Goal: Information Seeking & Learning: Find specific fact

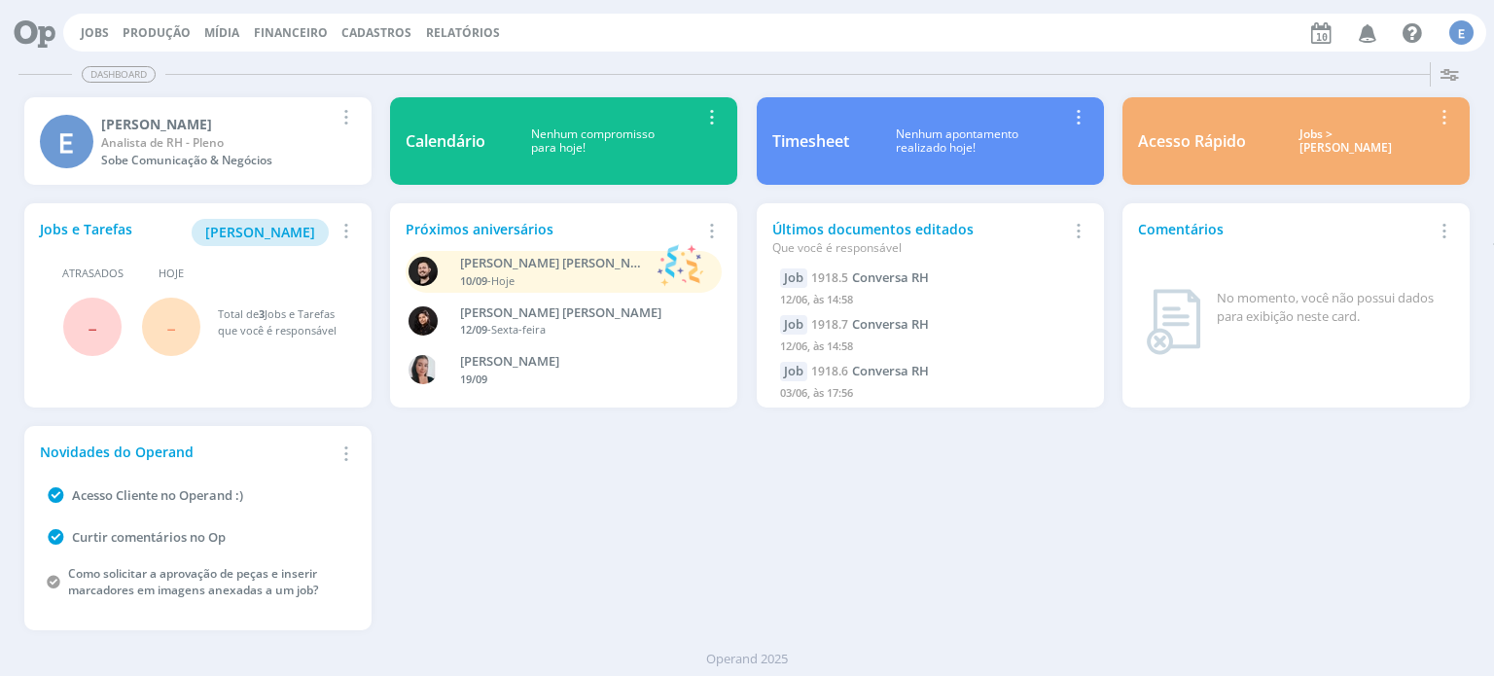
click at [387, 30] on span "Cadastros" at bounding box center [376, 32] width 70 height 17
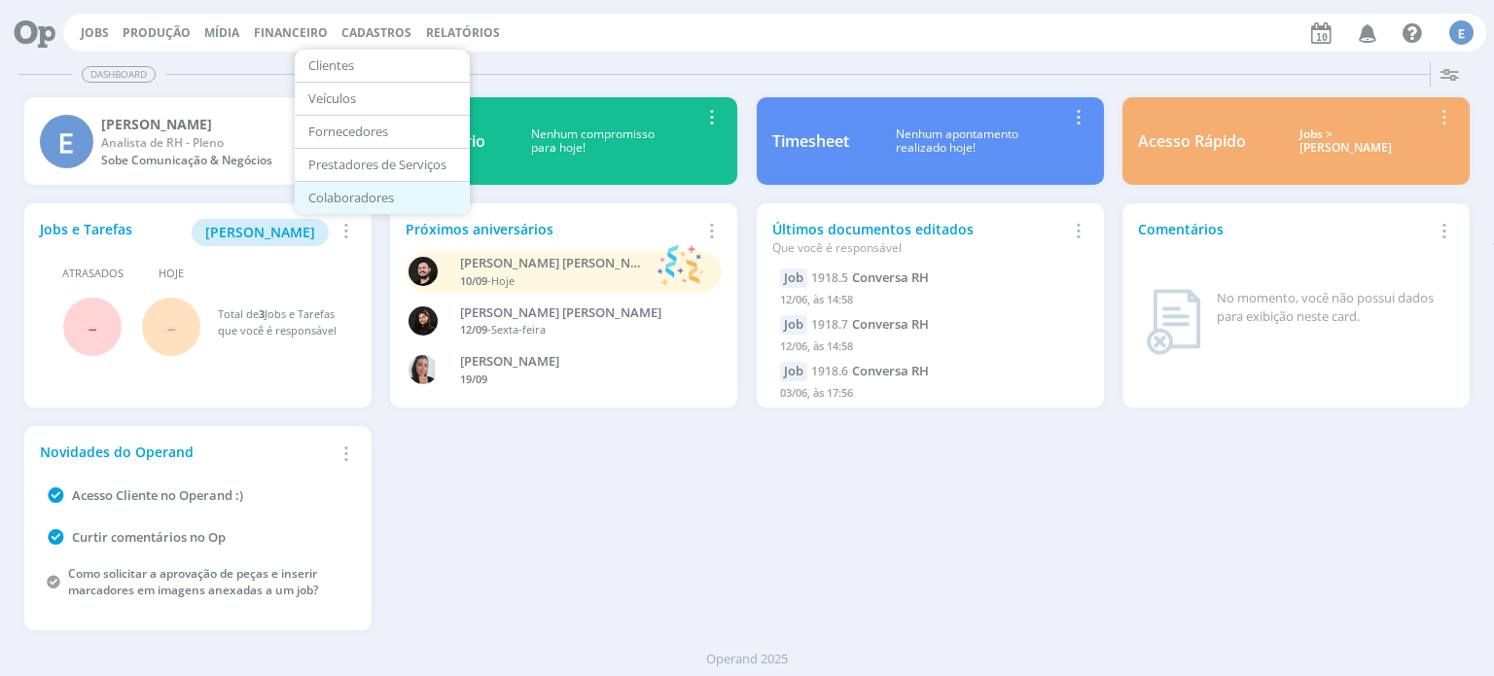
click at [369, 194] on link "Colaboradores" at bounding box center [382, 198] width 163 height 30
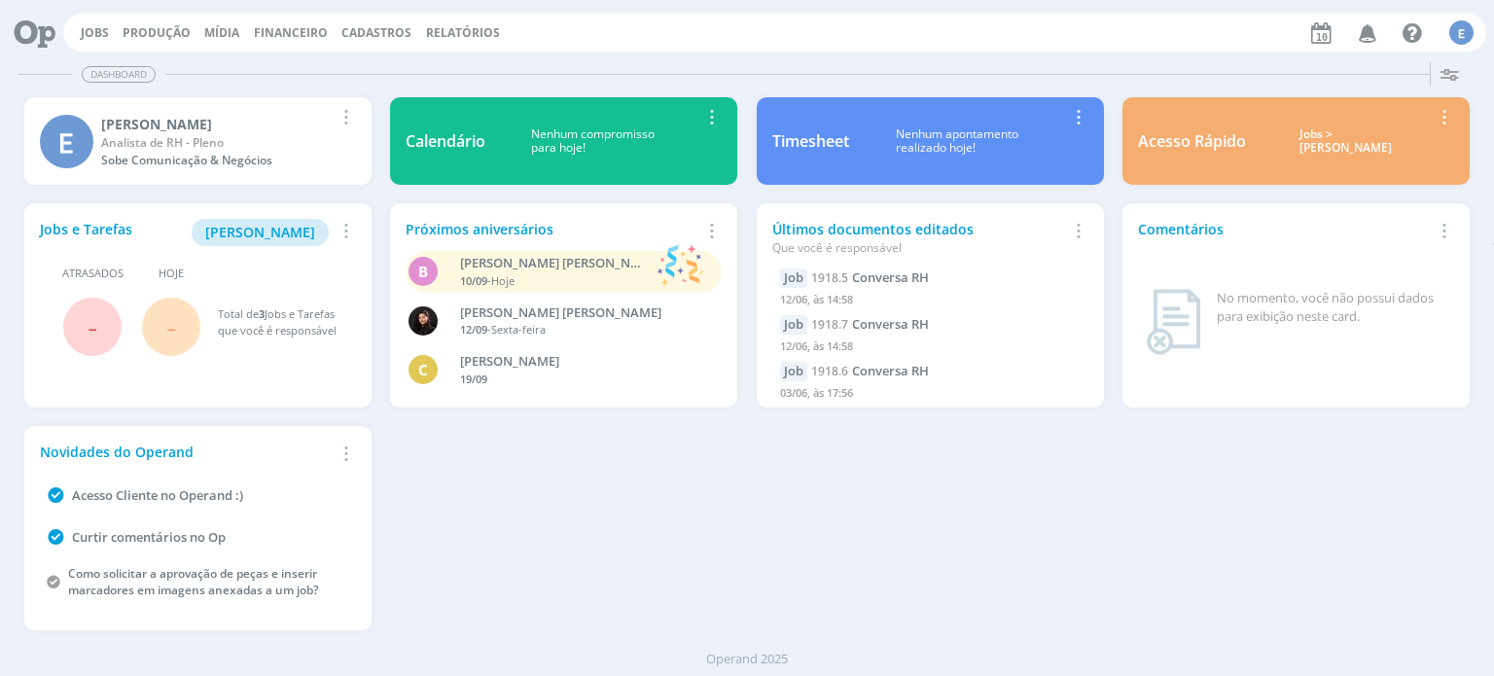
click at [381, 28] on span "Cadastros" at bounding box center [376, 32] width 70 height 17
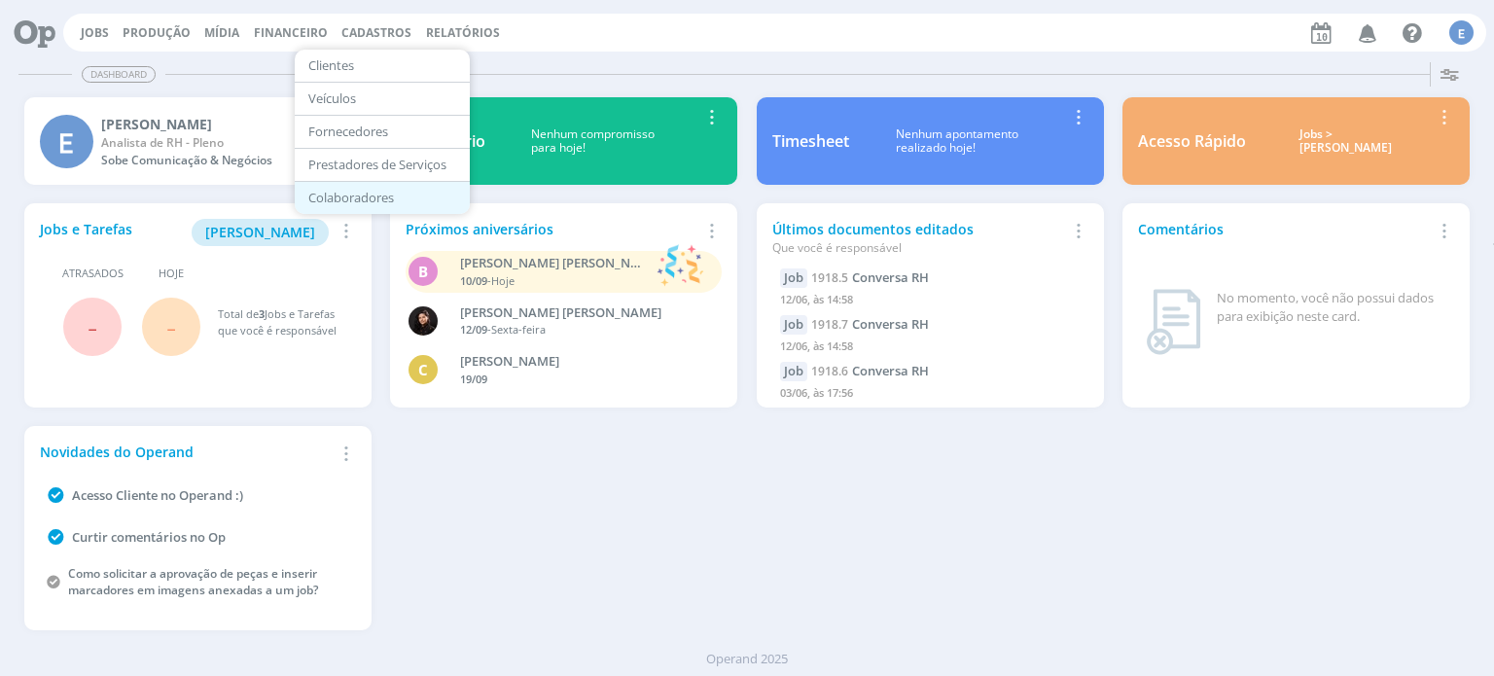
click at [370, 192] on link "Colaboradores" at bounding box center [382, 198] width 163 height 30
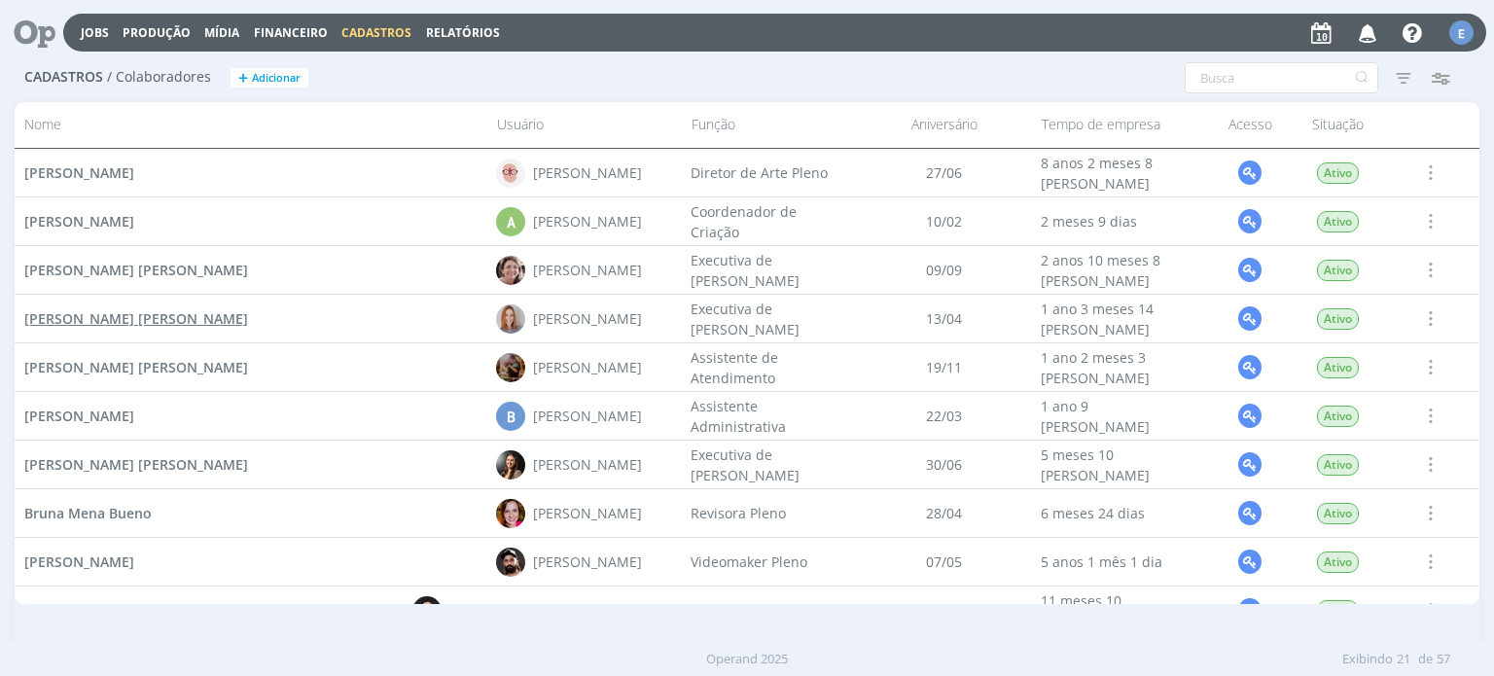
click at [136, 318] on span "[PERSON_NAME]" at bounding box center [136, 318] width 224 height 18
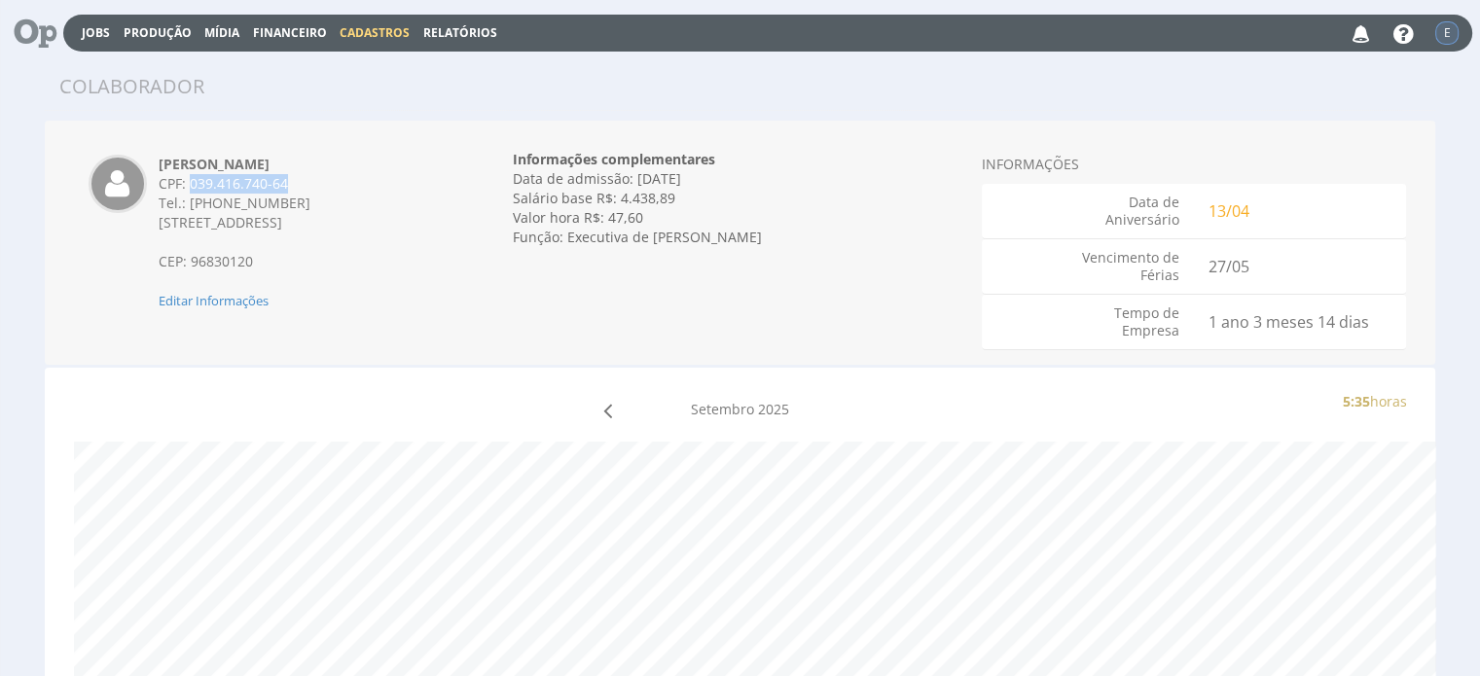
drag, startPoint x: 190, startPoint y: 181, endPoint x: 286, endPoint y: 185, distance: 96.4
click at [286, 185] on div "CPF: 039.416.740-64" at bounding box center [303, 183] width 289 height 19
copy div "039.416.740-64"
drag, startPoint x: 160, startPoint y: 219, endPoint x: 411, endPoint y: 229, distance: 251.2
click at [411, 229] on div "Rua Venezuela, 380, apto 408 - Bonfim" at bounding box center [303, 222] width 289 height 19
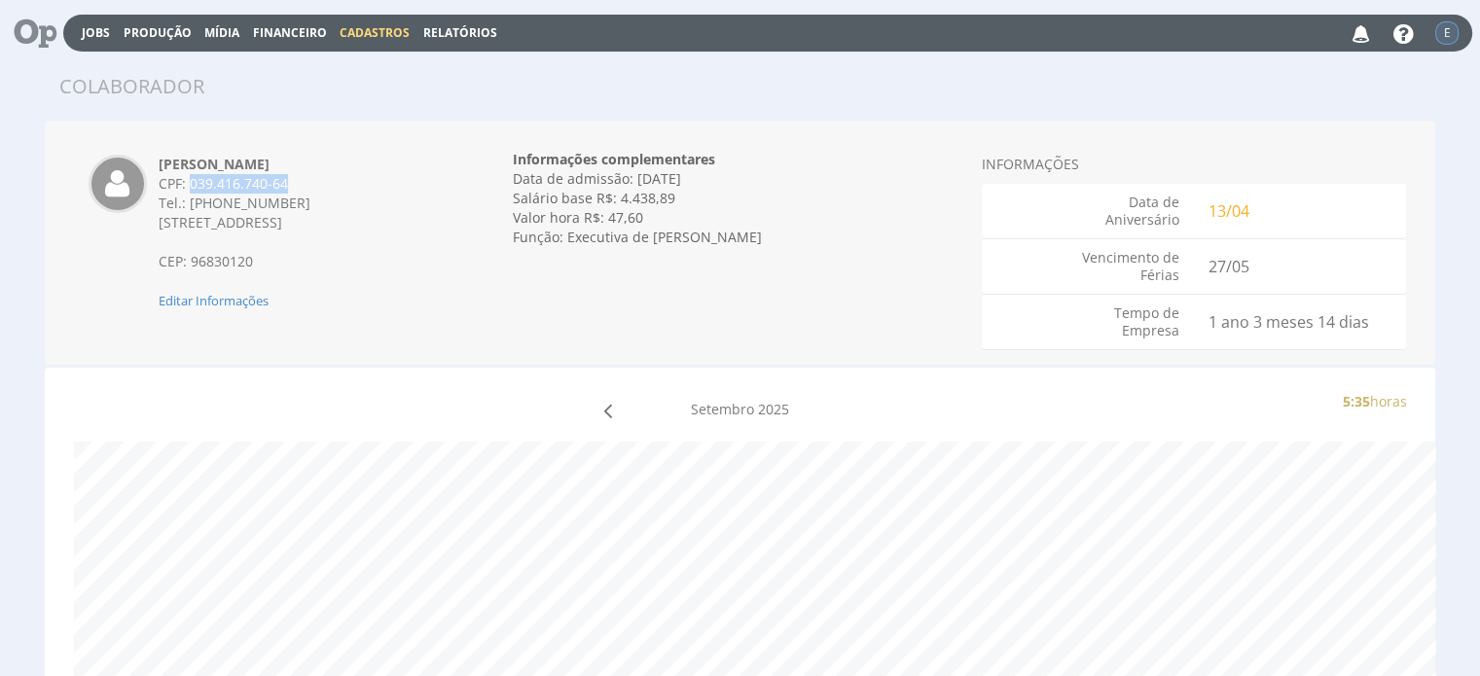
copy span "Rua Venezuela, 380, apto 408 - Bonfim"
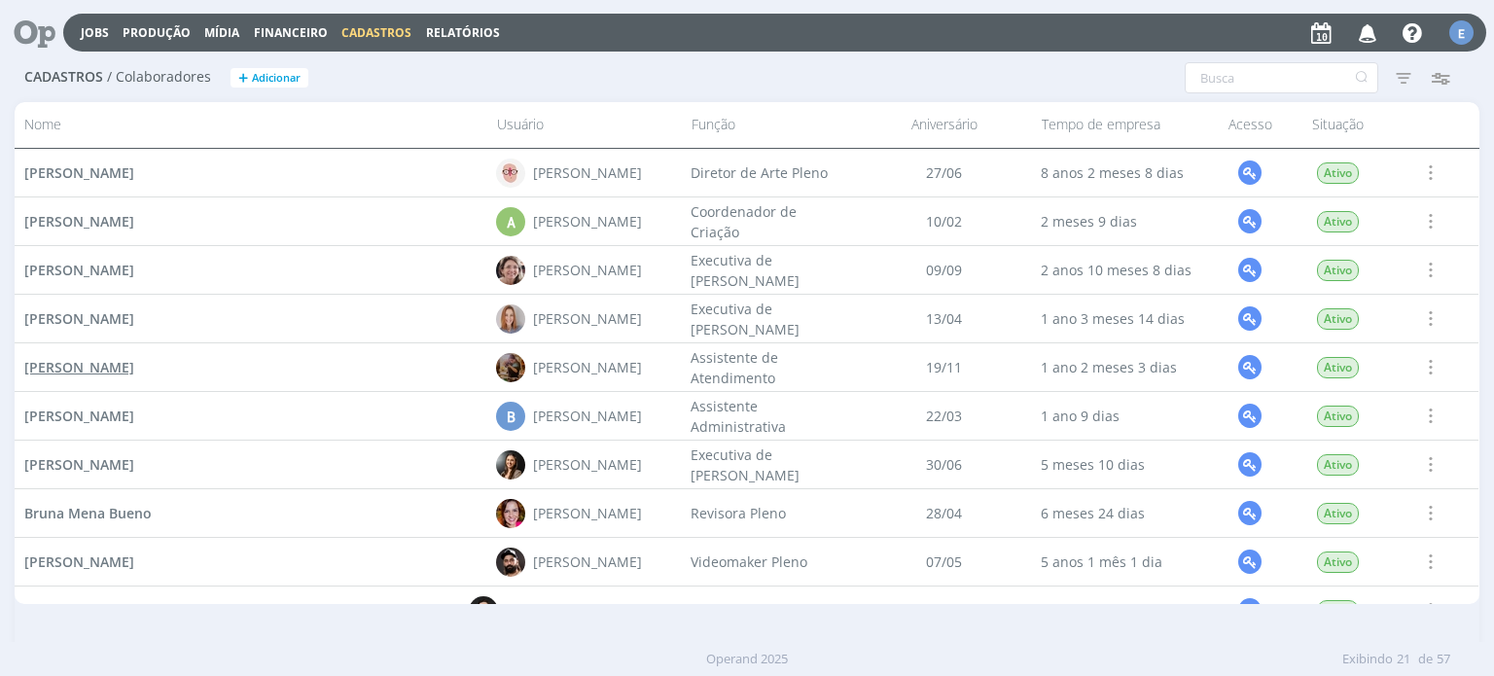
drag, startPoint x: 202, startPoint y: 366, endPoint x: 26, endPoint y: 374, distance: 176.2
click at [26, 374] on div "[PERSON_NAME]" at bounding box center [251, 367] width 472 height 48
copy span "[PERSON_NAME]"
click at [90, 364] on span "[PERSON_NAME]" at bounding box center [79, 367] width 110 height 18
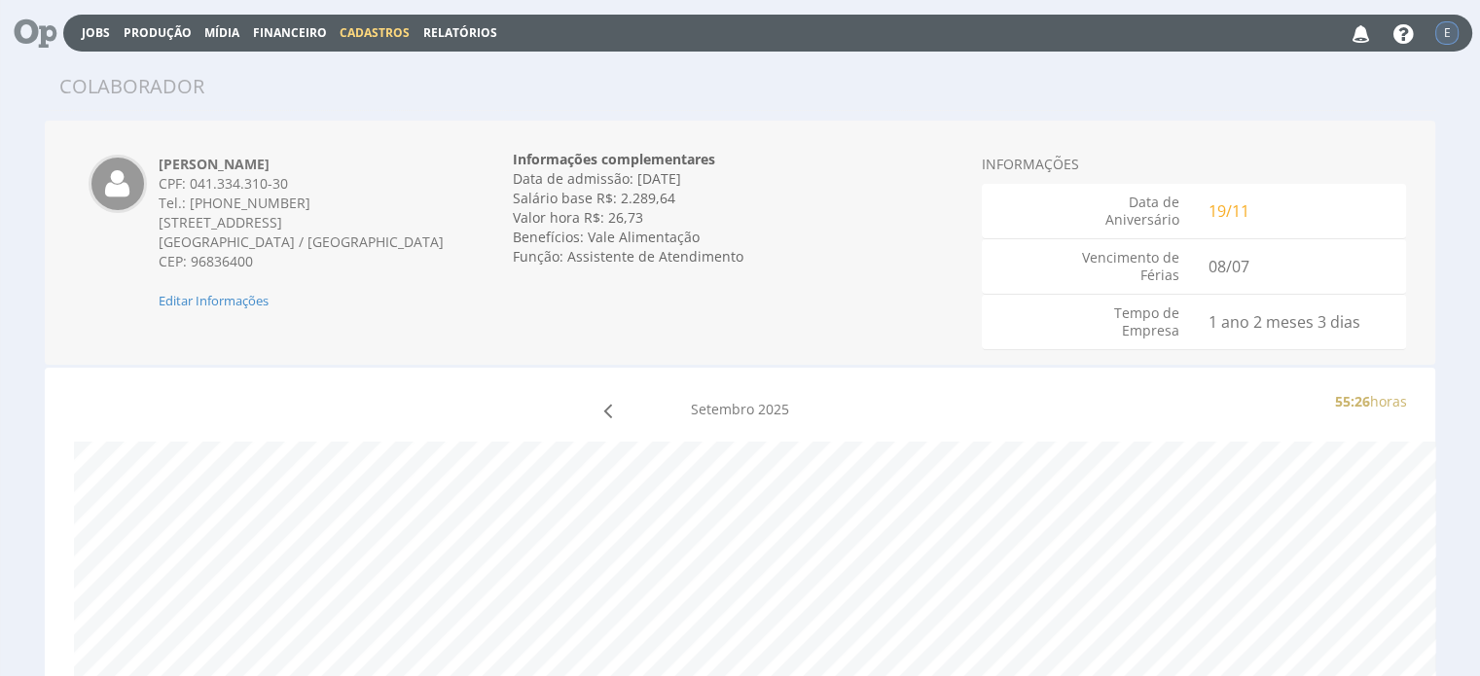
drag, startPoint x: 160, startPoint y: 226, endPoint x: 357, endPoint y: 248, distance: 198.7
click at [357, 232] on div "[STREET_ADDRESS]" at bounding box center [303, 222] width 289 height 19
copy span "[STREET_ADDRESS]"
drag, startPoint x: 189, startPoint y: 178, endPoint x: 298, endPoint y: 186, distance: 109.2
click at [298, 186] on div "CPF: 041.334.310-30" at bounding box center [303, 183] width 289 height 19
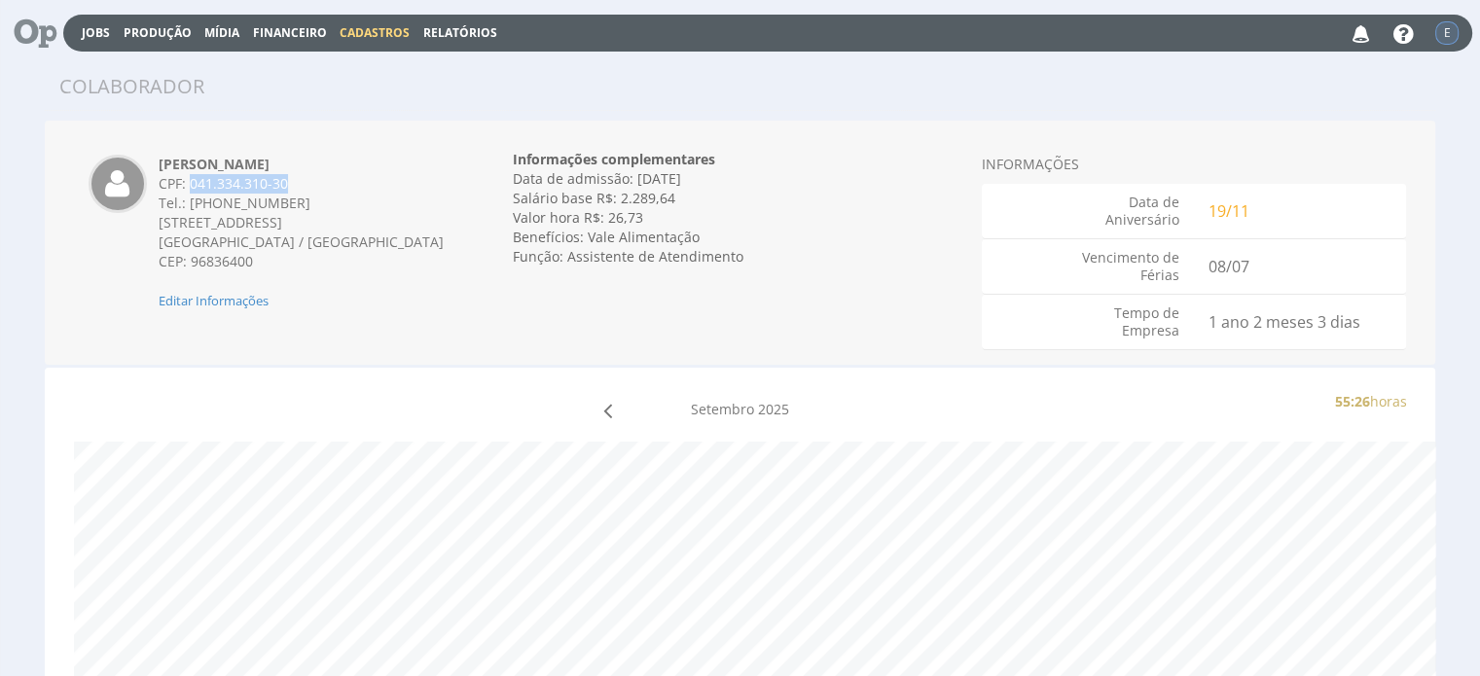
copy div "041.334.310-30"
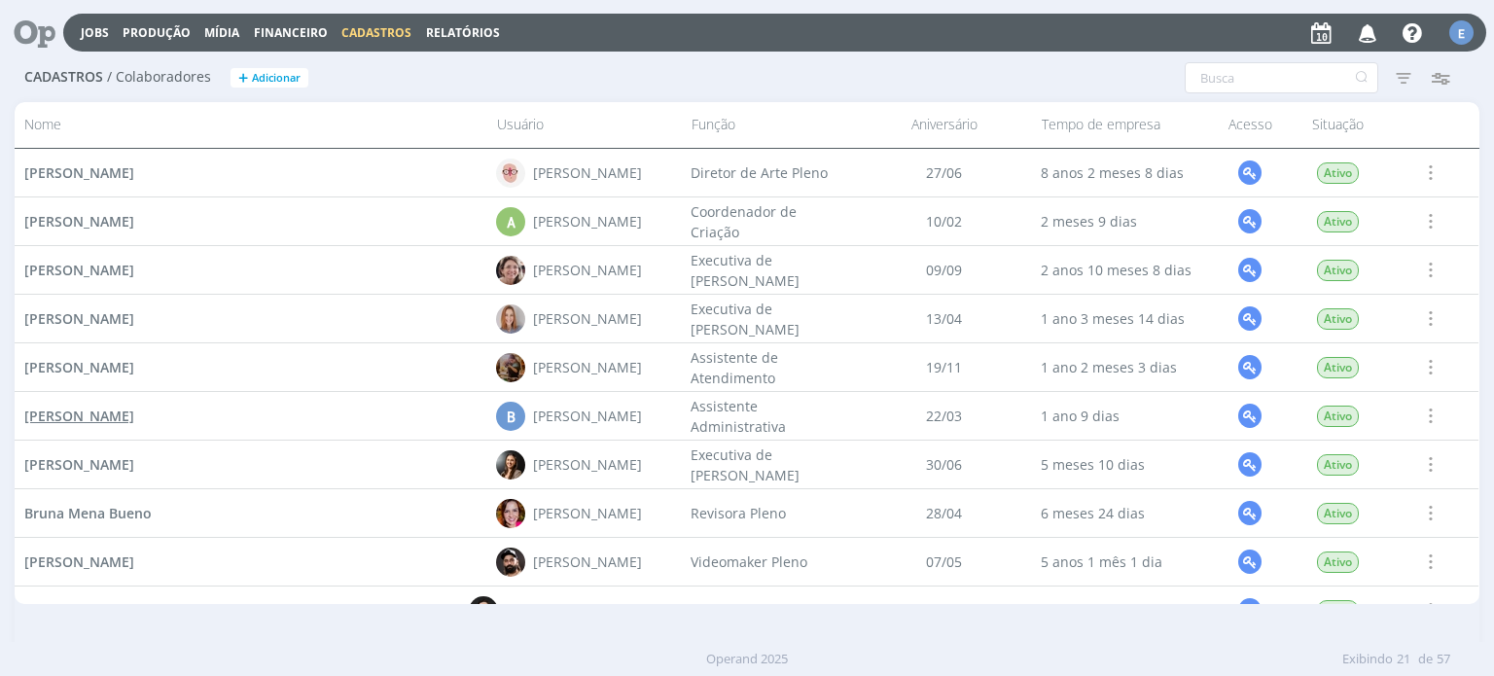
click at [96, 412] on span "Beatriz Hoesker" at bounding box center [79, 416] width 110 height 18
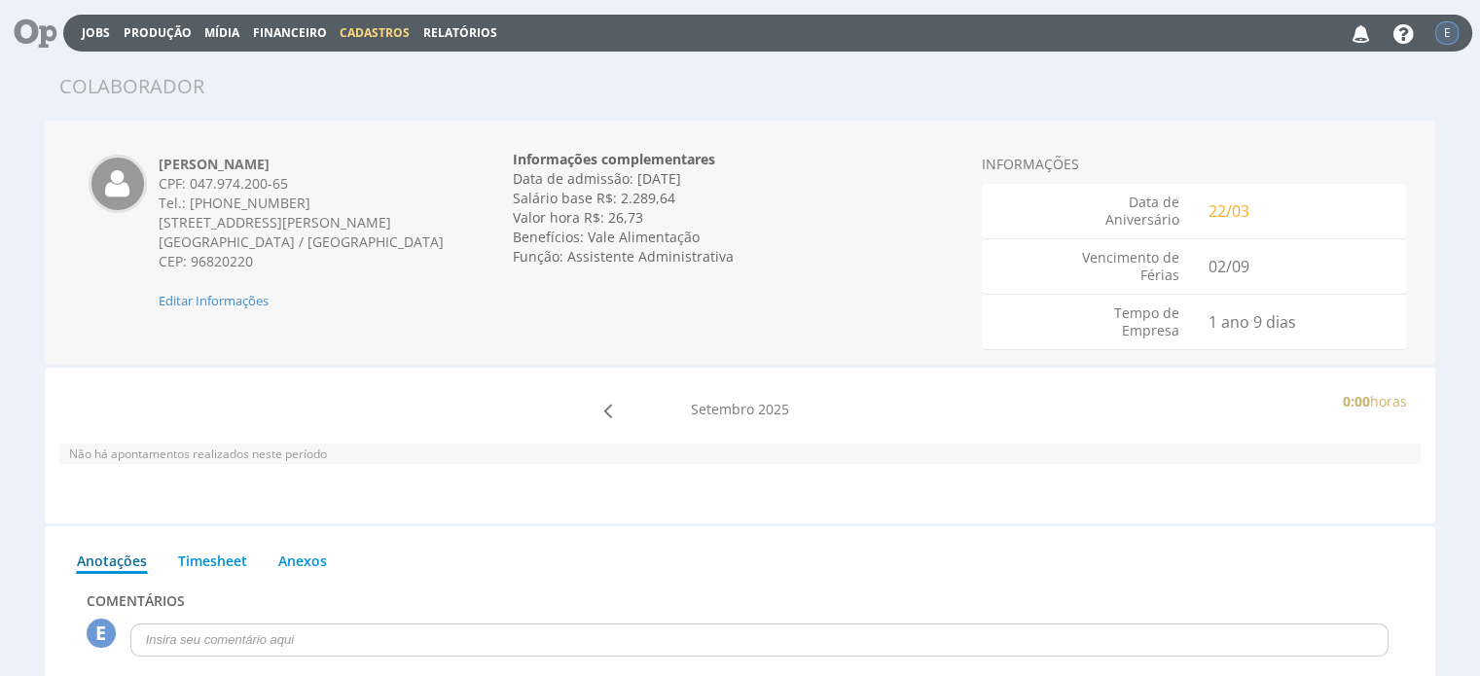
drag, startPoint x: 273, startPoint y: 159, endPoint x: 160, endPoint y: 162, distance: 113.9
click at [160, 162] on div "[PERSON_NAME] CPF: 047.974.200-65 Tel.: [PHONE_NUMBER] [STREET_ADDRESS][PERSON_…" at bounding box center [303, 233] width 318 height 156
copy strong "[PERSON_NAME]"
drag, startPoint x: 287, startPoint y: 182, endPoint x: 193, endPoint y: 184, distance: 94.4
click at [193, 184] on div "CPF: 047.974.200-65" at bounding box center [303, 183] width 289 height 19
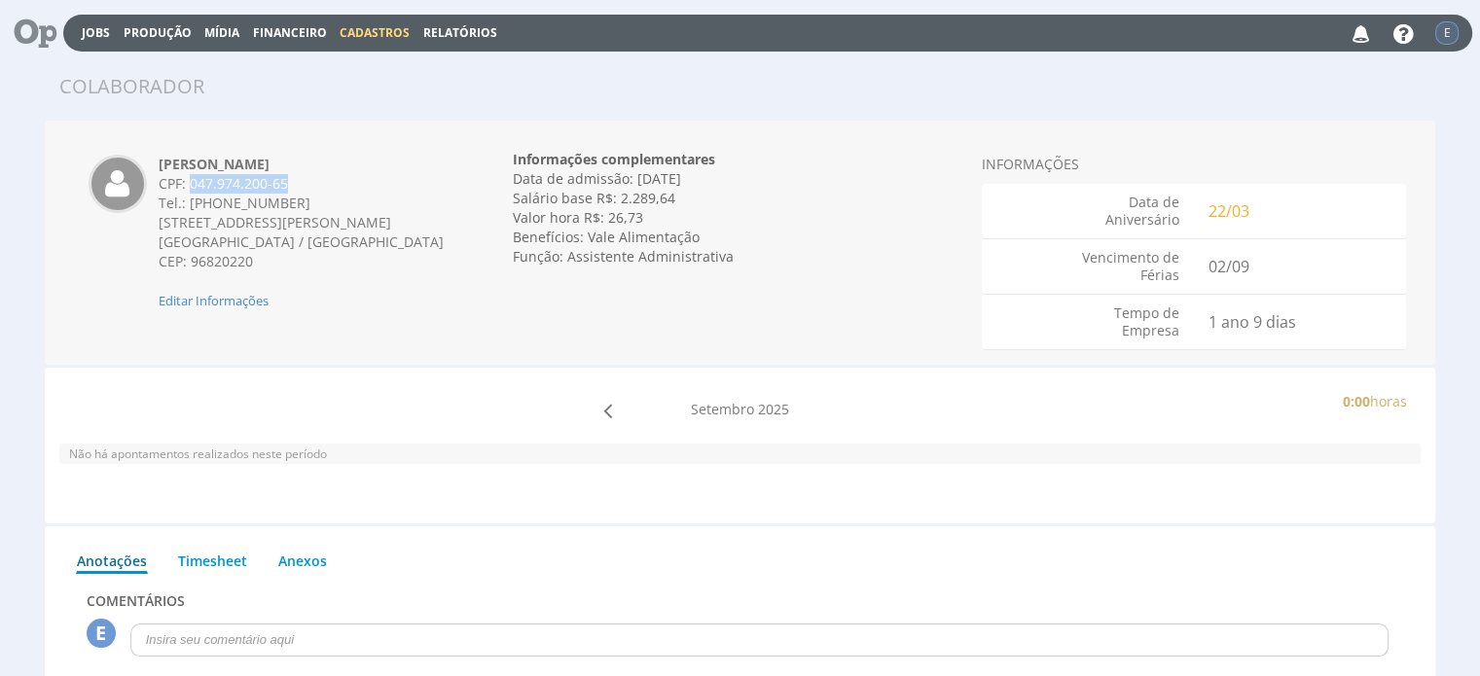
copy div "047.974.200-65"
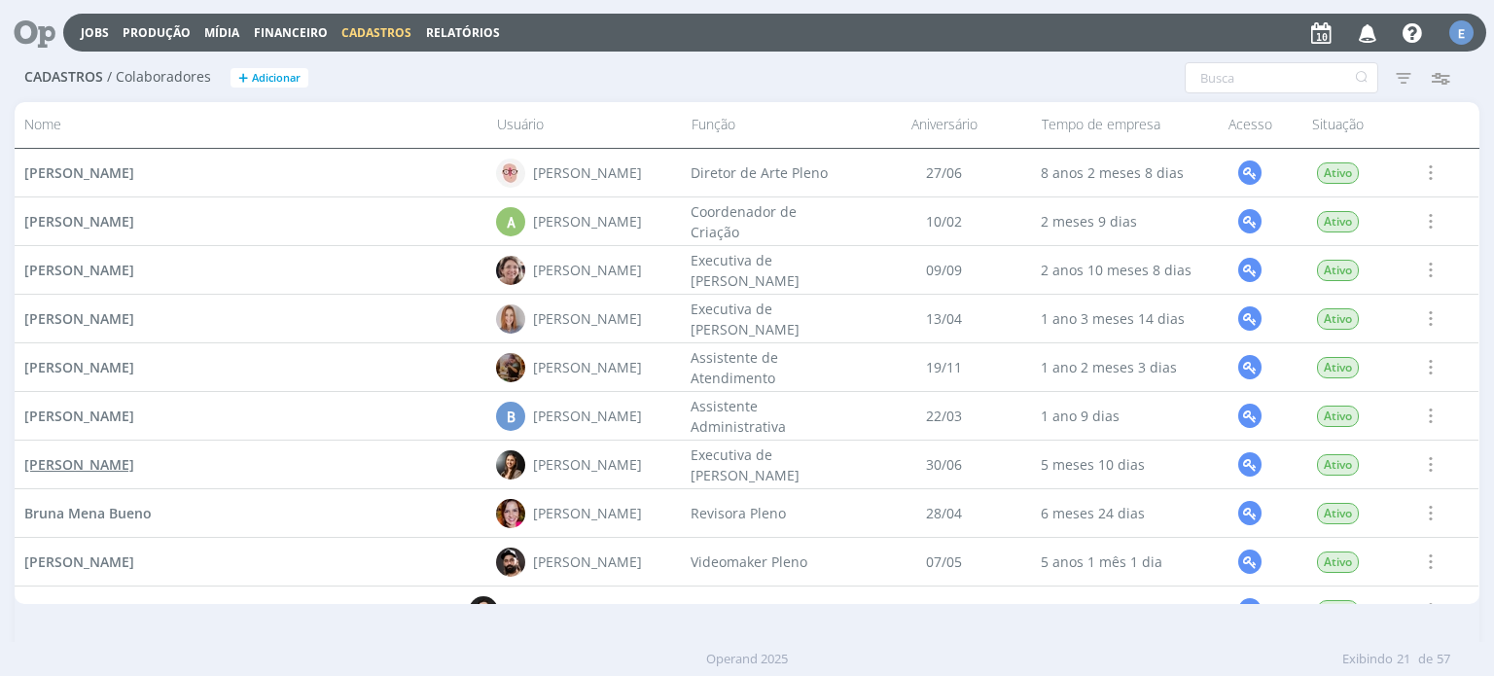
click at [39, 469] on span "[PERSON_NAME]" at bounding box center [79, 464] width 110 height 18
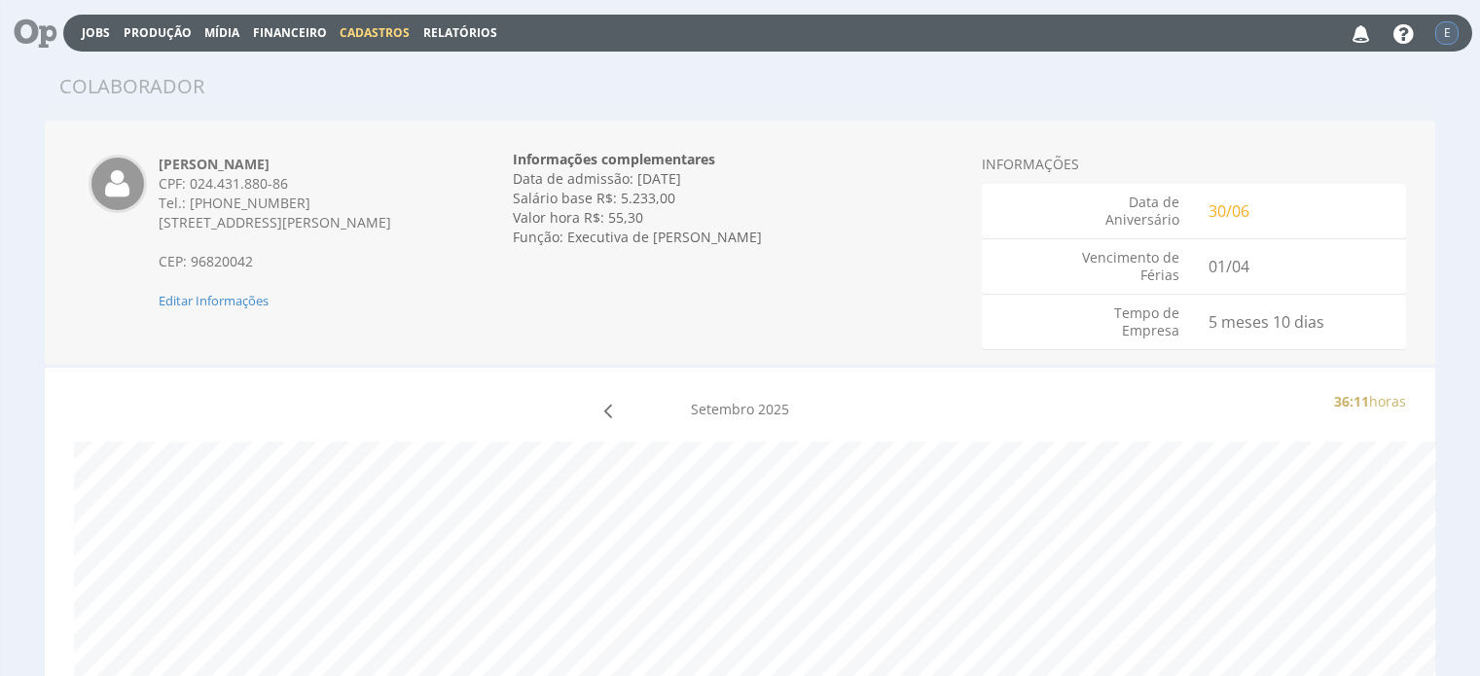
scroll to position [4, 0]
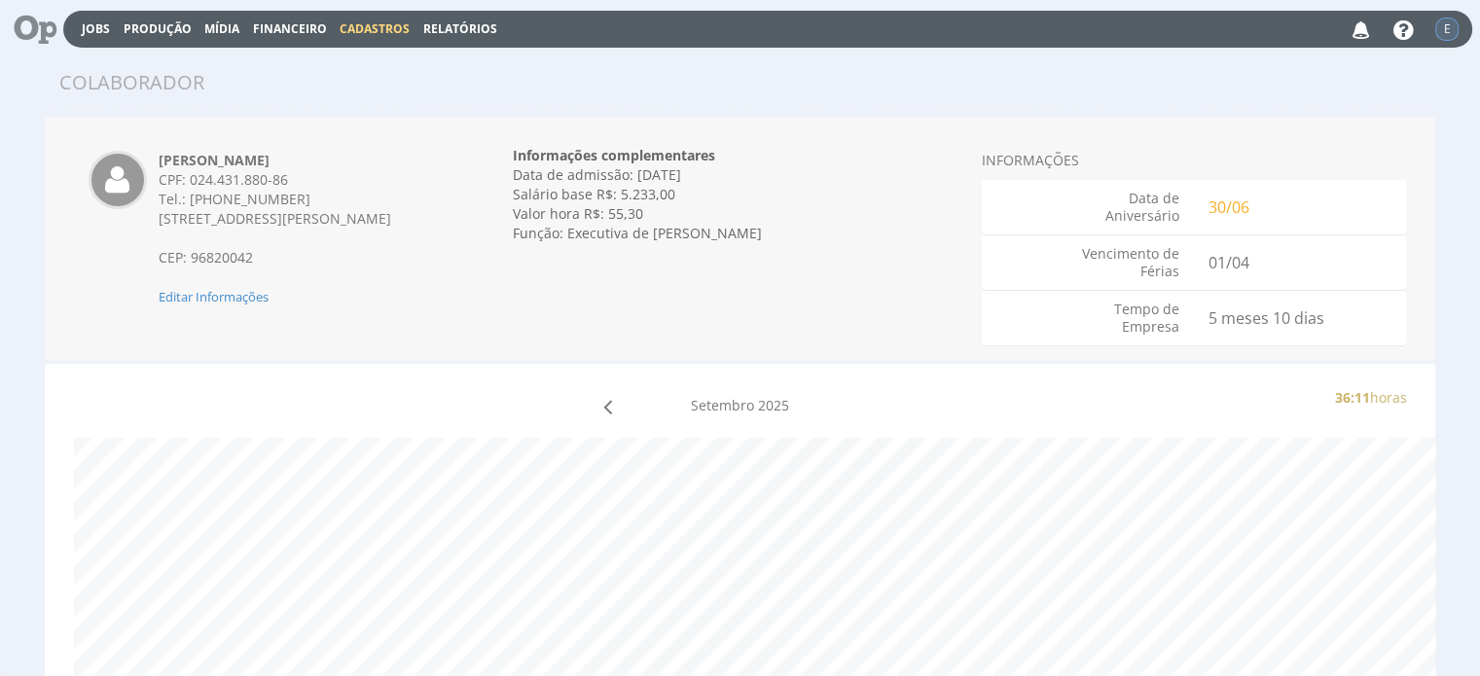
drag, startPoint x: 160, startPoint y: 159, endPoint x: 380, endPoint y: 164, distance: 220.9
click at [380, 164] on div "[PERSON_NAME] CPF: 024.431.880-86 Tel.: [PHONE_NUMBER] [STREET_ADDRESS][PERSON_…" at bounding box center [303, 229] width 318 height 156
copy strong "[PERSON_NAME]"
drag, startPoint x: 160, startPoint y: 220, endPoint x: 411, endPoint y: 232, distance: 251.3
click at [411, 232] on div "[STREET_ADDRESS][PERSON_NAME] CEP: 96820042" at bounding box center [303, 238] width 289 height 58
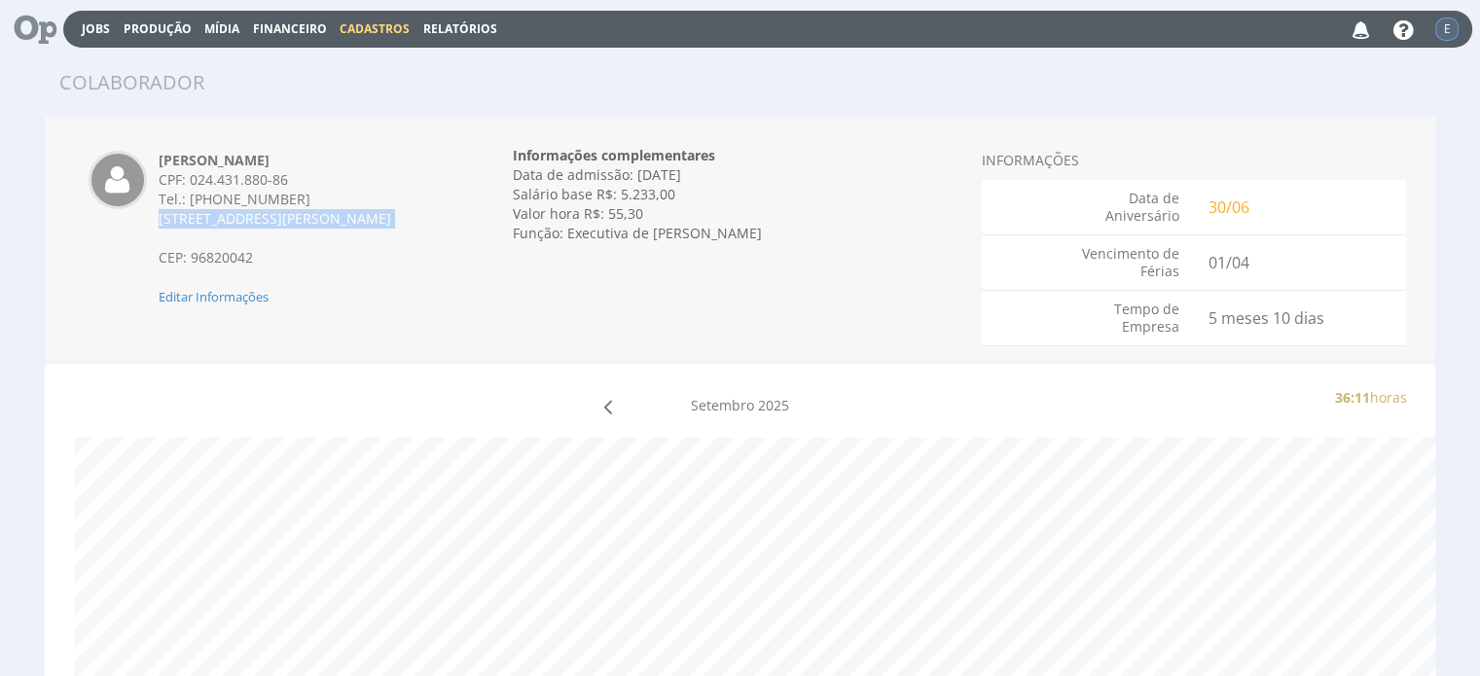
copy div "[STREET_ADDRESS][PERSON_NAME]"
drag, startPoint x: 192, startPoint y: 180, endPoint x: 288, endPoint y: 183, distance: 96.3
click at [288, 183] on div "CPF: 024.431.880-86" at bounding box center [303, 179] width 289 height 19
copy div "024.431.880-86"
drag, startPoint x: 739, startPoint y: 236, endPoint x: 567, endPoint y: 244, distance: 172.4
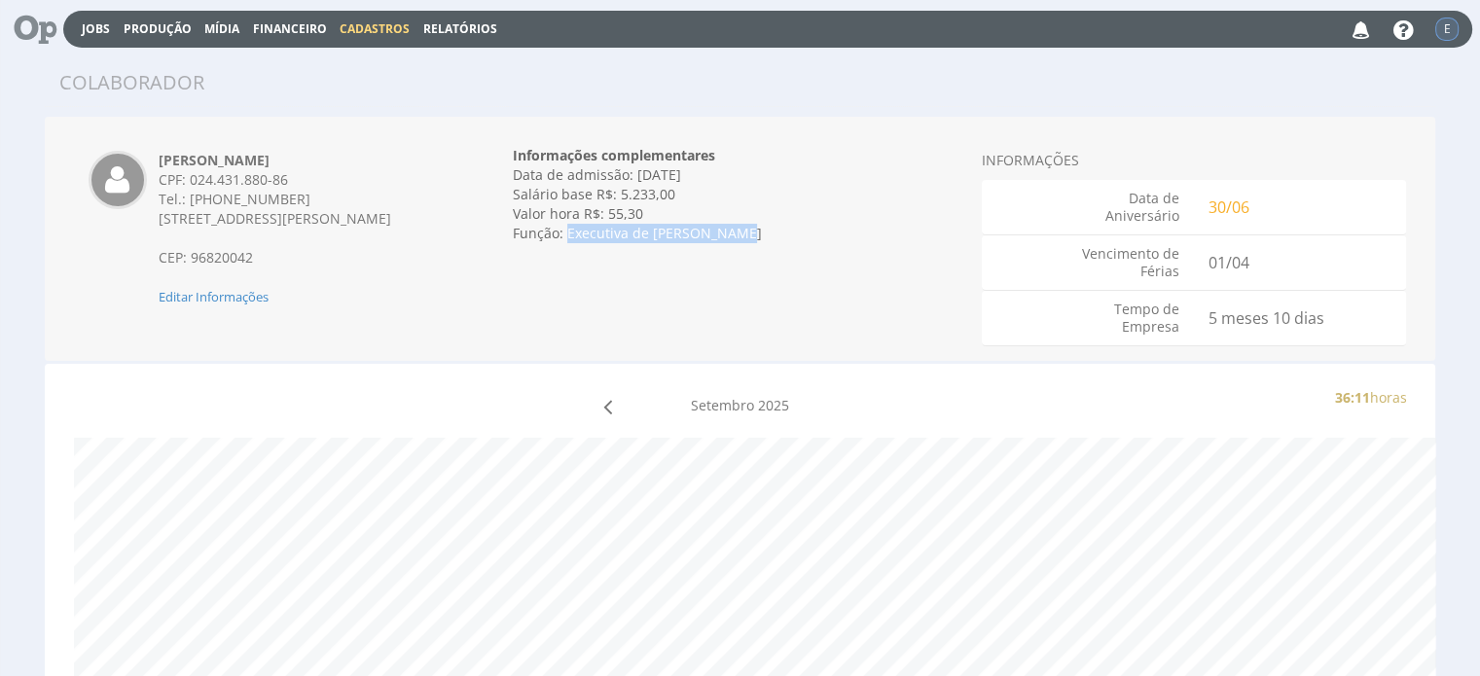
click at [567, 244] on div "Informações complementares Data de admissão: 01/04/2025 Data de demissão: Inval…" at bounding box center [740, 194] width 454 height 126
copy div "Executiva de Contas Pleno"
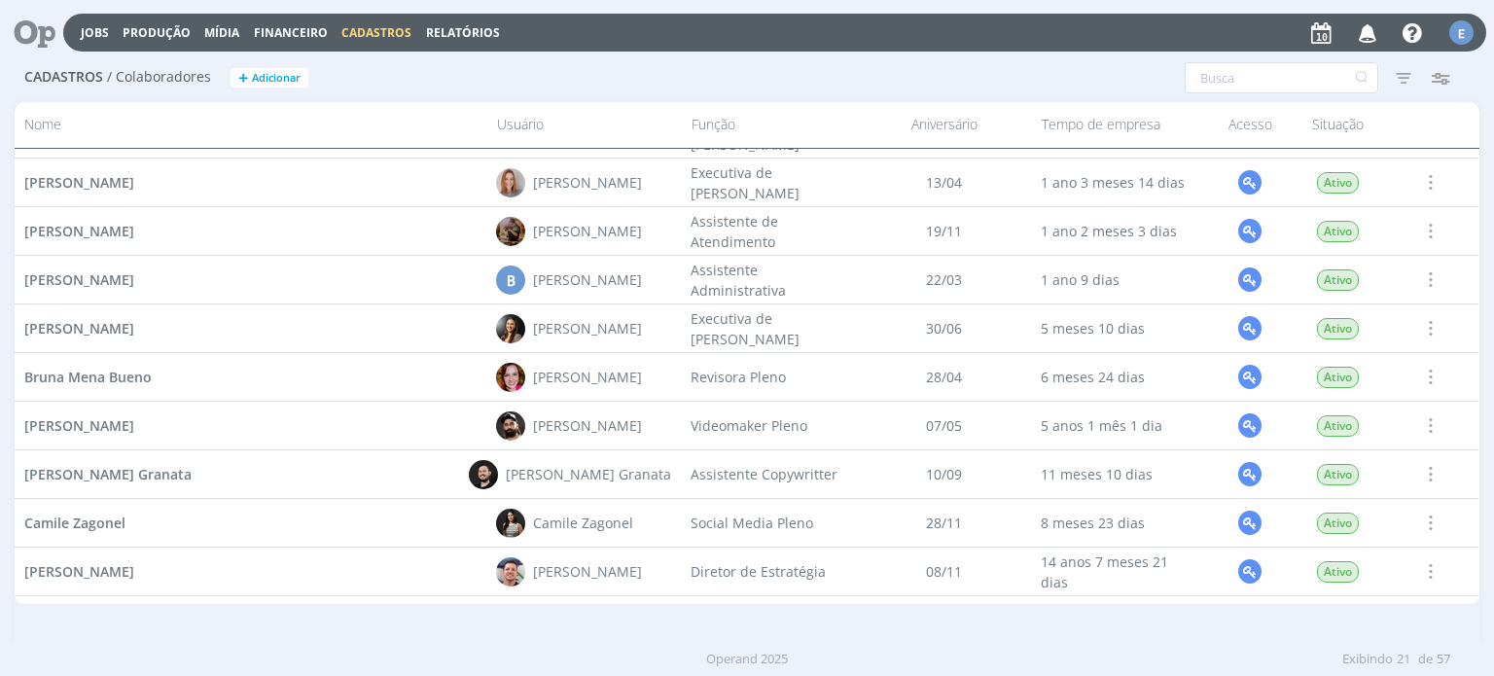
scroll to position [195, 0]
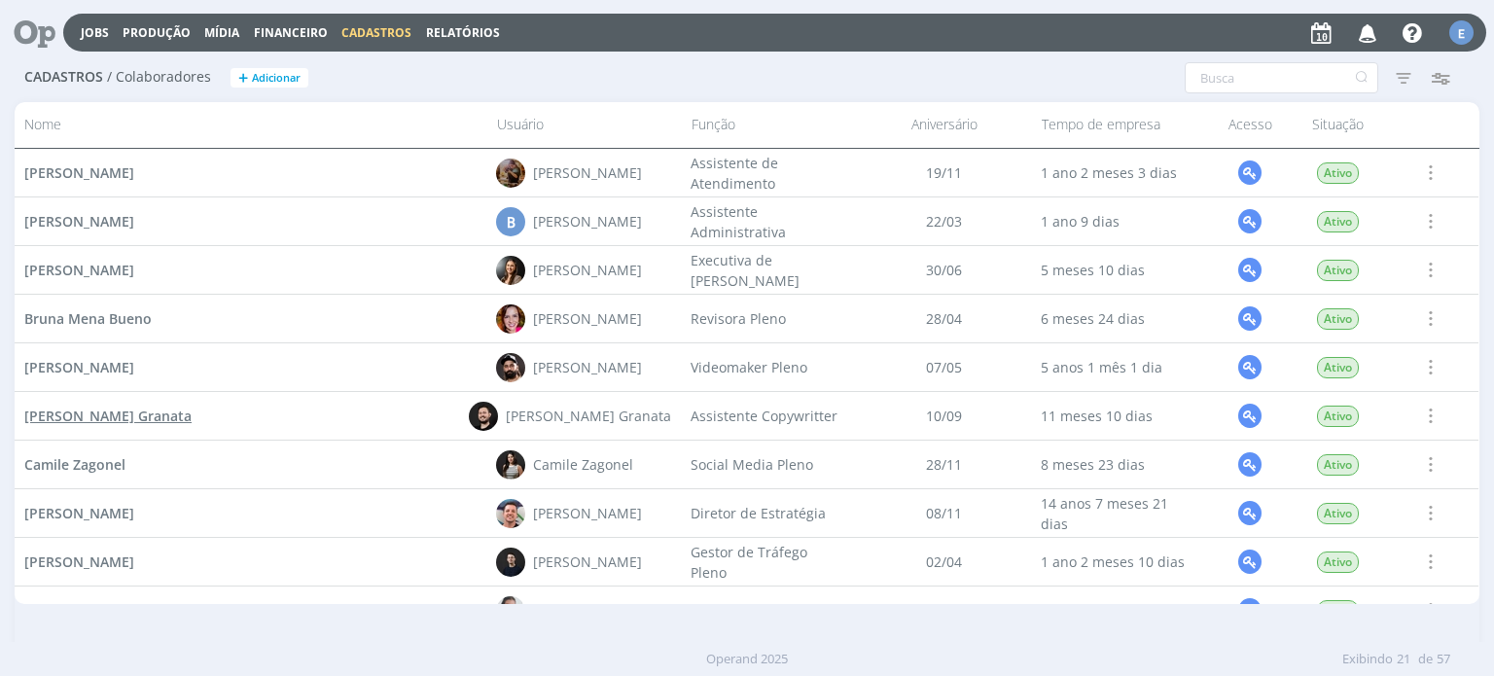
click at [145, 422] on span "Bruno Corralo Granata" at bounding box center [107, 416] width 167 height 18
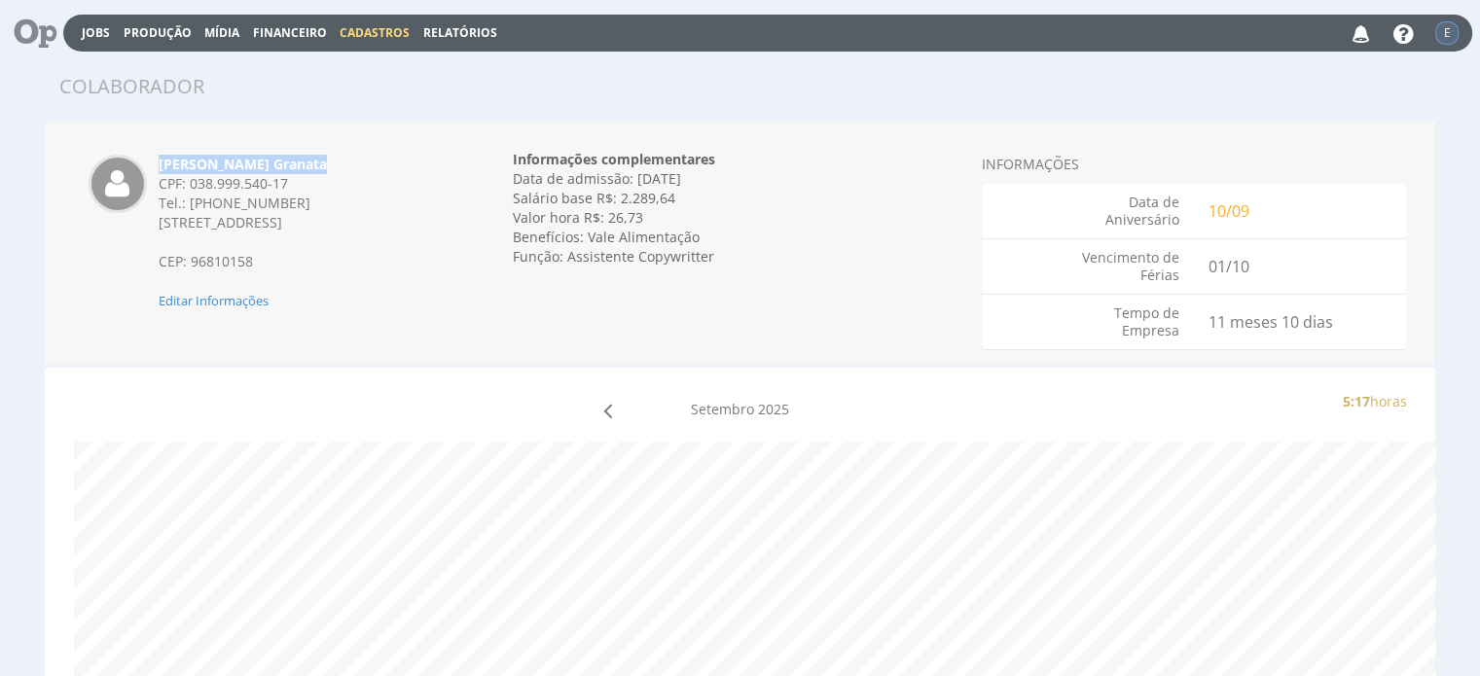
drag, startPoint x: 316, startPoint y: 159, endPoint x: 173, endPoint y: 149, distance: 143.3
click at [173, 149] on div "[PERSON_NAME] Granata CPF: 038.999.540-17 Tel.: [PHONE_NUMBER] [STREET_ADDRESS]…" at bounding box center [286, 222] width 454 height 175
copy div "[PERSON_NAME] Granata"
drag, startPoint x: 160, startPoint y: 225, endPoint x: 331, endPoint y: 240, distance: 171.9
click at [331, 240] on div "[STREET_ADDRESS] CEP: 96810158" at bounding box center [303, 242] width 289 height 58
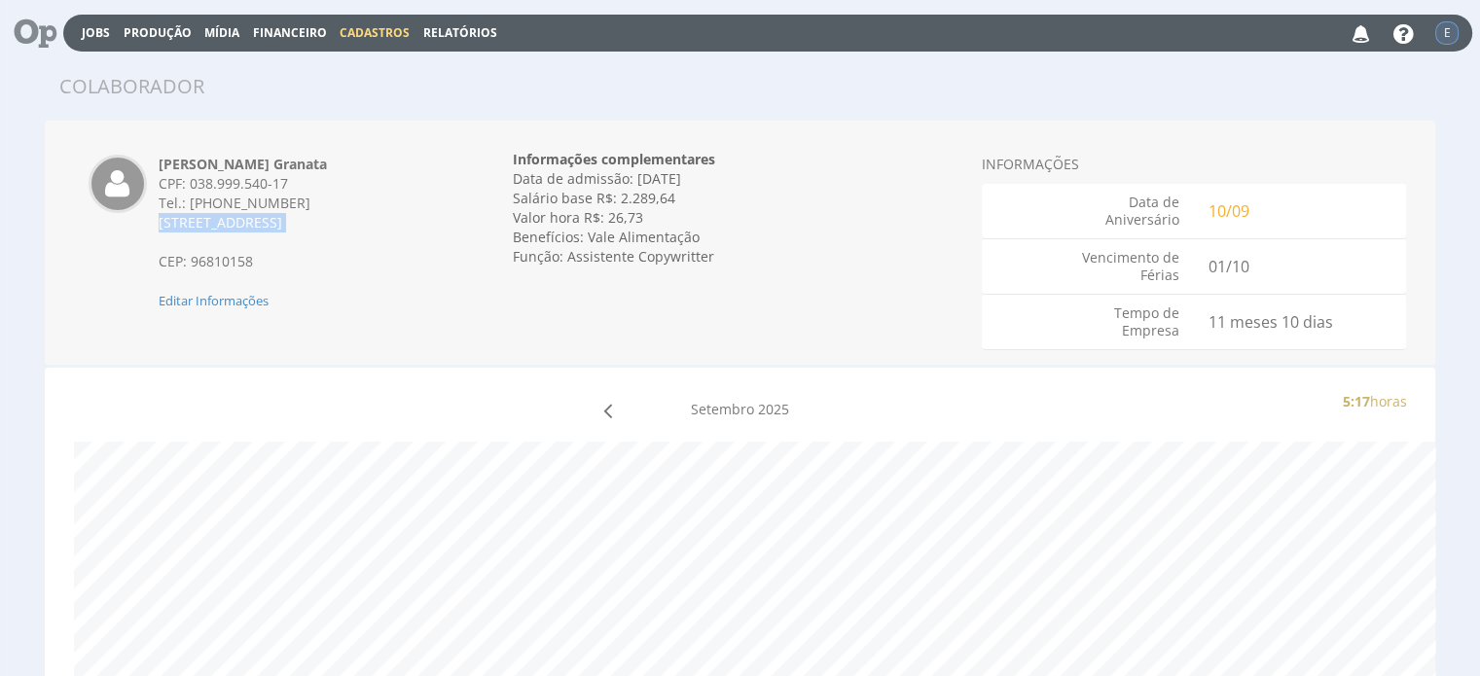
copy div "[STREET_ADDRESS]"
drag, startPoint x: 193, startPoint y: 181, endPoint x: 300, endPoint y: 181, distance: 107.0
click at [300, 181] on div "CPF: 038.999.540-17" at bounding box center [303, 183] width 289 height 19
copy div "038.999.540-17"
drag, startPoint x: 712, startPoint y: 260, endPoint x: 568, endPoint y: 251, distance: 144.2
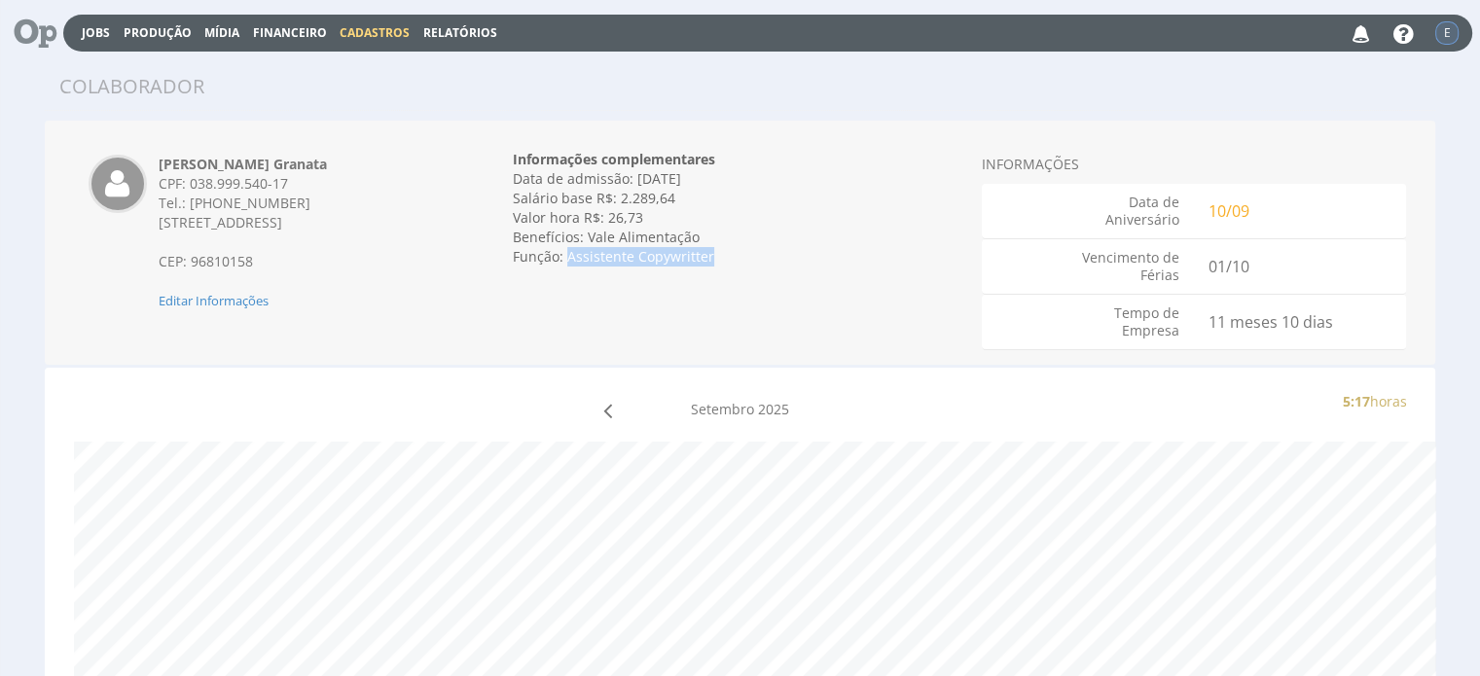
click at [568, 251] on div "Função: Assistente Copywritter" at bounding box center [740, 256] width 454 height 19
copy div "Assistente Copywritter"
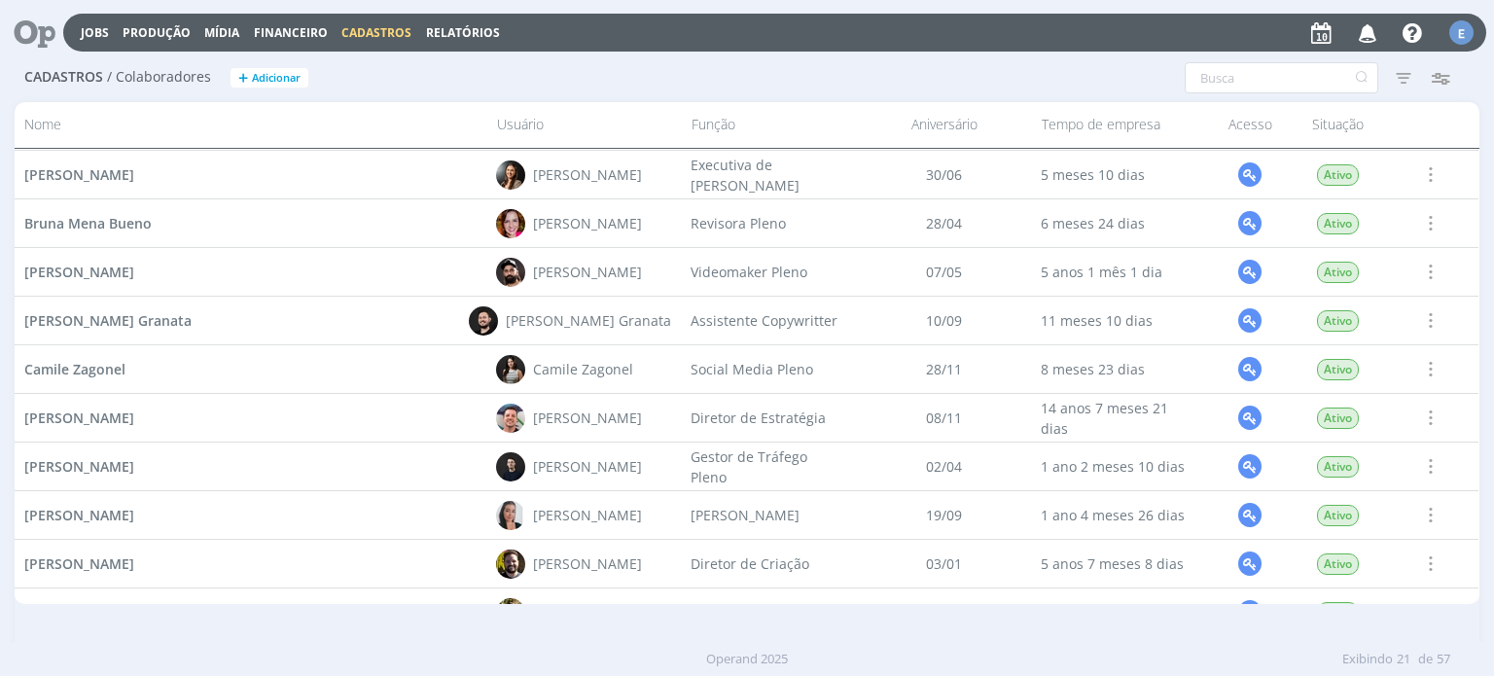
scroll to position [292, 0]
drag, startPoint x: 148, startPoint y: 369, endPoint x: 19, endPoint y: 380, distance: 128.9
click at [16, 376] on div "Camile Zagonel" at bounding box center [251, 367] width 472 height 48
copy span "Camile Zagonel"
click at [80, 372] on span "Camile Zagonel" at bounding box center [74, 367] width 101 height 18
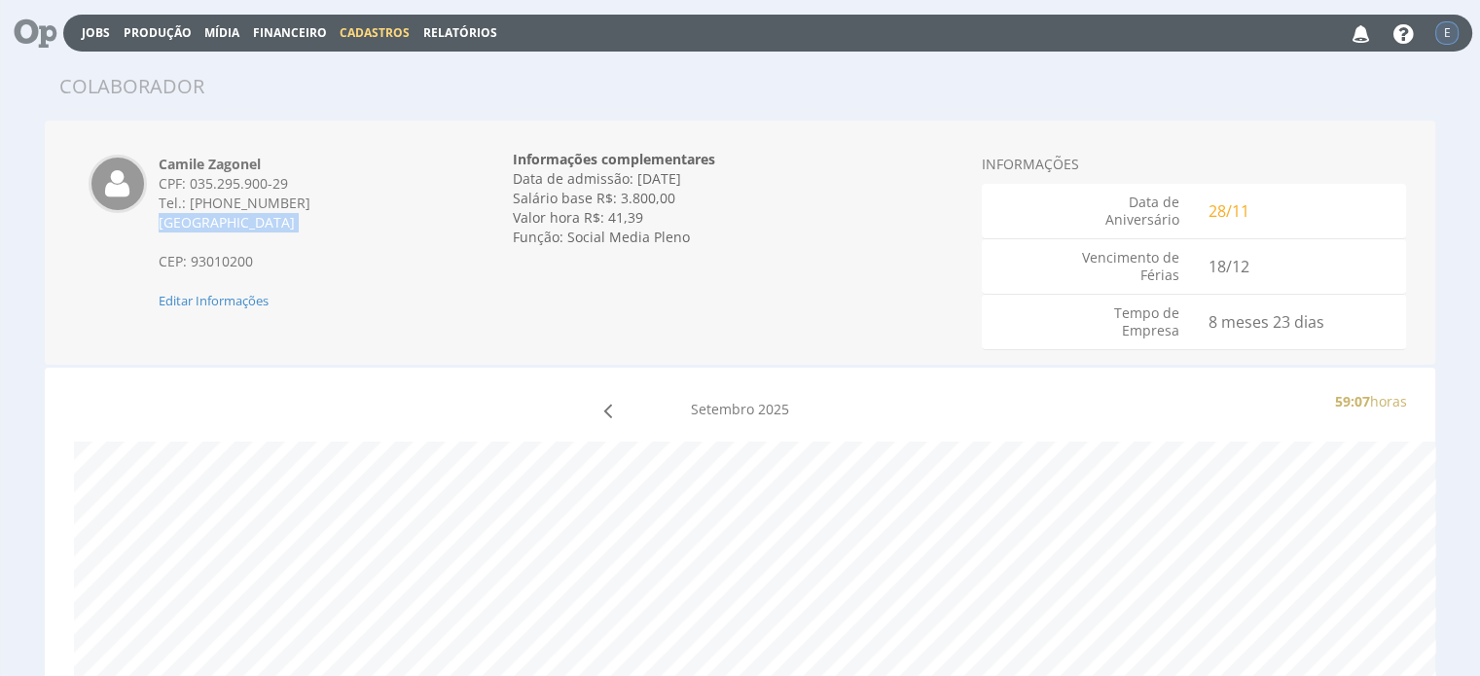
drag, startPoint x: 162, startPoint y: 229, endPoint x: 387, endPoint y: 270, distance: 228.6
click at [354, 242] on div "Rua Marquês do Herval - Centro CEP: 93010200" at bounding box center [303, 242] width 289 height 58
copy div "Rua Marquês do Herval - Centro"
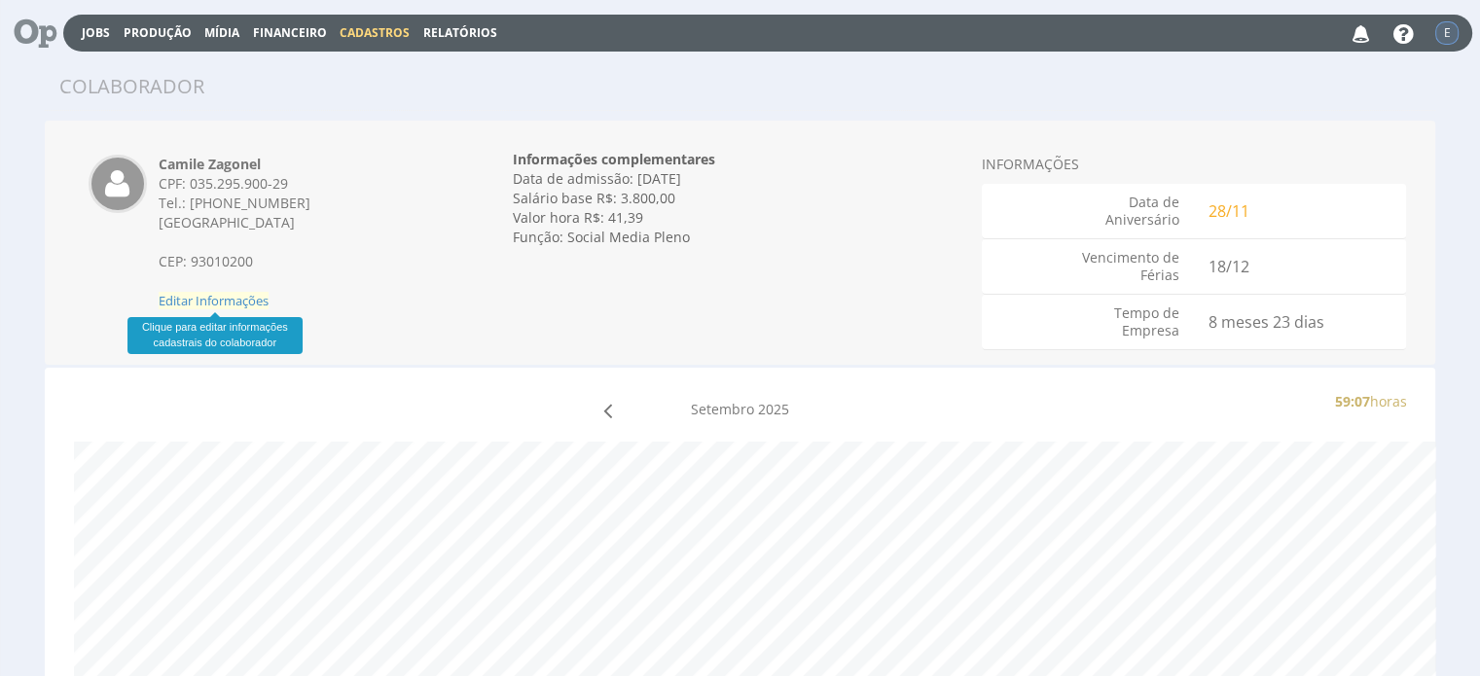
click at [257, 306] on span "Editar Informações" at bounding box center [214, 301] width 110 height 18
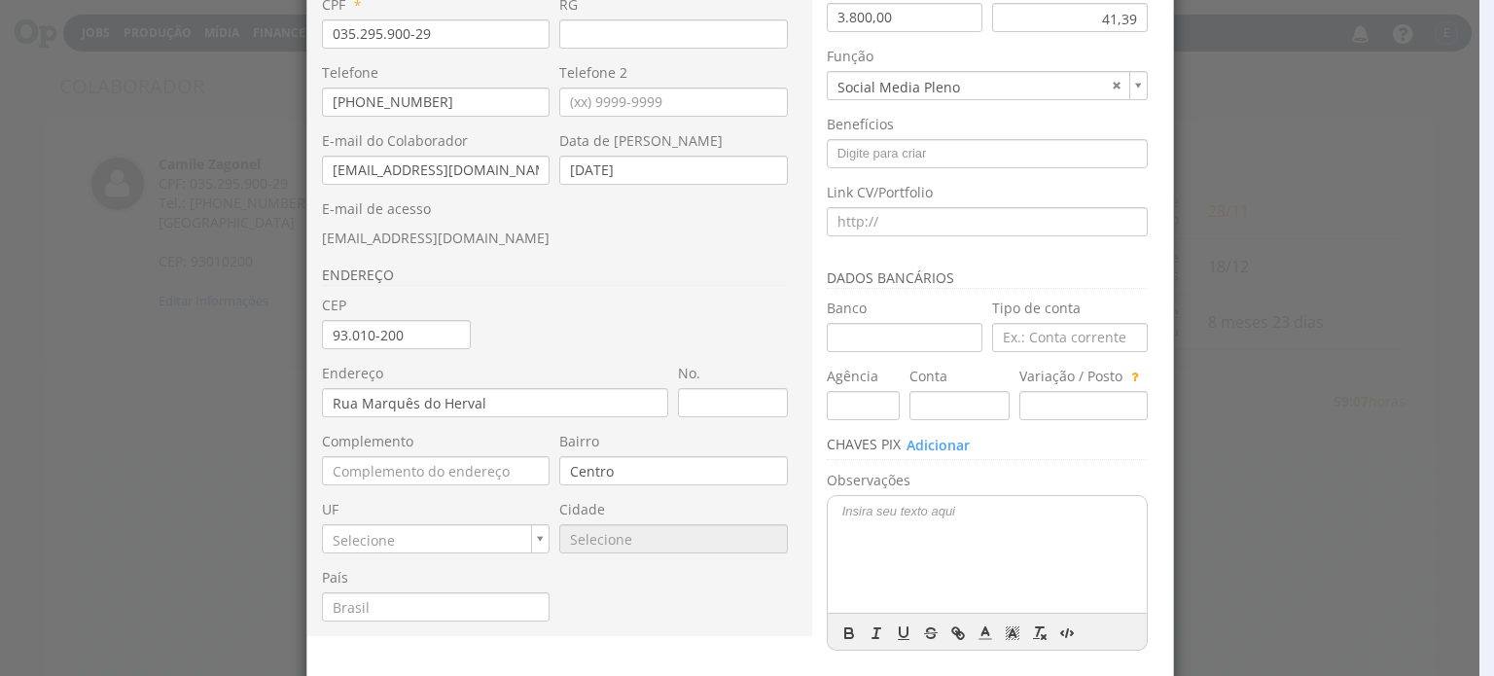
scroll to position [195, 0]
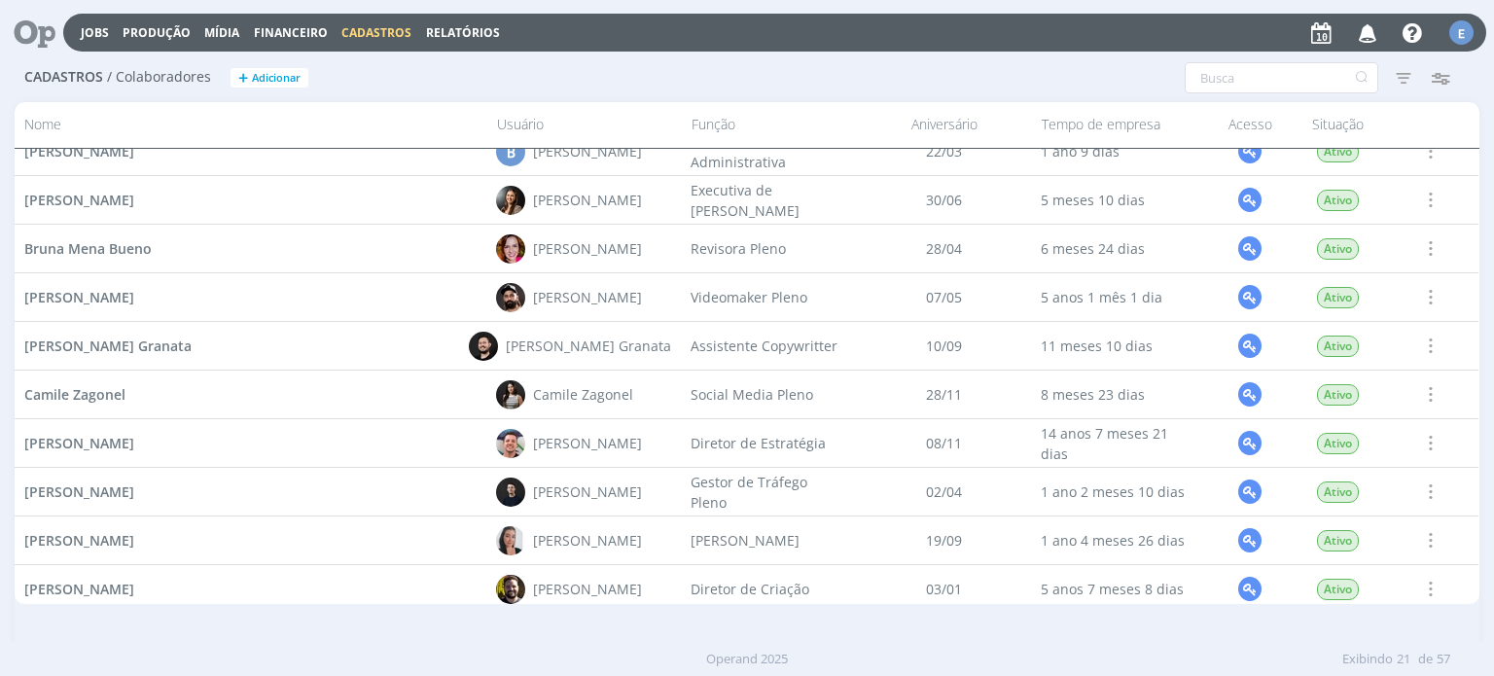
scroll to position [292, 0]
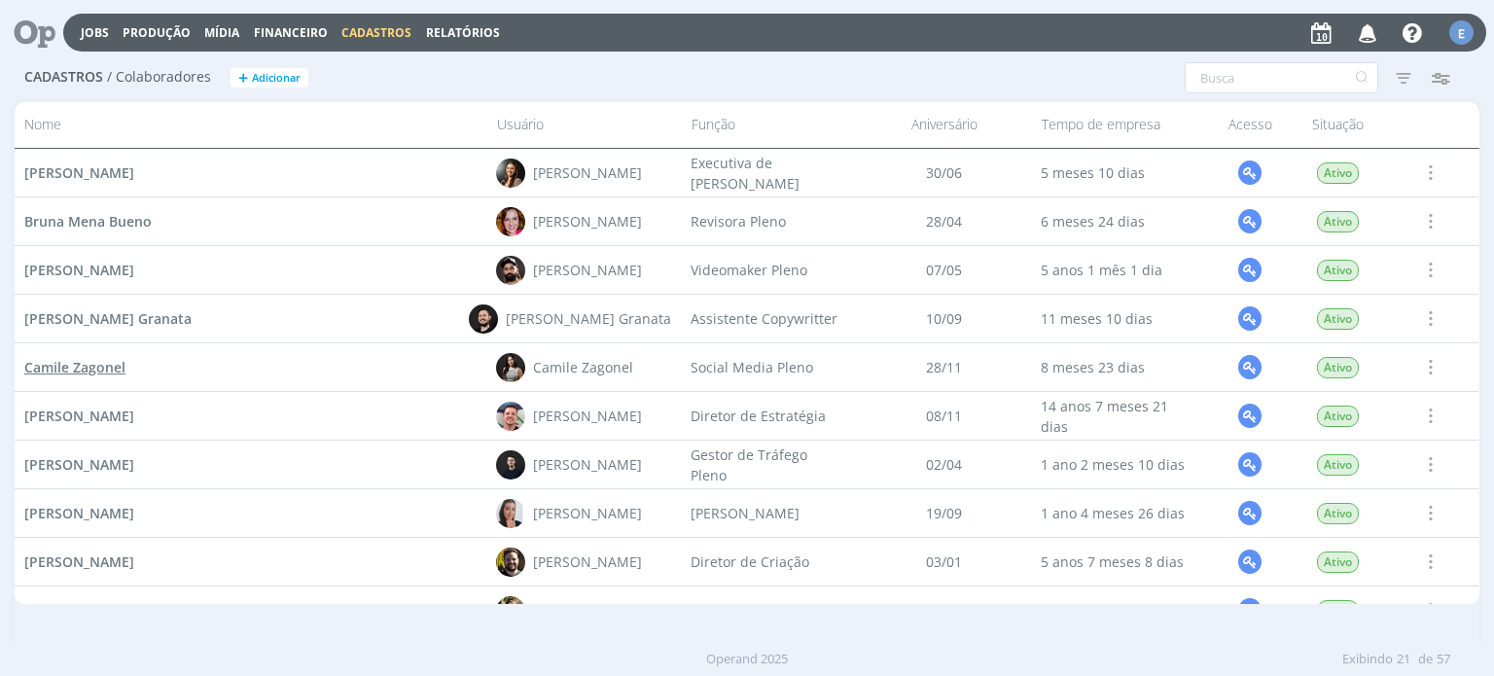
click at [113, 365] on span "Camile Zagonel" at bounding box center [74, 367] width 101 height 18
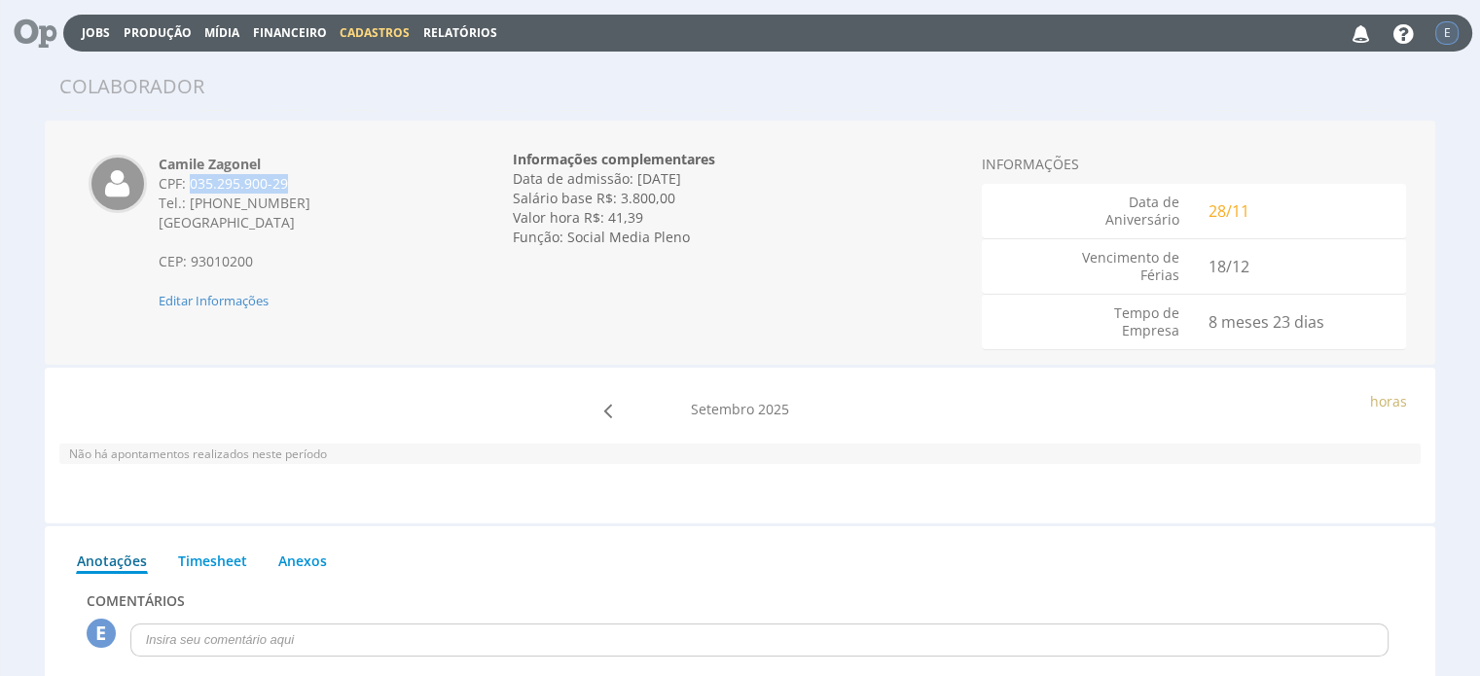
drag, startPoint x: 191, startPoint y: 182, endPoint x: 285, endPoint y: 188, distance: 94.5
click at [285, 188] on div "CPF: 035.295.900-29" at bounding box center [303, 183] width 289 height 19
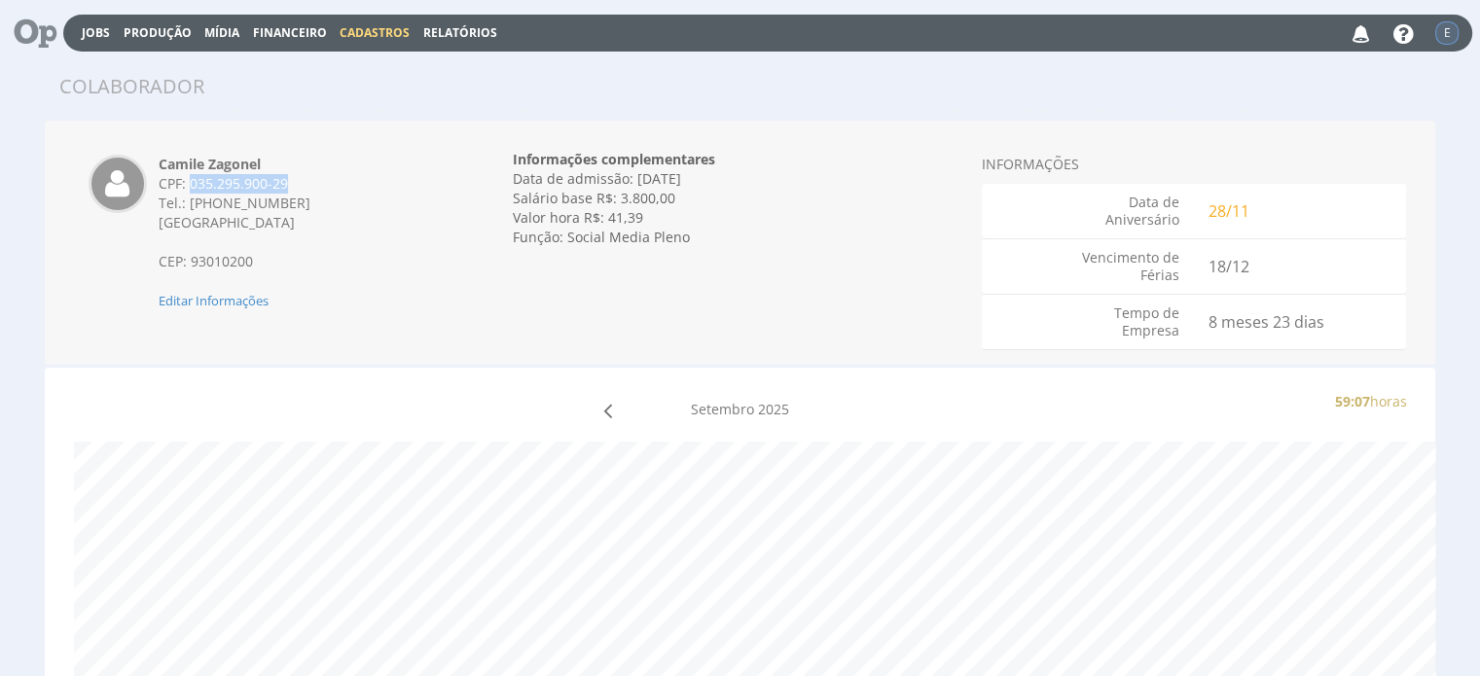
copy div "035.295.900-29"
drag, startPoint x: 689, startPoint y: 242, endPoint x: 568, endPoint y: 244, distance: 120.6
click at [568, 244] on div "Função: Social Media Pleno" at bounding box center [740, 237] width 454 height 19
copy div "Social Media Pleno"
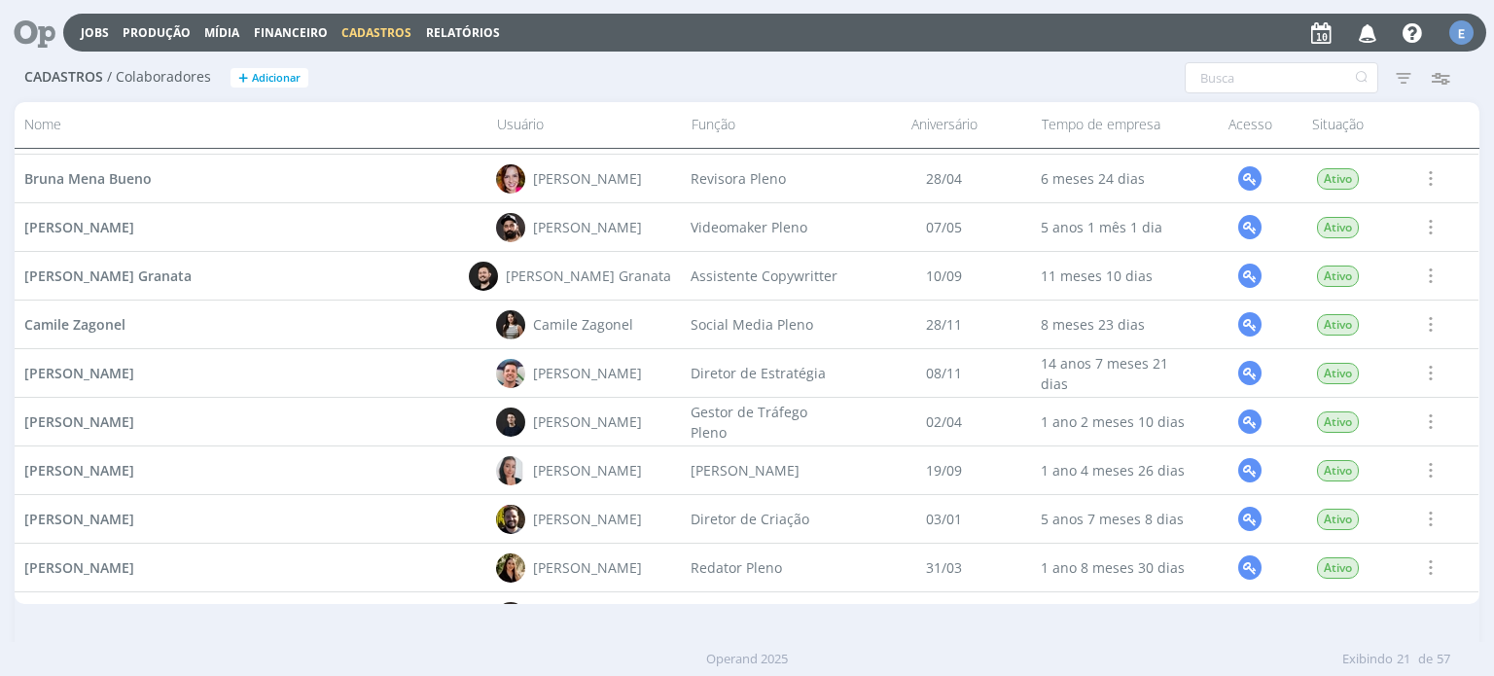
scroll to position [389, 0]
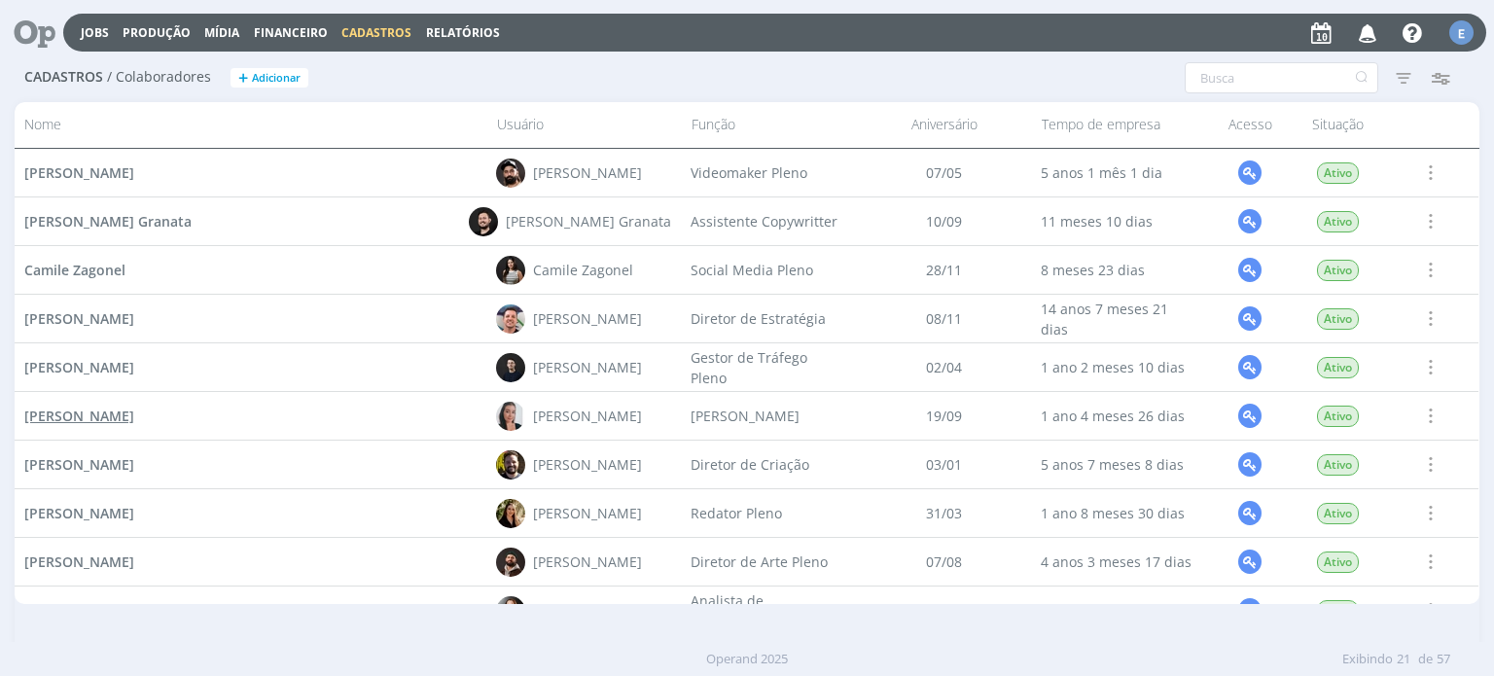
click at [134, 412] on span "[PERSON_NAME]" at bounding box center [79, 416] width 110 height 18
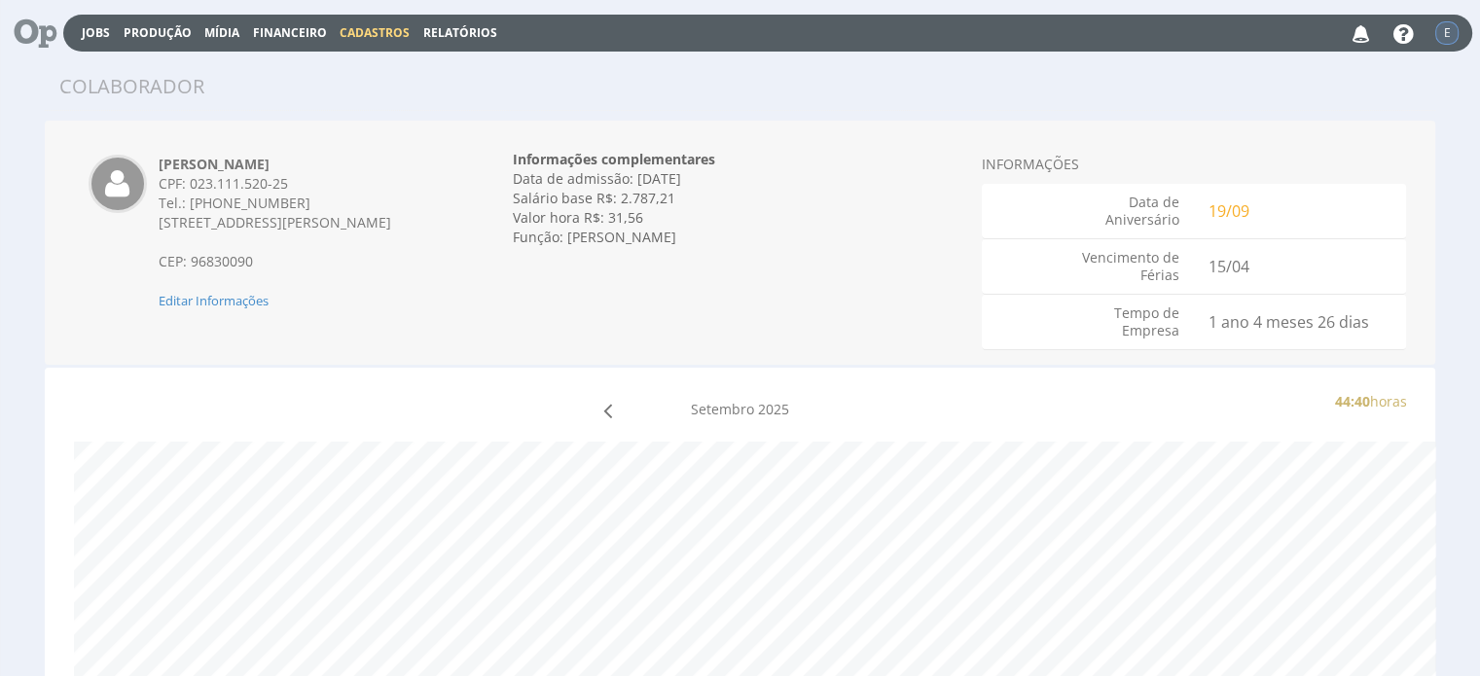
drag, startPoint x: 364, startPoint y: 161, endPoint x: 145, endPoint y: 167, distance: 219.0
click at [145, 167] on div "Caroline Fagundes Pieczarka CPF: 023.111.520-25 Tel.: (51) 99772-9489 Rua Ricar…" at bounding box center [303, 233] width 318 height 156
copy strong "Caroline Fagundes Pieczarka"
drag, startPoint x: 159, startPoint y: 223, endPoint x: 216, endPoint y: 241, distance: 60.3
click at [216, 232] on div "Rua Ricardo Hoffmann Filho, 155, apto 401 - Bonfim" at bounding box center [303, 222] width 289 height 19
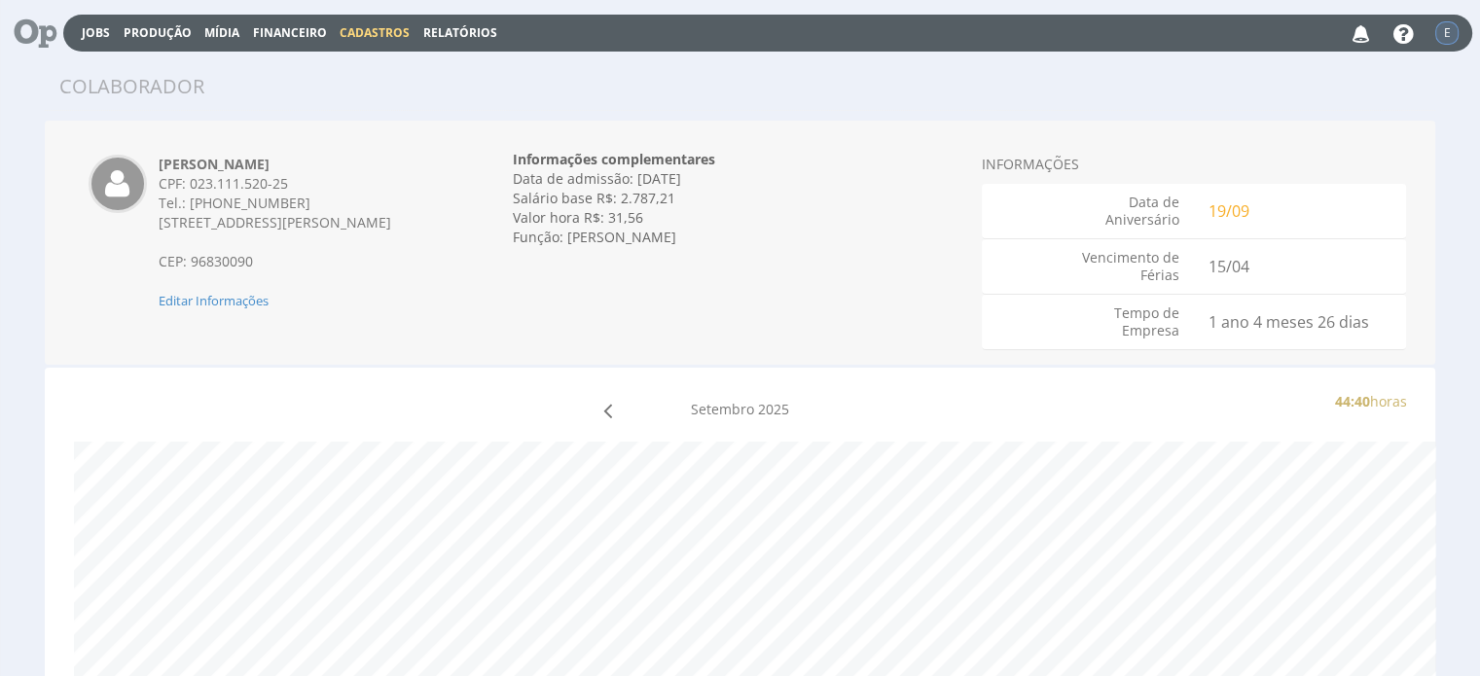
copy span "Rua Ricardo Hoffmann Filho, 155, apto 401 - Bonfim"
drag, startPoint x: 190, startPoint y: 182, endPoint x: 288, endPoint y: 190, distance: 98.6
click at [288, 190] on div "CPF: 023.111.520-25" at bounding box center [303, 183] width 289 height 19
copy div "023.111.520-25"
drag, startPoint x: 665, startPoint y: 240, endPoint x: 568, endPoint y: 251, distance: 97.9
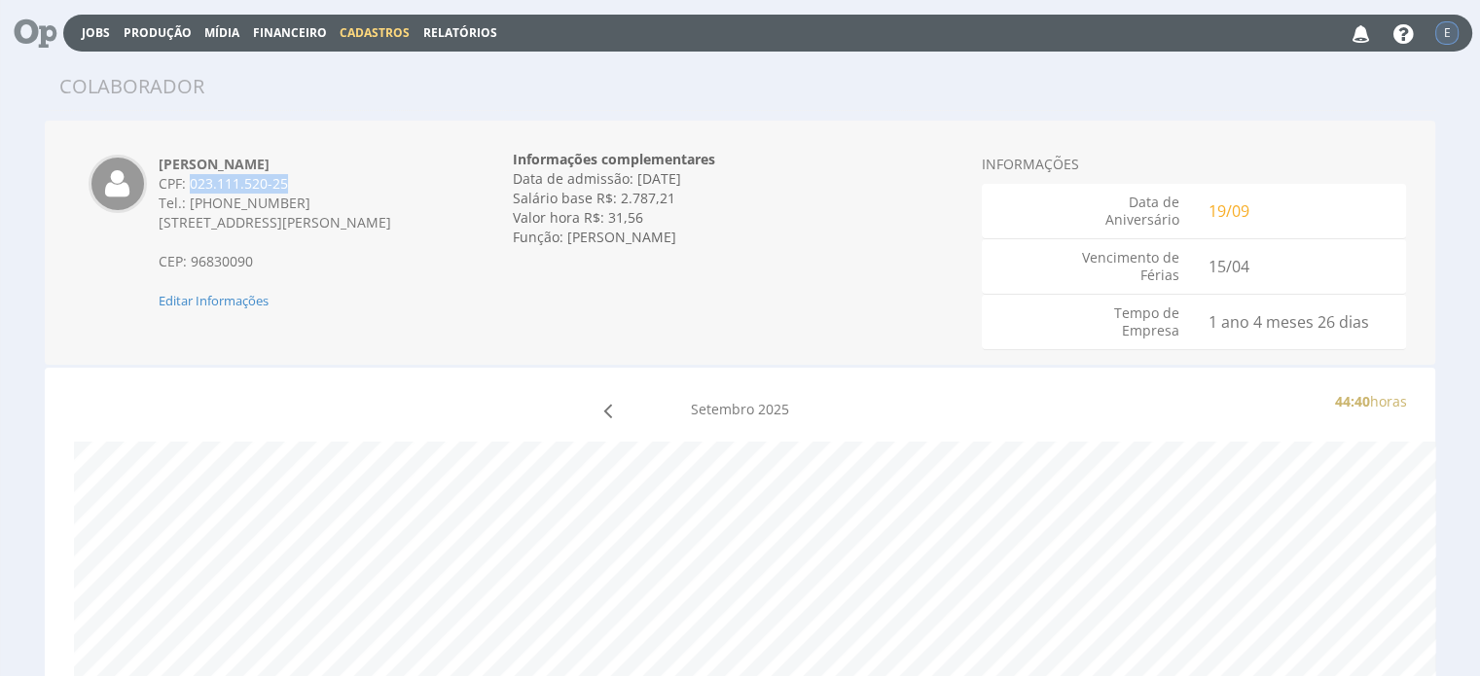
click at [568, 251] on div "Informações complementares Data de admissão: 15/04/2024 Data de demissão: Inval…" at bounding box center [740, 198] width 454 height 126
copy div "[PERSON_NAME]"
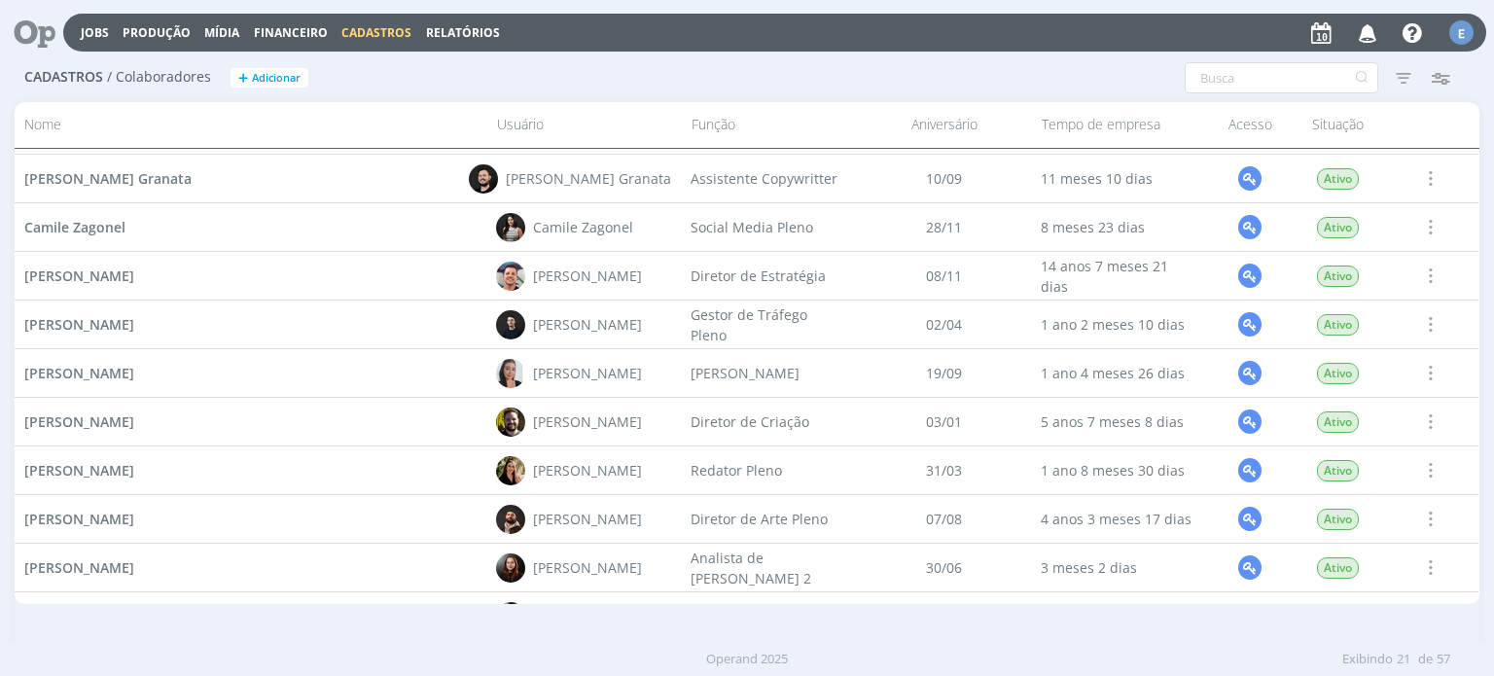
scroll to position [486, 0]
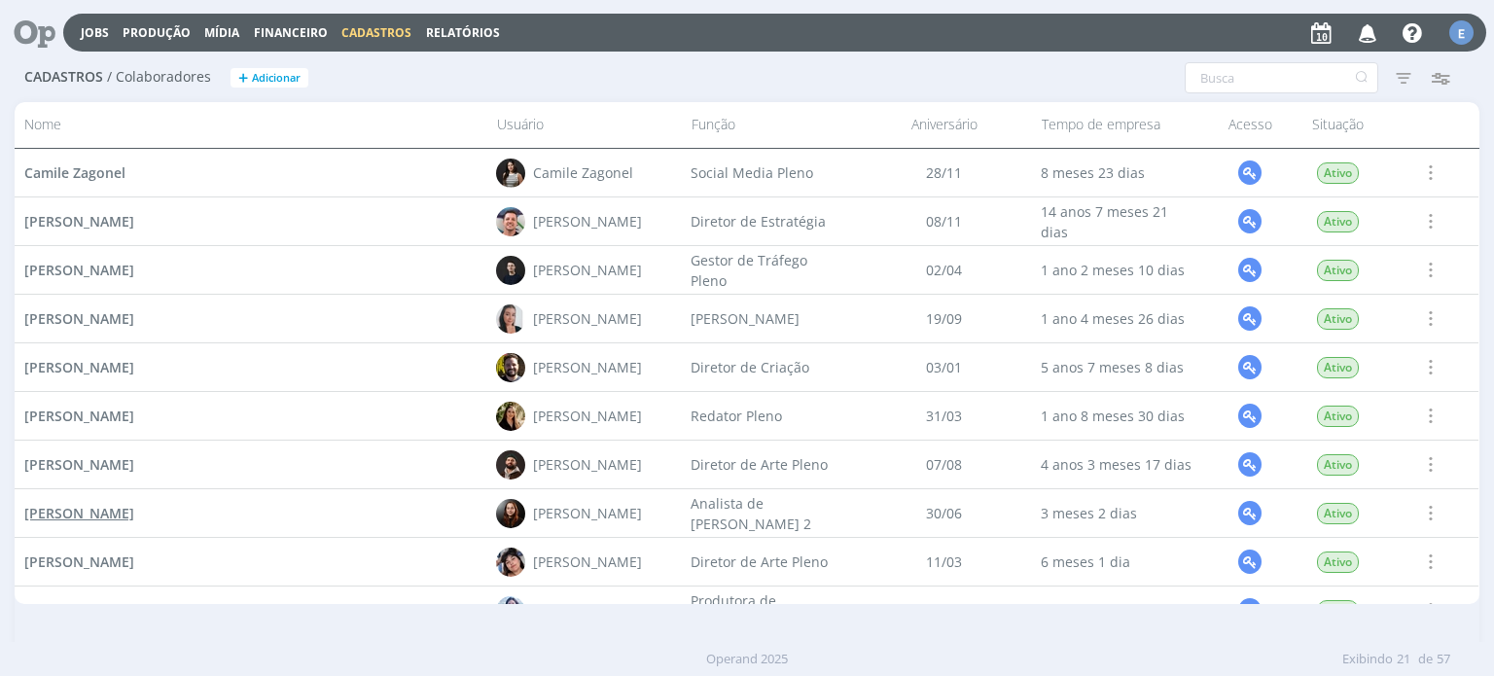
click at [134, 515] on span "[PERSON_NAME]" at bounding box center [79, 513] width 110 height 18
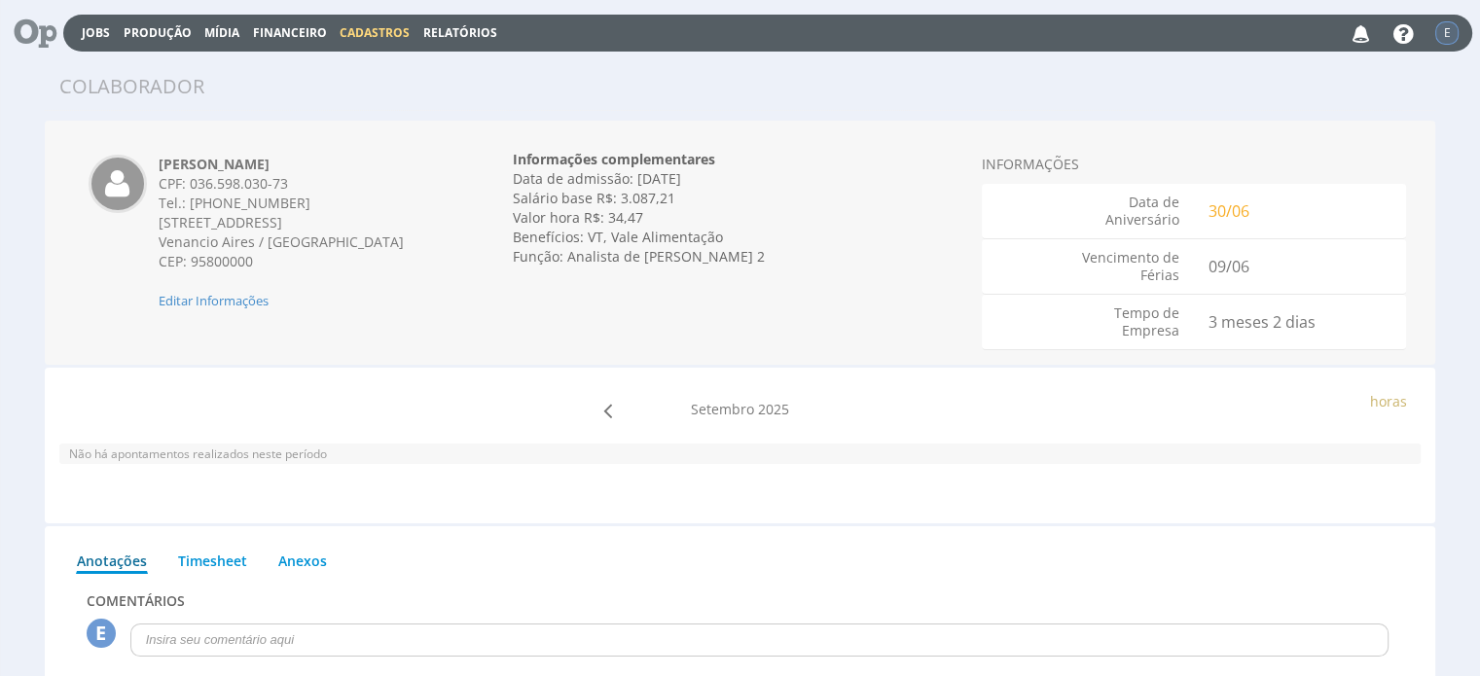
drag, startPoint x: 325, startPoint y: 165, endPoint x: 154, endPoint y: 167, distance: 171.2
click at [156, 167] on div "Eduarda Marina Pereira CPF: 036.598.030-73 Tel.: (51) 99879-1823 Rua Coronel Ag…" at bounding box center [303, 233] width 318 height 156
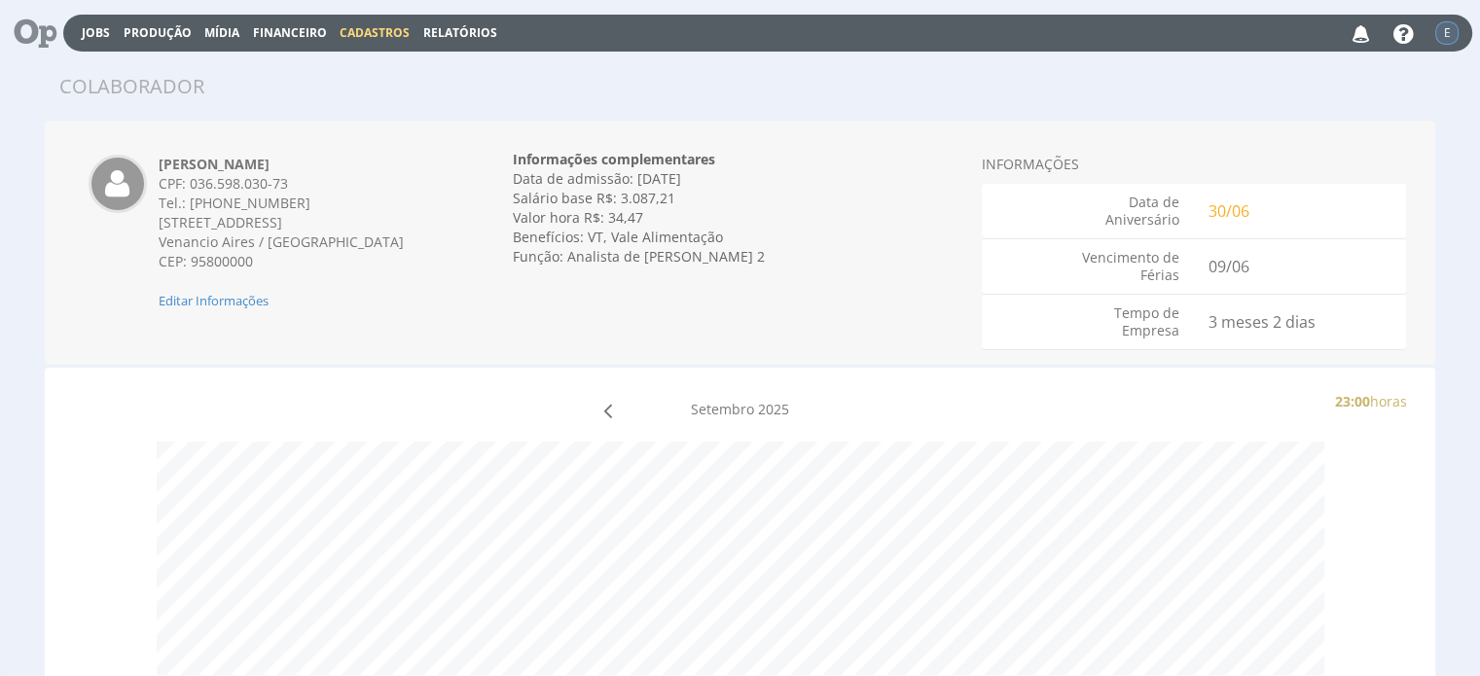
copy strong "Eduarda Marina Pereira"
drag, startPoint x: 160, startPoint y: 221, endPoint x: 283, endPoint y: 240, distance: 125.1
click at [283, 240] on div "Rua Coronel Agra, 1340 - Centro Venancio Aires / RS CEP: 95800000" at bounding box center [303, 242] width 289 height 58
copy div "Rua Coronel Agra, 1340 - Centro Venancio Aires / RS"
drag, startPoint x: 191, startPoint y: 178, endPoint x: 296, endPoint y: 190, distance: 105.7
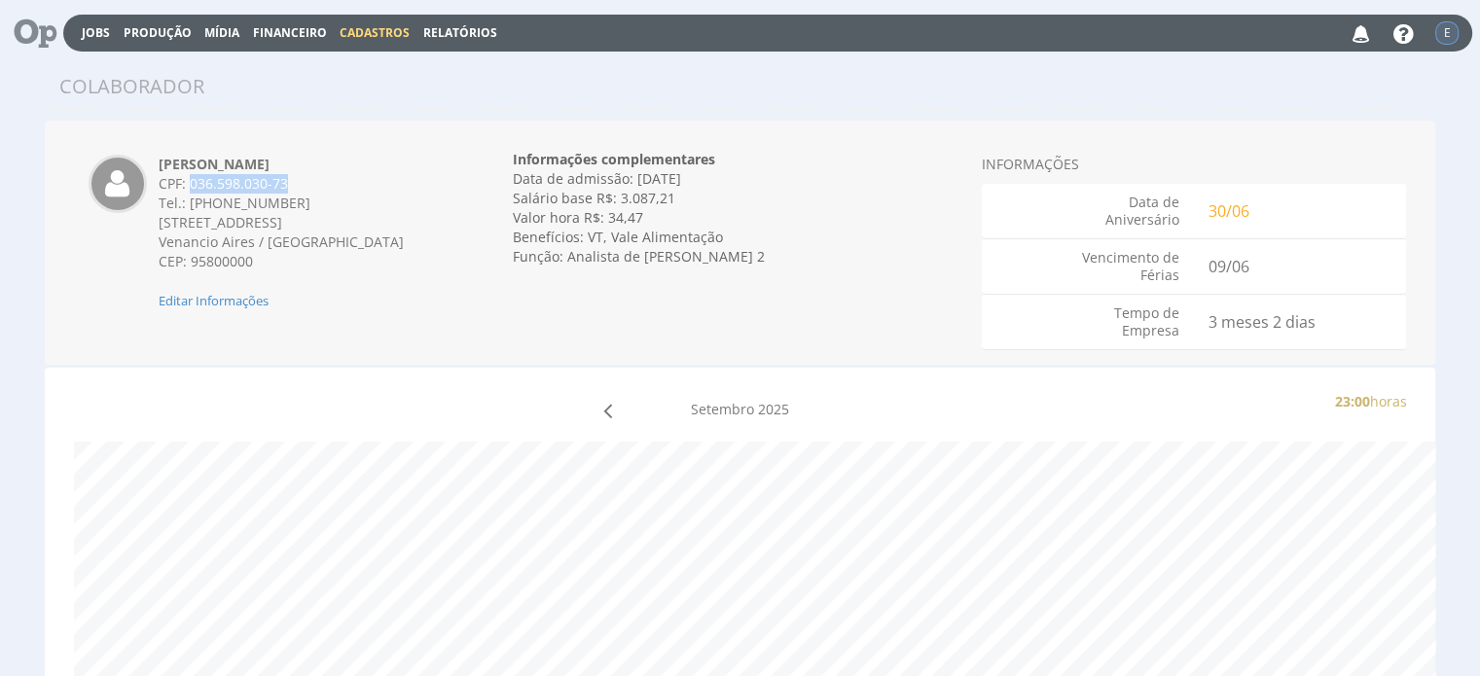
click at [296, 190] on div "CPF: 036.598.030-73" at bounding box center [303, 183] width 289 height 19
copy div "036.598.030-73"
click at [640, 178] on div "Data de admissão: 09/06/2025" at bounding box center [740, 178] width 454 height 19
drag, startPoint x: 566, startPoint y: 256, endPoint x: 756, endPoint y: 273, distance: 190.5
click at [756, 273] on div "Informações complementares Data de admissão: 09/06/2025 Data de demissão: Inval…" at bounding box center [740, 208] width 454 height 146
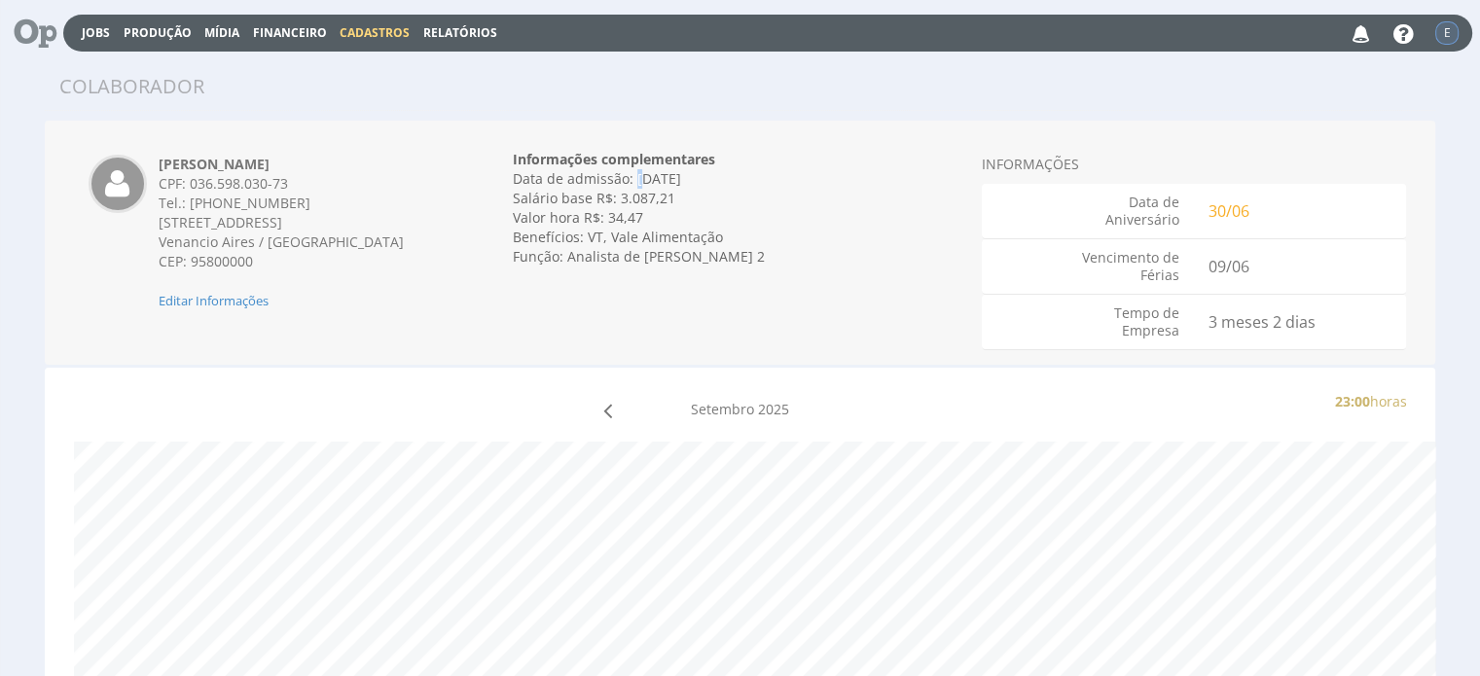
copy div "Analista de Atendimento Jr 2"
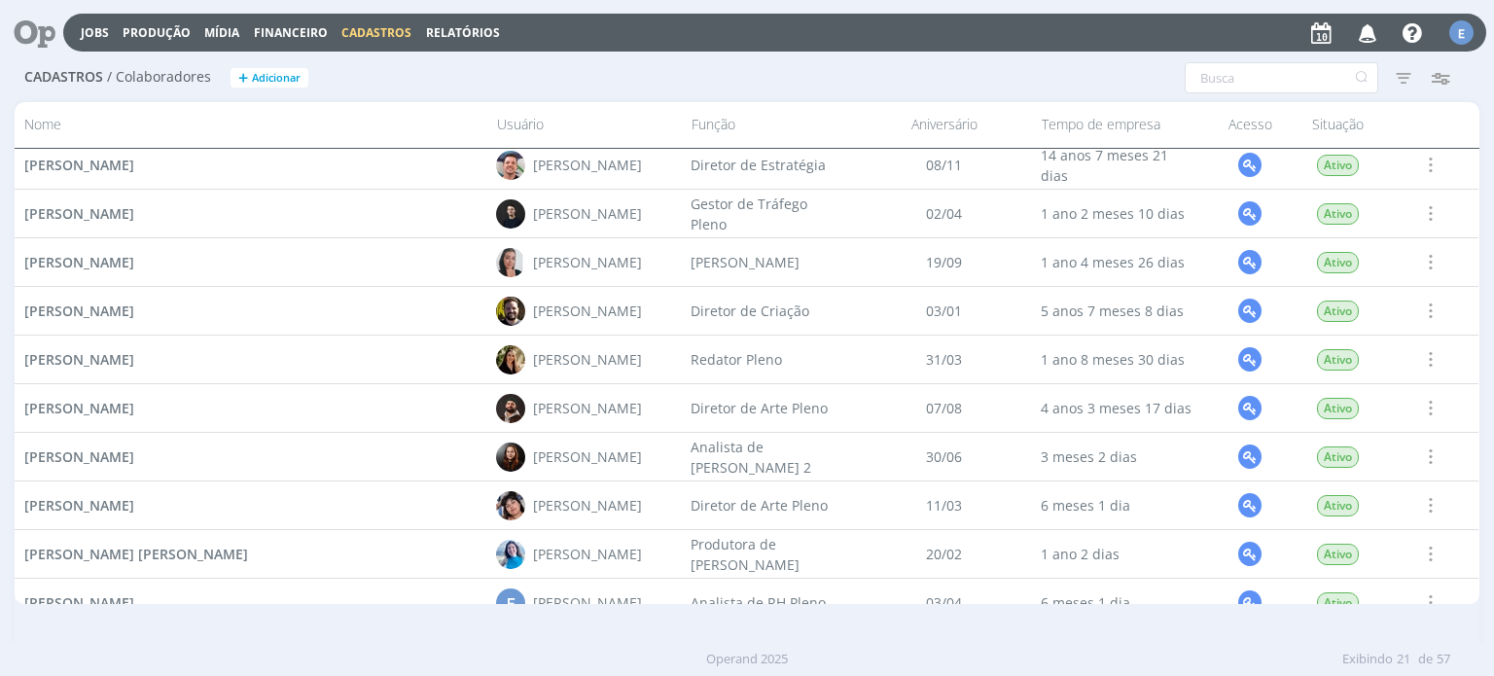
scroll to position [565, 0]
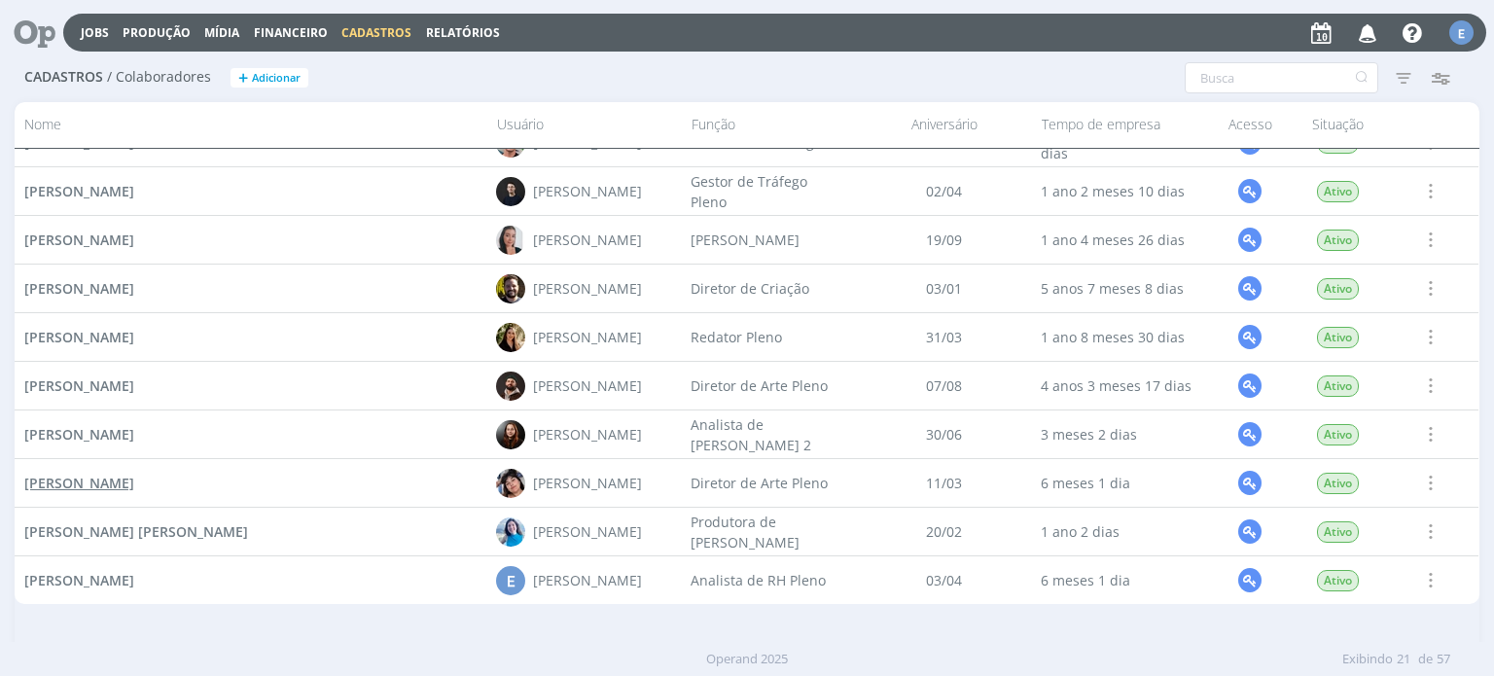
click at [134, 482] on span "[PERSON_NAME]" at bounding box center [79, 483] width 110 height 18
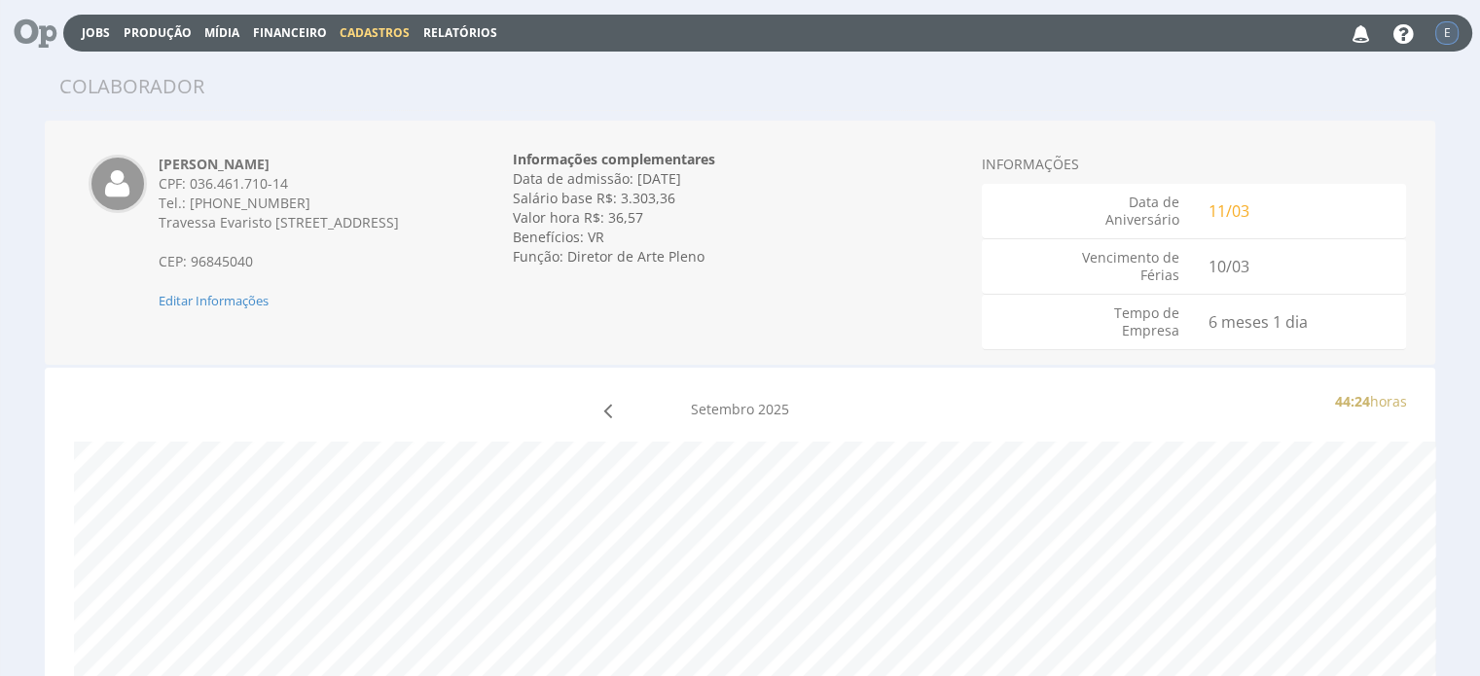
drag, startPoint x: 339, startPoint y: 166, endPoint x: 148, endPoint y: 166, distance: 190.7
click at [148, 166] on div "[PERSON_NAME] CPF: 036.461.710-14 Tel.: [PHONE_NUMBER] [STREET_ADDRESS][PERSON_…" at bounding box center [303, 233] width 318 height 156
copy strong "[PERSON_NAME]"
drag, startPoint x: 160, startPoint y: 223, endPoint x: 451, endPoint y: 232, distance: 292.0
click at [451, 232] on div "[PERSON_NAME] CPF: 036.461.710-14 Tel.: [PHONE_NUMBER] [STREET_ADDRESS][PERSON_…" at bounding box center [303, 233] width 318 height 156
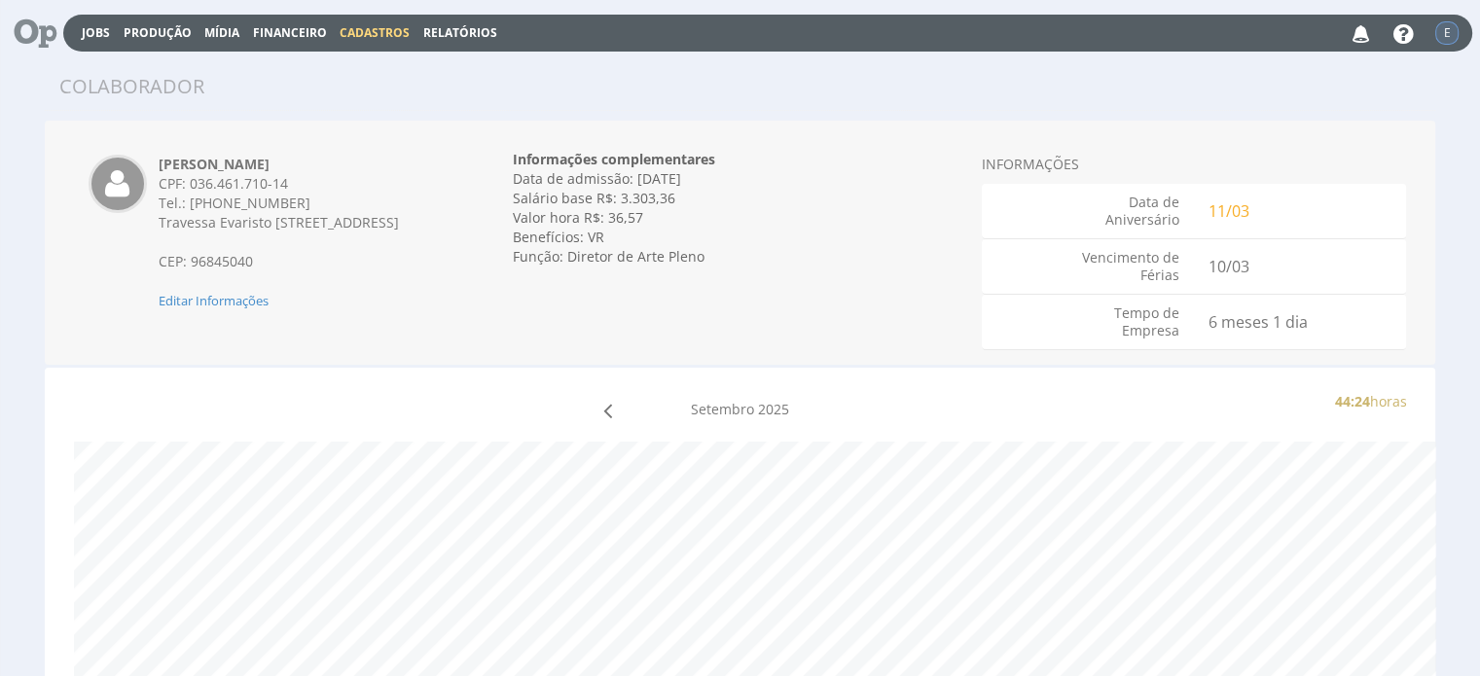
copy span "Travessa Evaristo [STREET_ADDRESS]"
drag, startPoint x: 290, startPoint y: 179, endPoint x: 191, endPoint y: 182, distance: 99.3
click at [191, 182] on div "CPF: 036.461.710-14" at bounding box center [303, 183] width 289 height 19
copy div "036.461.710-14"
drag, startPoint x: 566, startPoint y: 257, endPoint x: 697, endPoint y: 265, distance: 130.6
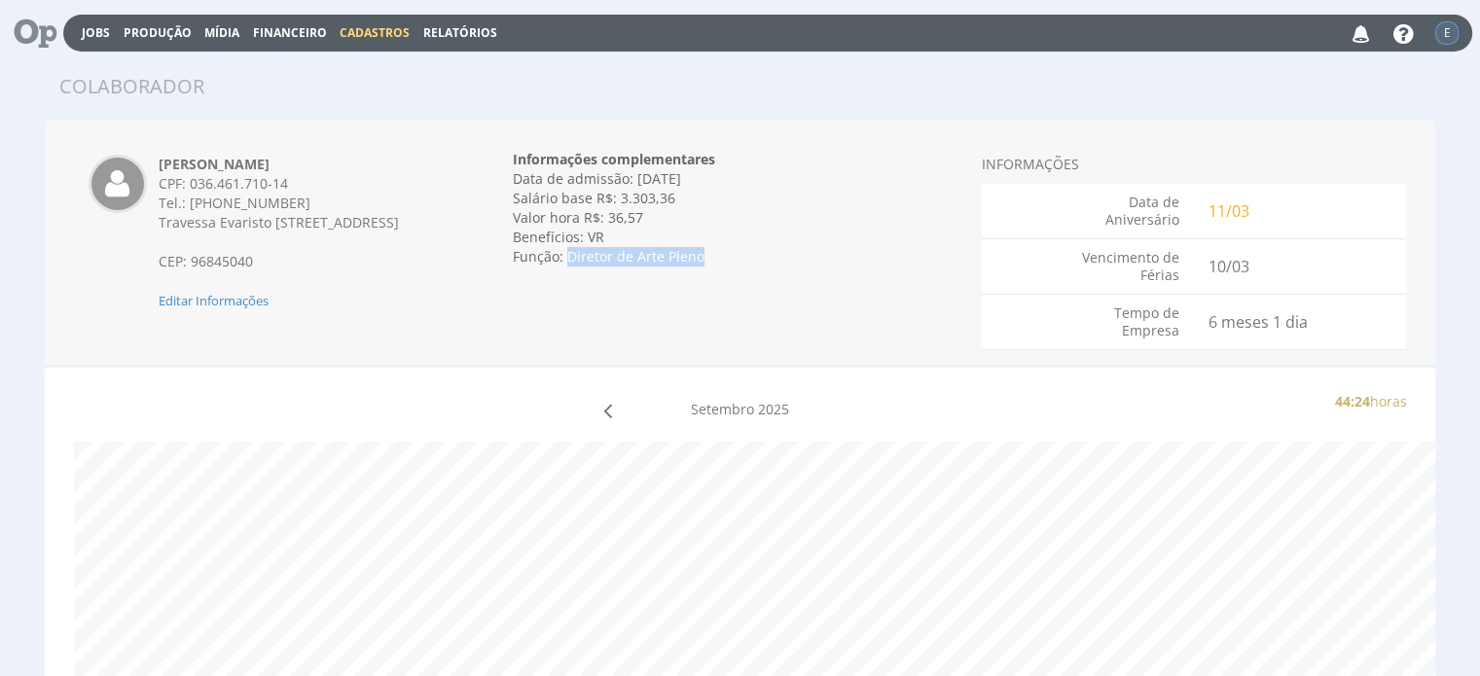
click at [697, 265] on div "Função: Diretor de Arte Pleno" at bounding box center [740, 256] width 454 height 19
copy div "Diretor de Arte Pleno"
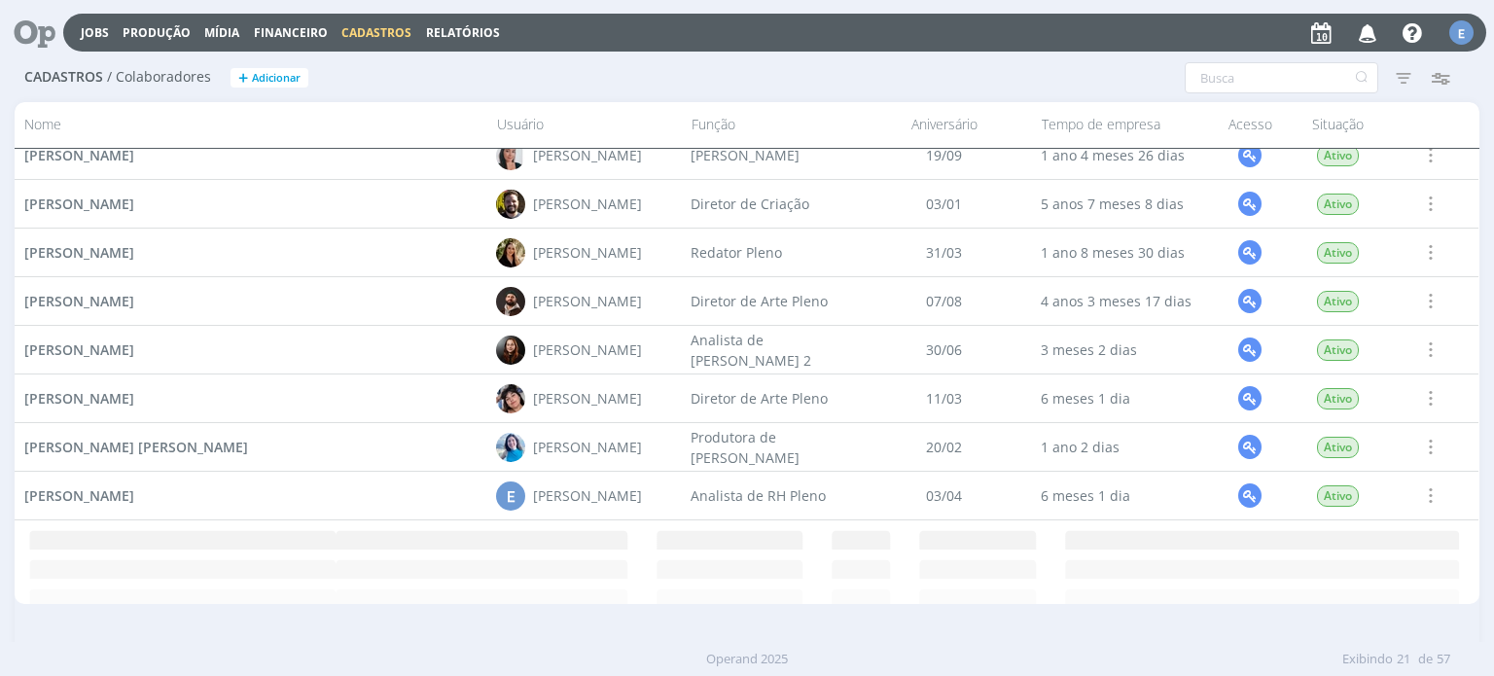
scroll to position [653, 0]
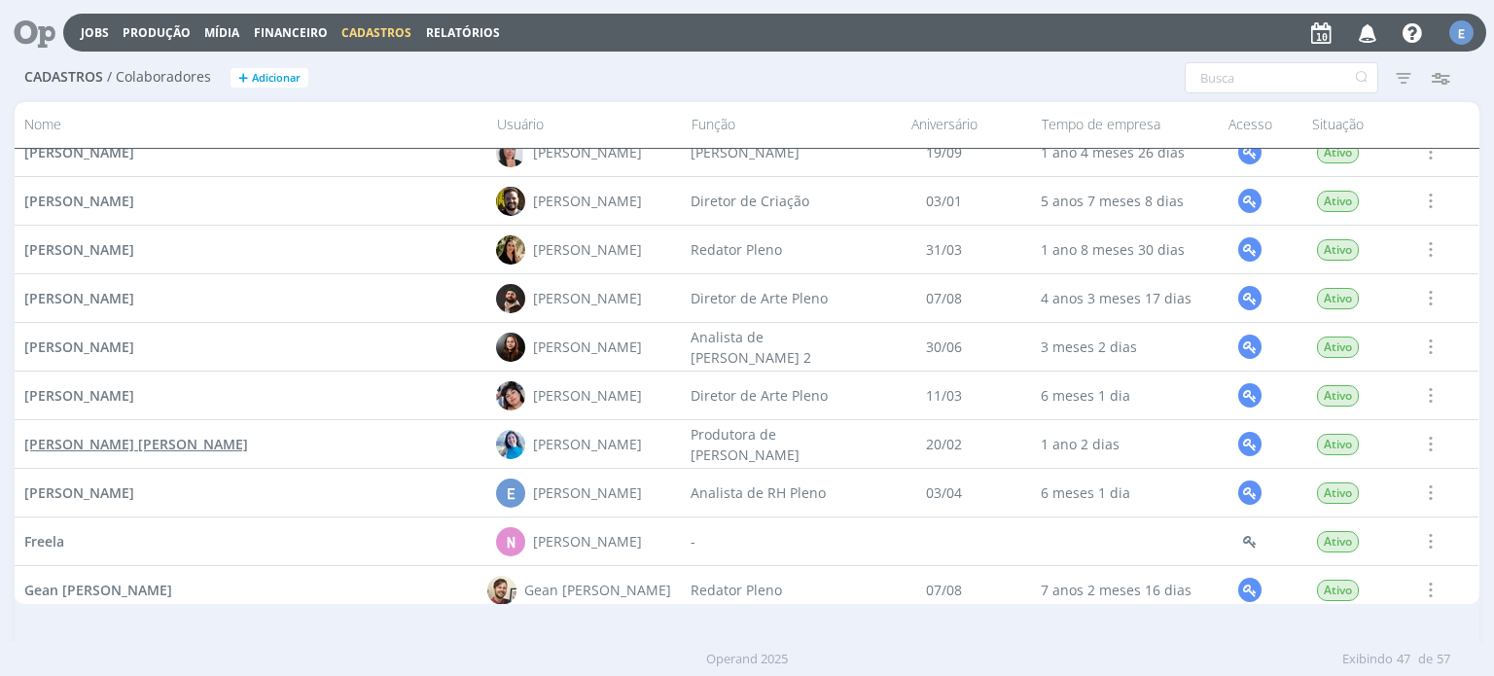
click at [125, 445] on span "[PERSON_NAME] [PERSON_NAME]" at bounding box center [136, 444] width 224 height 18
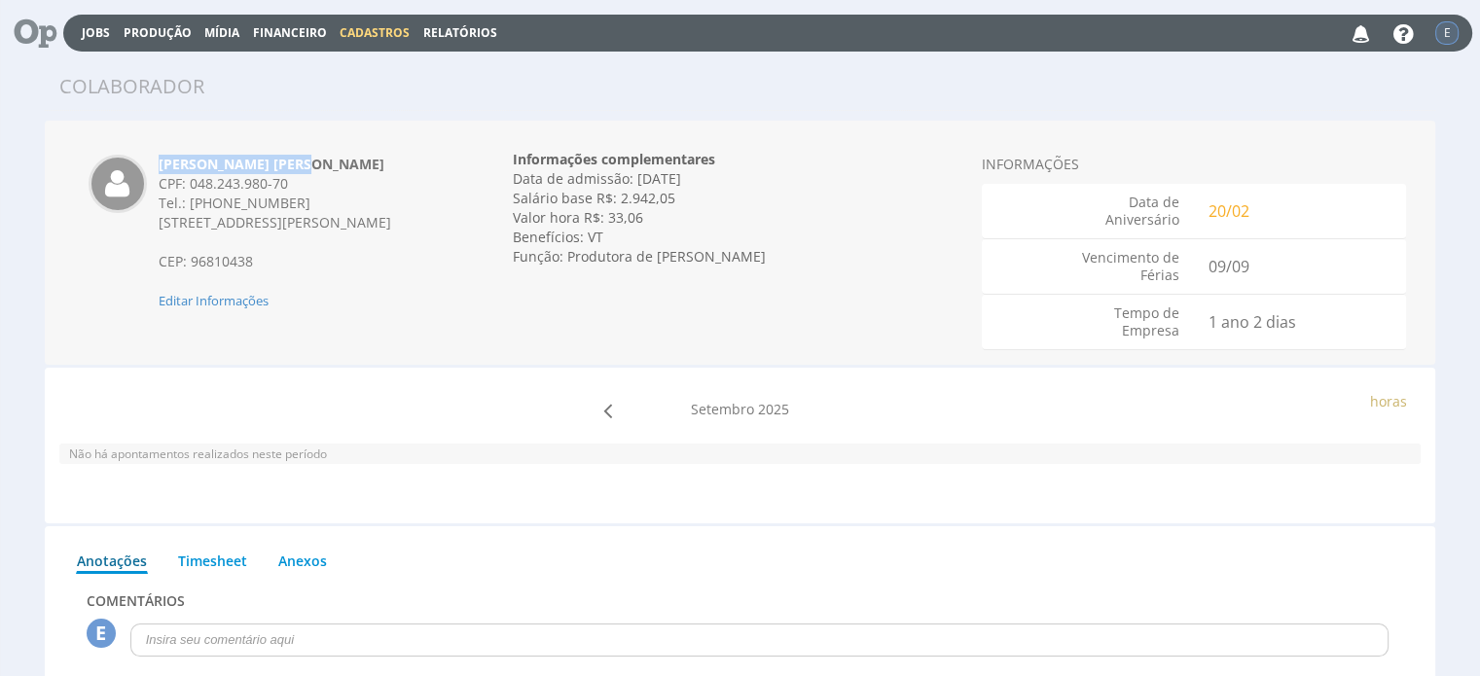
drag, startPoint x: 162, startPoint y: 163, endPoint x: 300, endPoint y: 166, distance: 137.2
click at [300, 166] on div "[PERSON_NAME] [PERSON_NAME] CPF: 048.243.980-70 Tel.: [PHONE_NUMBER] [STREET_AD…" at bounding box center [303, 233] width 318 height 156
copy strong "[PERSON_NAME] [PERSON_NAME]"
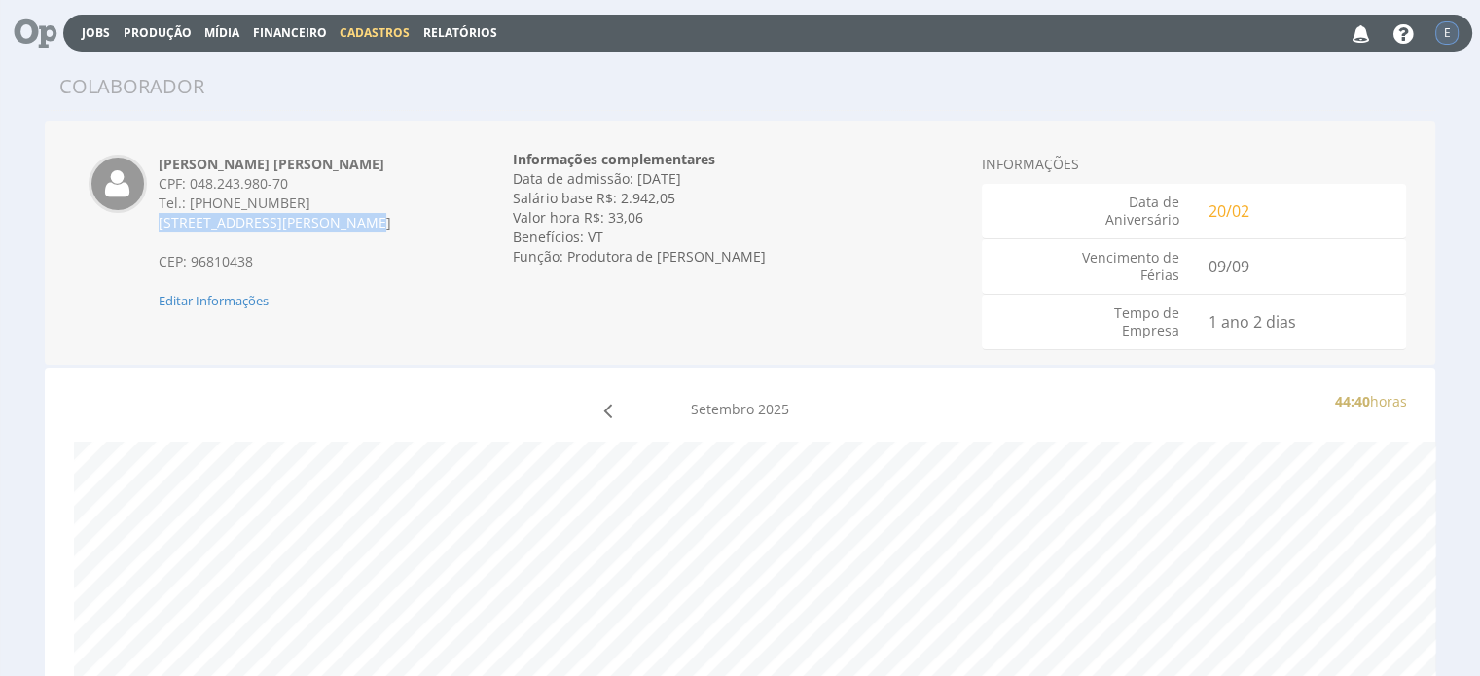
drag, startPoint x: 162, startPoint y: 221, endPoint x: 349, endPoint y: 221, distance: 186.8
click at [349, 221] on div "[STREET_ADDRESS][PERSON_NAME]" at bounding box center [303, 222] width 289 height 19
copy span "[STREET_ADDRESS][PERSON_NAME]"
drag, startPoint x: 190, startPoint y: 182, endPoint x: 303, endPoint y: 179, distance: 112.9
click at [303, 179] on div "CPF: 048.243.980-70" at bounding box center [303, 183] width 289 height 19
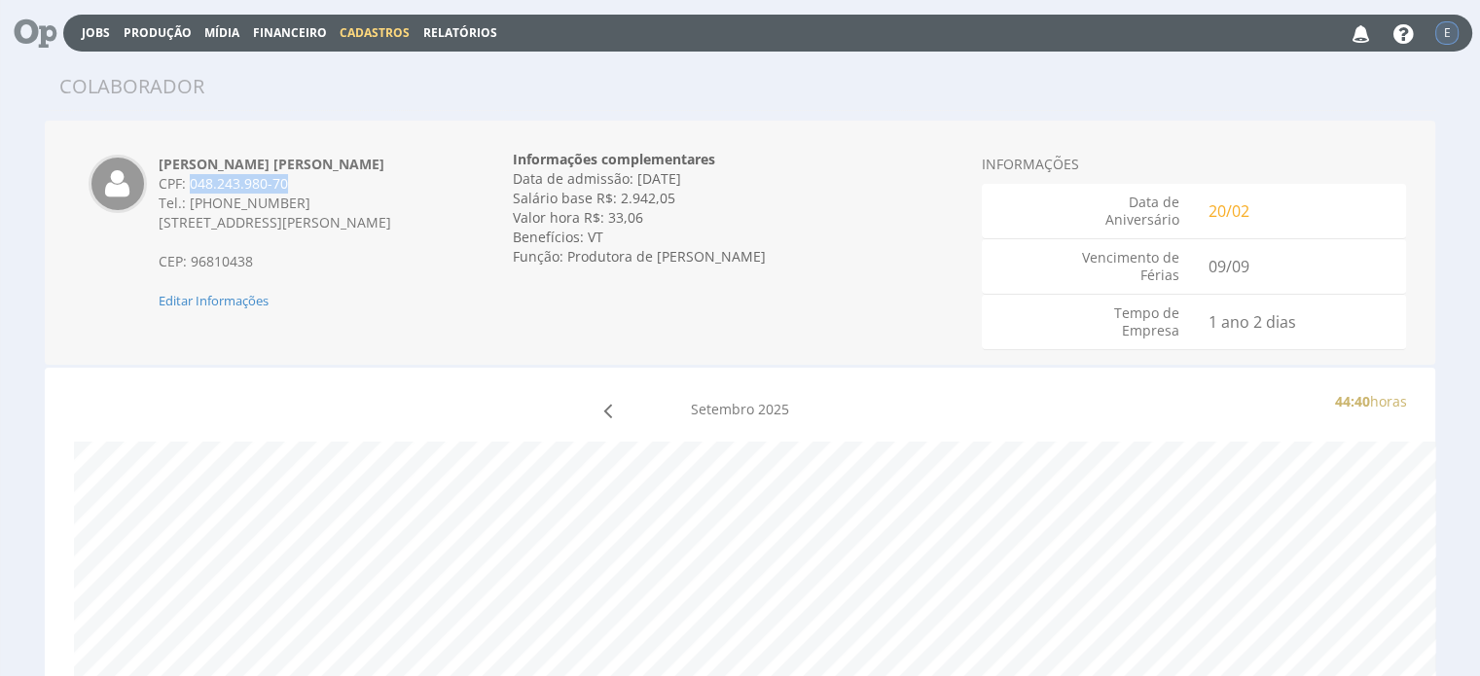
copy div "048.243.980-70"
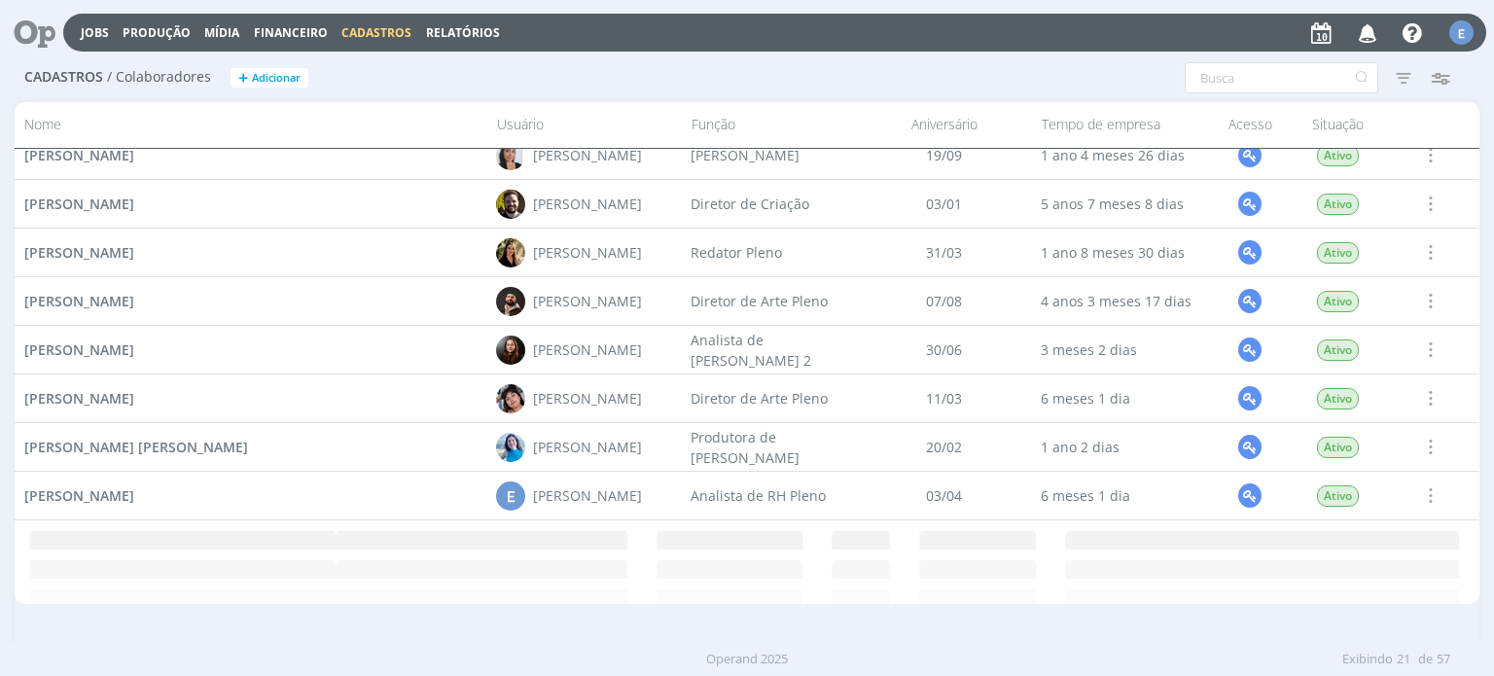
scroll to position [653, 0]
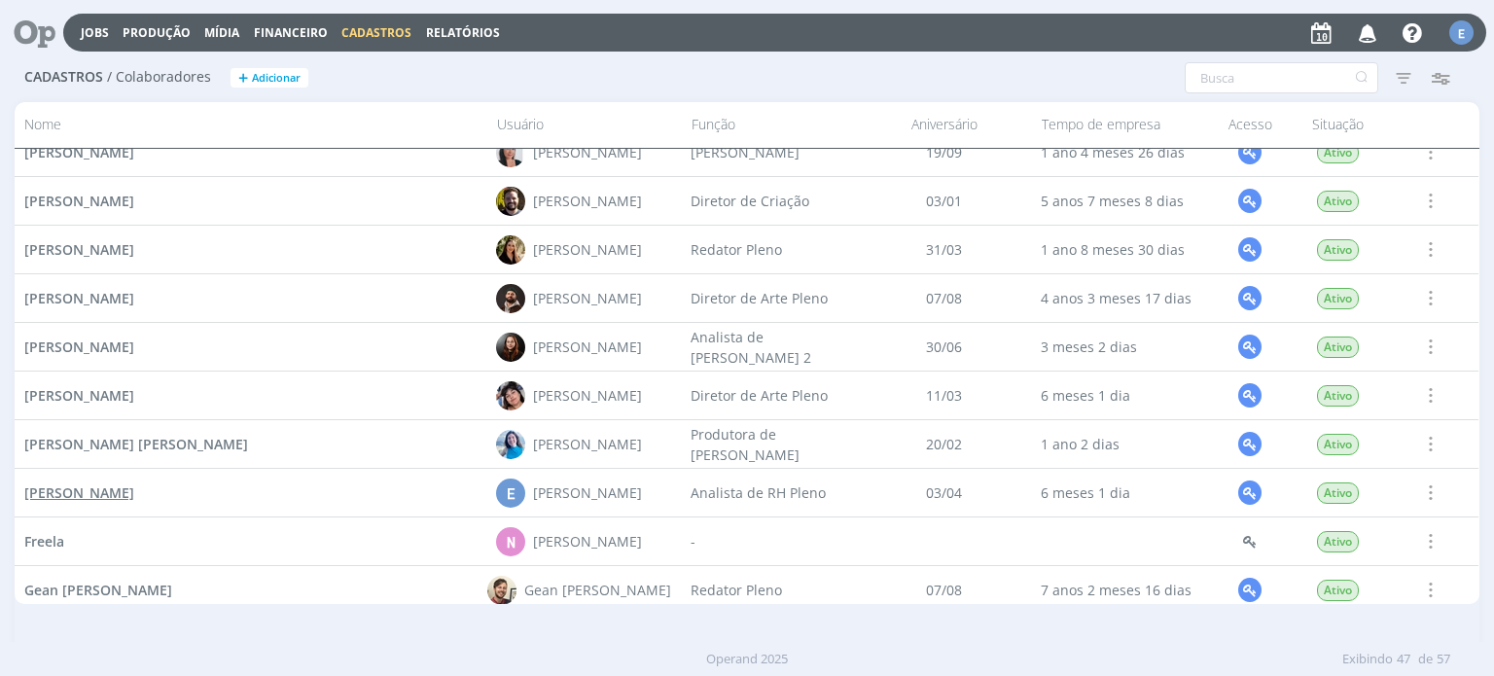
click at [118, 501] on span "[PERSON_NAME]" at bounding box center [79, 492] width 110 height 18
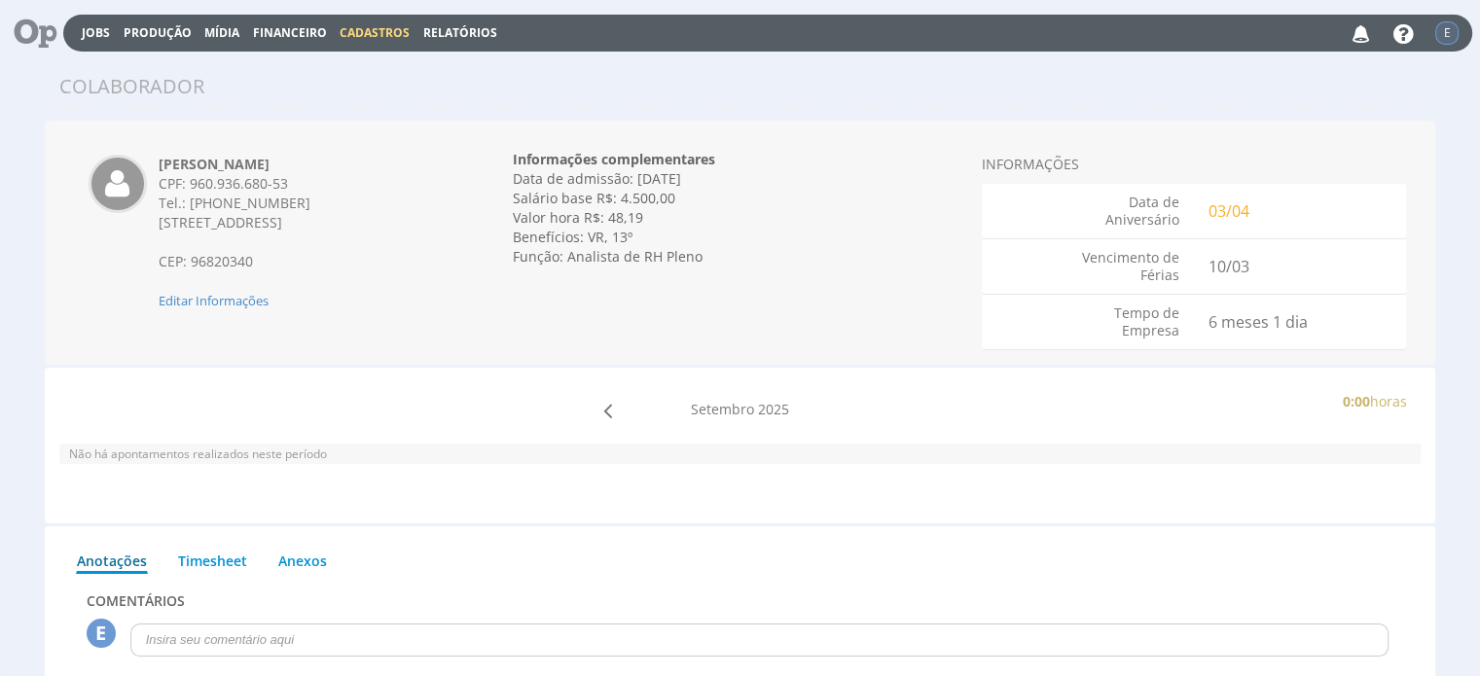
drag, startPoint x: 311, startPoint y: 165, endPoint x: 160, endPoint y: 169, distance: 151.8
click at [160, 169] on div "Elisângela Cristina Reis CPF: 960.936.680-53 Tel.: (51) 99965-7396 Rua Alemanha…" at bounding box center [303, 233] width 318 height 156
copy strong "[PERSON_NAME]"
drag, startPoint x: 163, startPoint y: 223, endPoint x: 280, endPoint y: 234, distance: 117.3
click at [335, 238] on div "Rua Alemanha, 630 - Jardim Europa CEP: 96820340" at bounding box center [303, 242] width 289 height 58
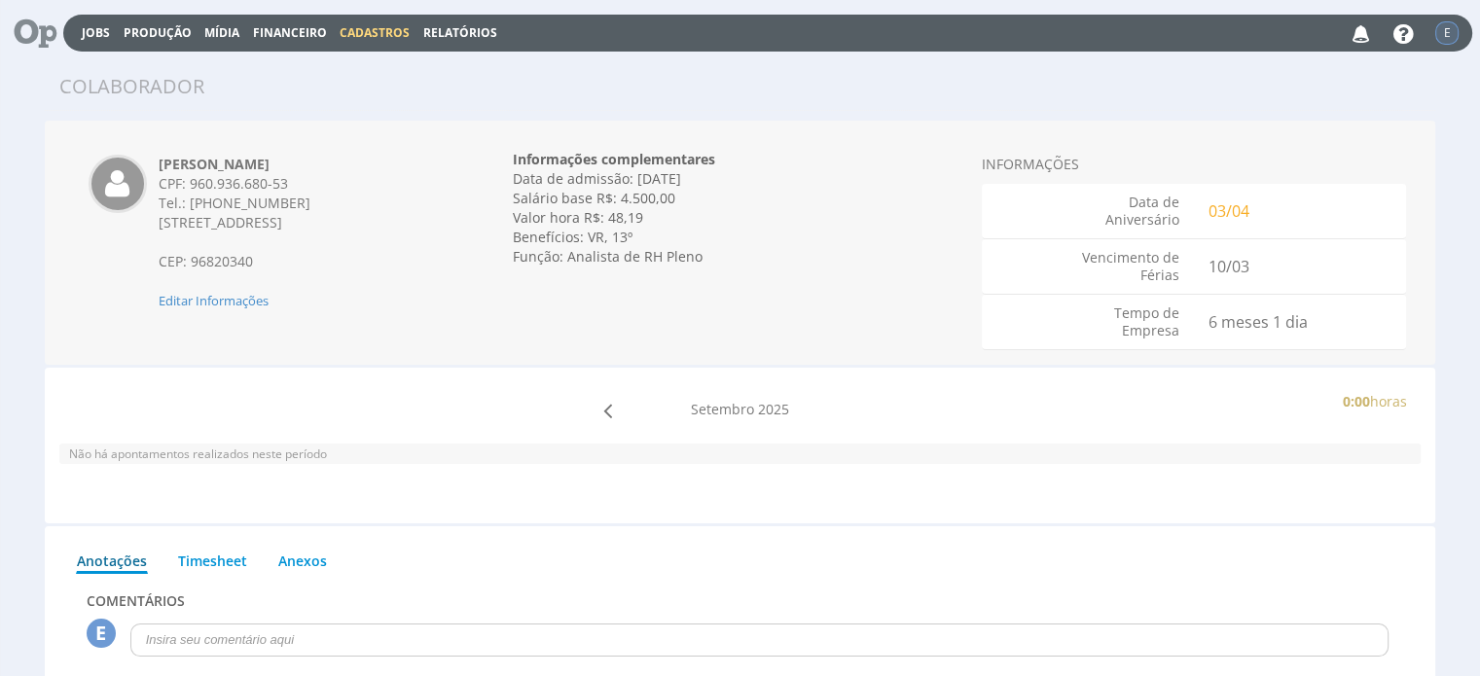
click at [161, 223] on span "Rua Alemanha, 630 - Jardim Europa" at bounding box center [221, 222] width 124 height 18
drag, startPoint x: 161, startPoint y: 223, endPoint x: 391, endPoint y: 233, distance: 230.8
click at [391, 233] on div "Rua Alemanha, 630 - Jardim Europa CEP: 96820340" at bounding box center [303, 242] width 289 height 58
copy div "Rua Alemanha, 630 - Jardim Europa"
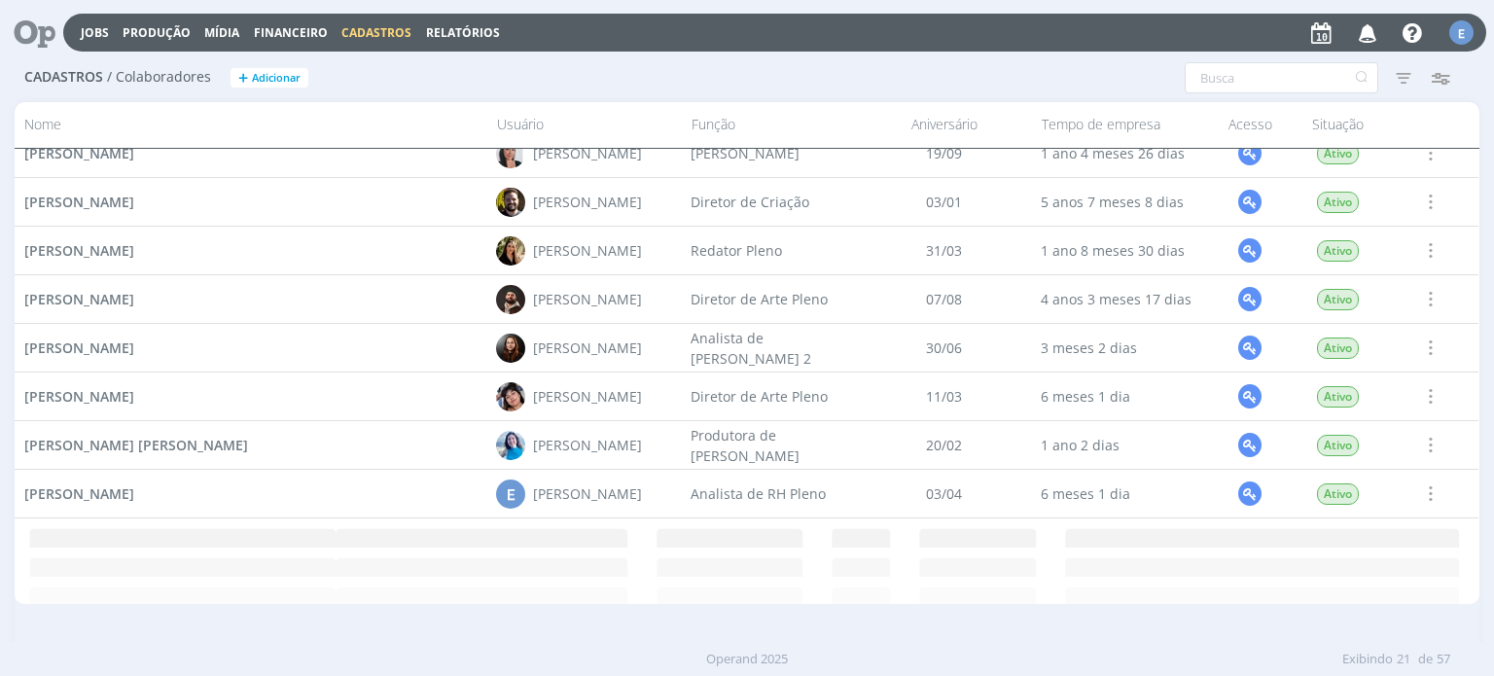
scroll to position [653, 0]
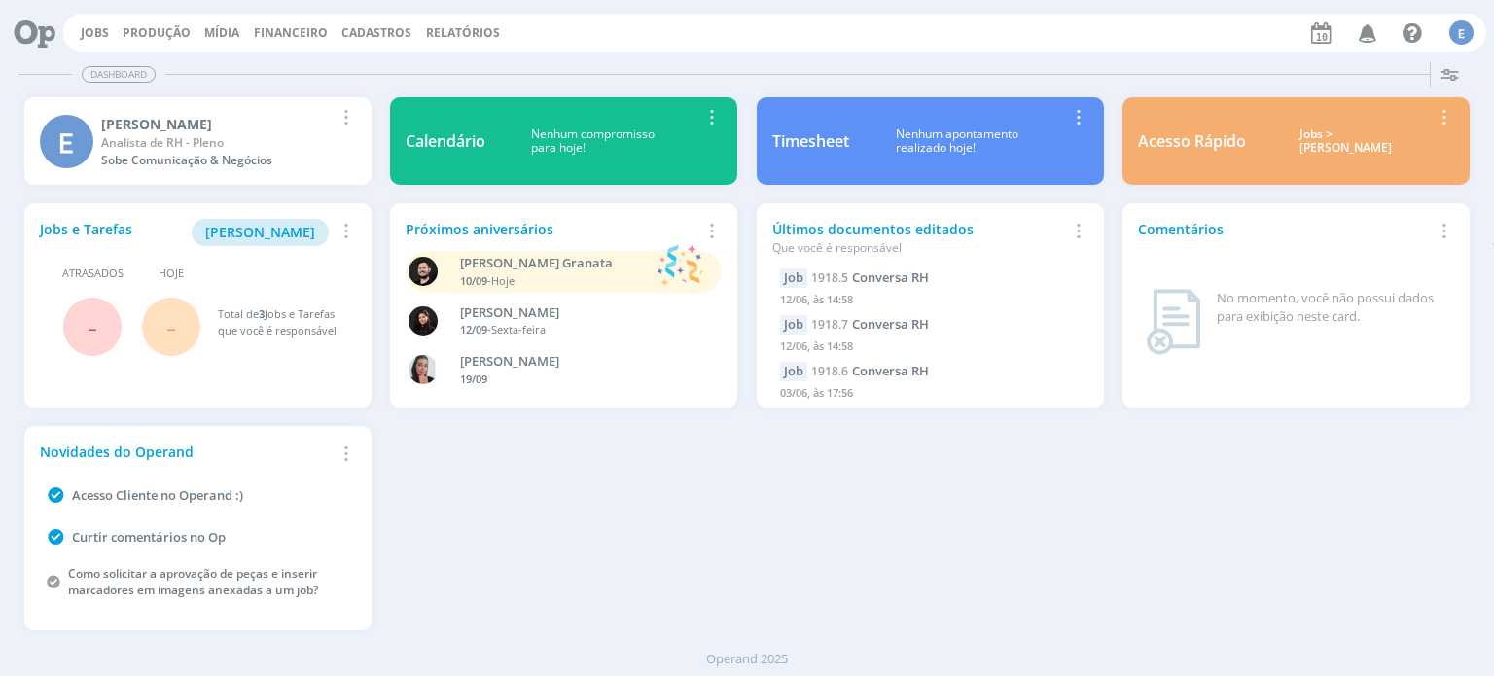
click at [352, 35] on span "Cadastros" at bounding box center [376, 32] width 70 height 17
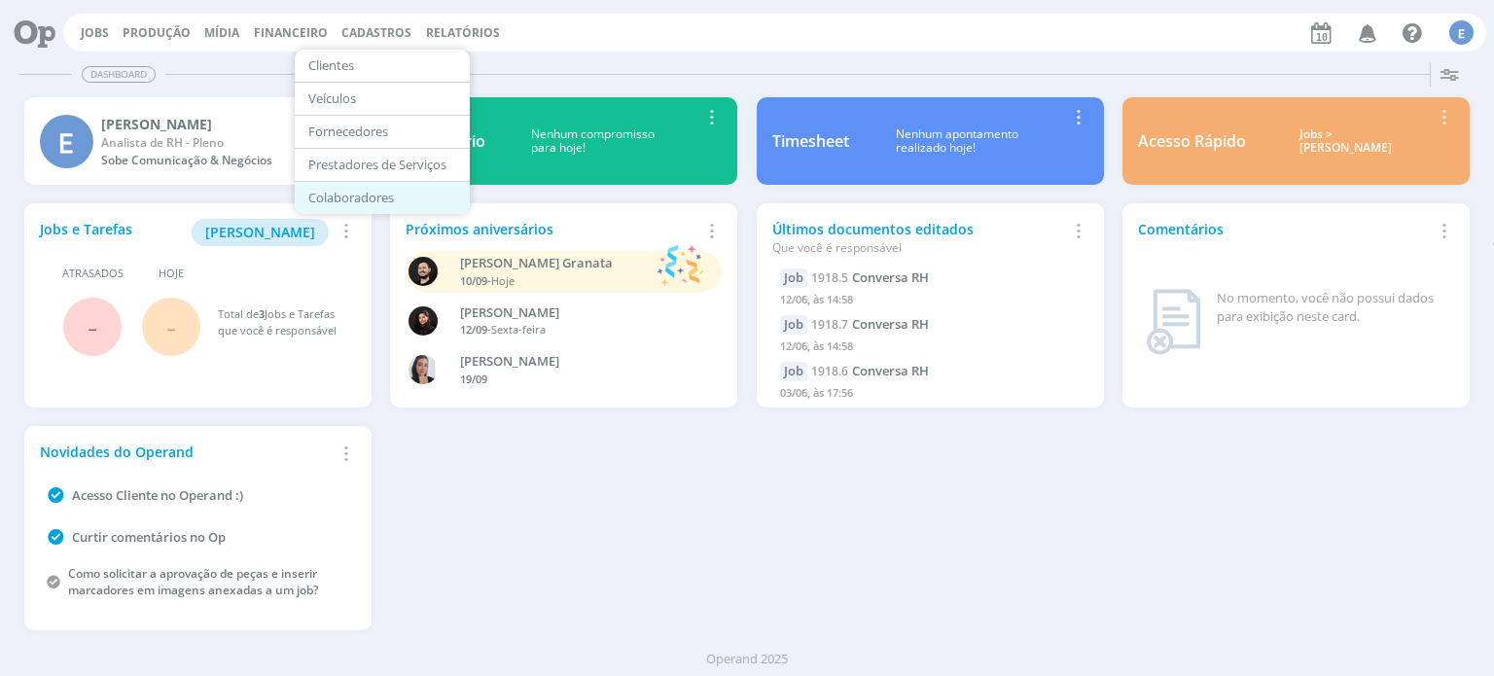
click at [372, 198] on link "Colaboradores" at bounding box center [382, 198] width 163 height 30
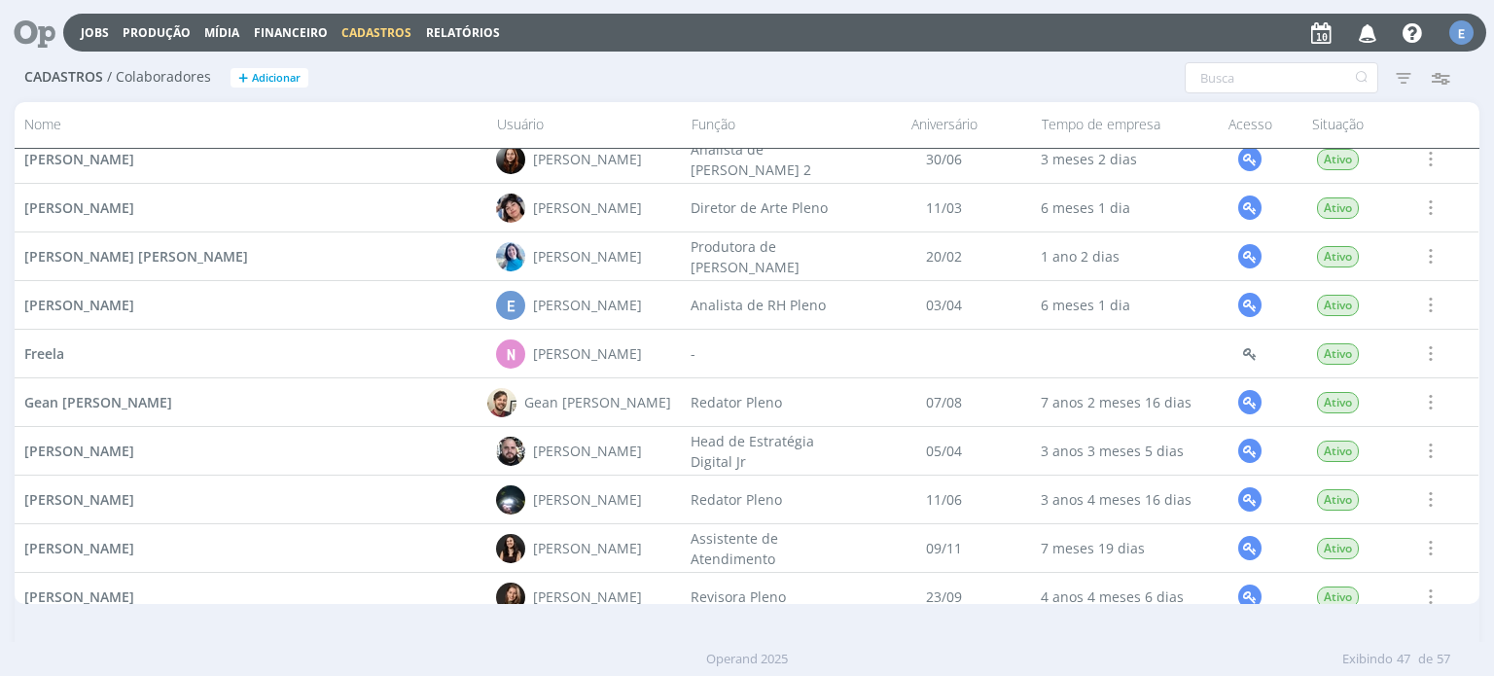
scroll to position [847, 0]
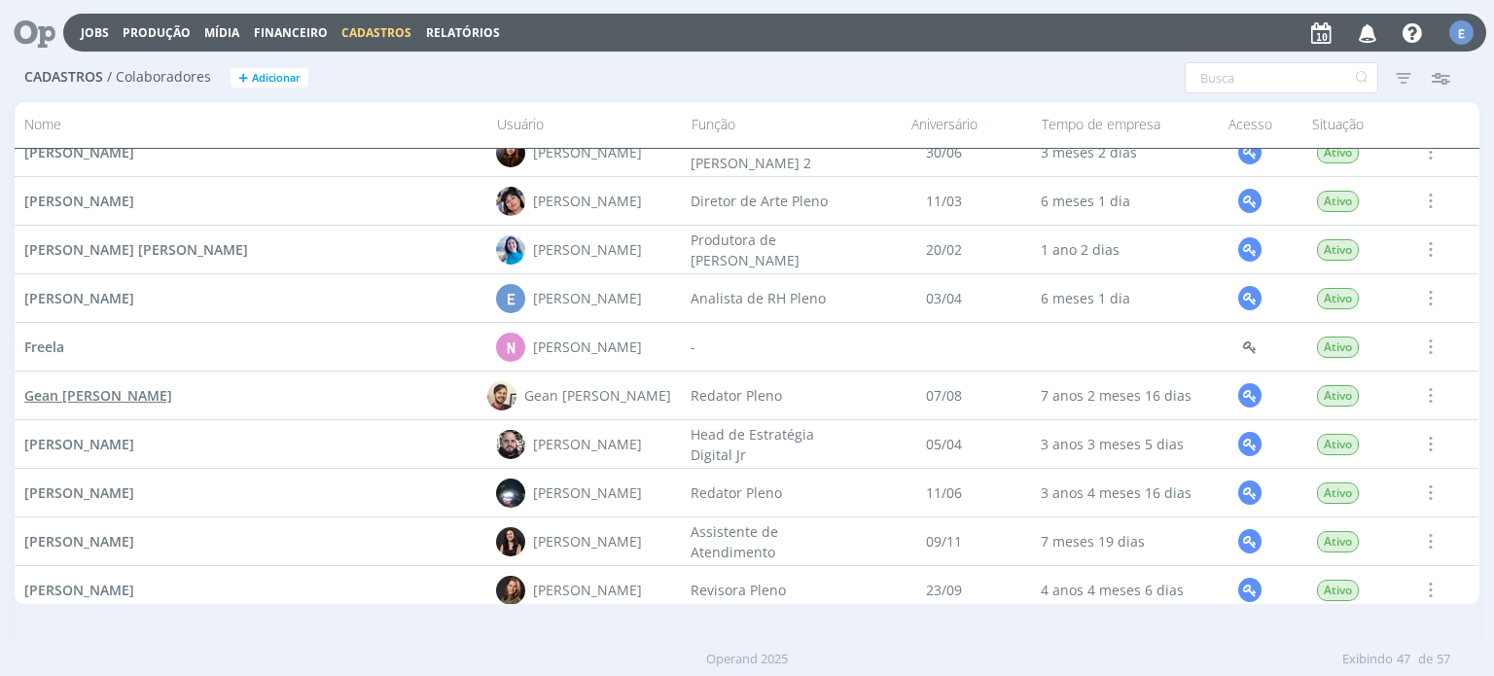
click at [100, 395] on span "Gean Paulo Naue" at bounding box center [98, 395] width 148 height 18
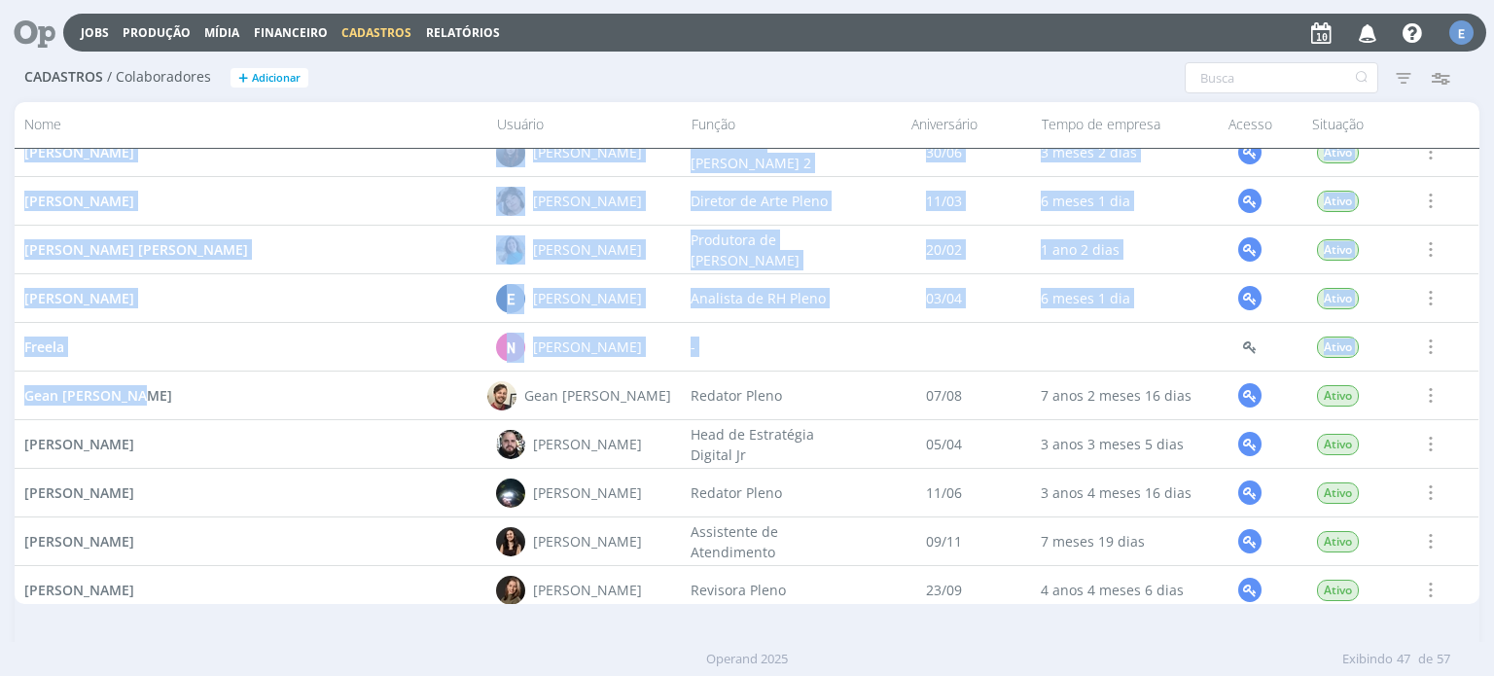
drag, startPoint x: 167, startPoint y: 396, endPoint x: 2, endPoint y: 407, distance: 165.7
click at [2, 407] on div "Cadastros / Colaboradores + Adicionar Filtros Filtrar Limpar Situação Ativos In…" at bounding box center [747, 369] width 1494 height 631
click at [199, 386] on div "Gean Paulo Naue" at bounding box center [246, 396] width 463 height 48
click at [206, 390] on div "Gean Paulo Naue" at bounding box center [246, 396] width 463 height 48
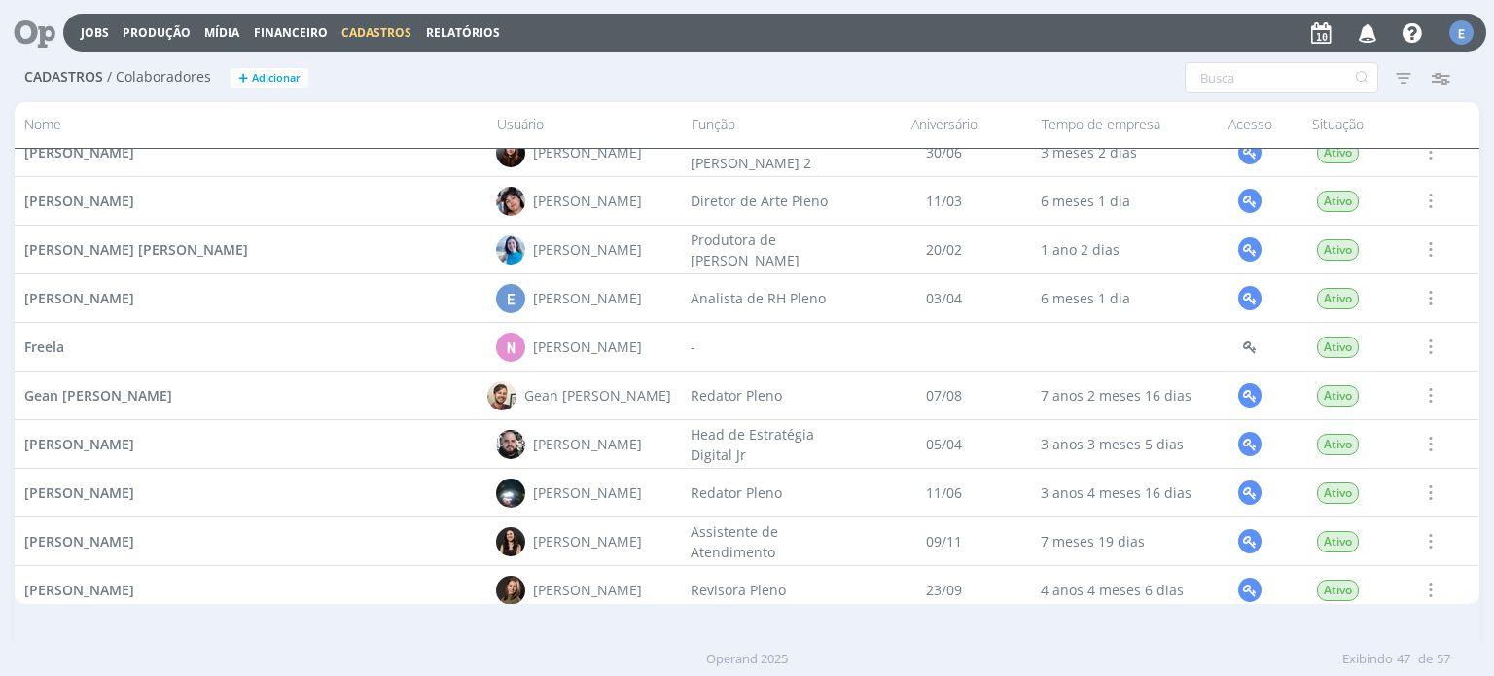
click at [596, 402] on div "Gean Paulo Naue" at bounding box center [598, 395] width 147 height 20
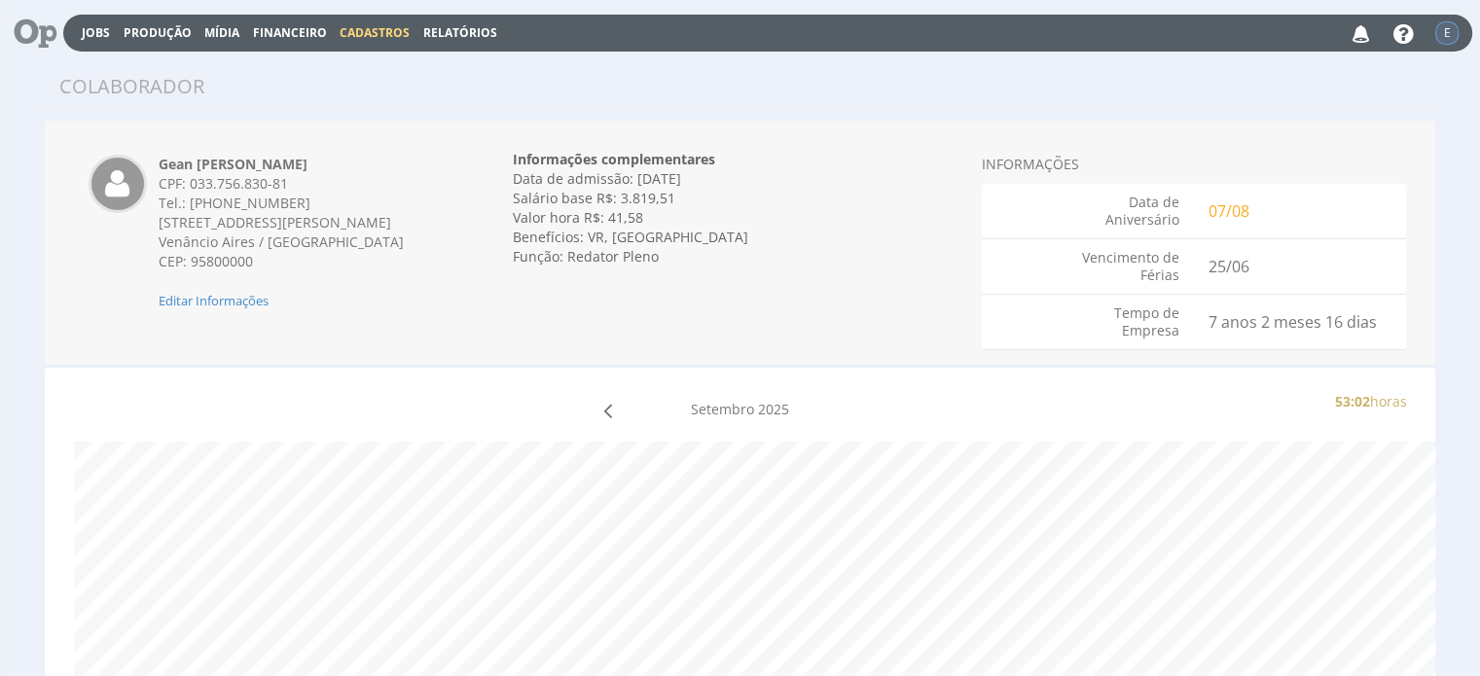
click at [156, 219] on div "Gean [PERSON_NAME] CPF: 033.756.830-81 Tel.: [PHONE_NUMBER] [STREET_ADDRESS][PE…" at bounding box center [303, 233] width 318 height 156
drag, startPoint x: 162, startPoint y: 225, endPoint x: 306, endPoint y: 240, distance: 144.8
click at [306, 240] on div "[STREET_ADDRESS][PERSON_NAME] Venâncio Aires / RS CEP: 95800000" at bounding box center [303, 242] width 289 height 58
copy div "[STREET_ADDRESS][PERSON_NAME]"
drag, startPoint x: 190, startPoint y: 182, endPoint x: 292, endPoint y: 186, distance: 102.2
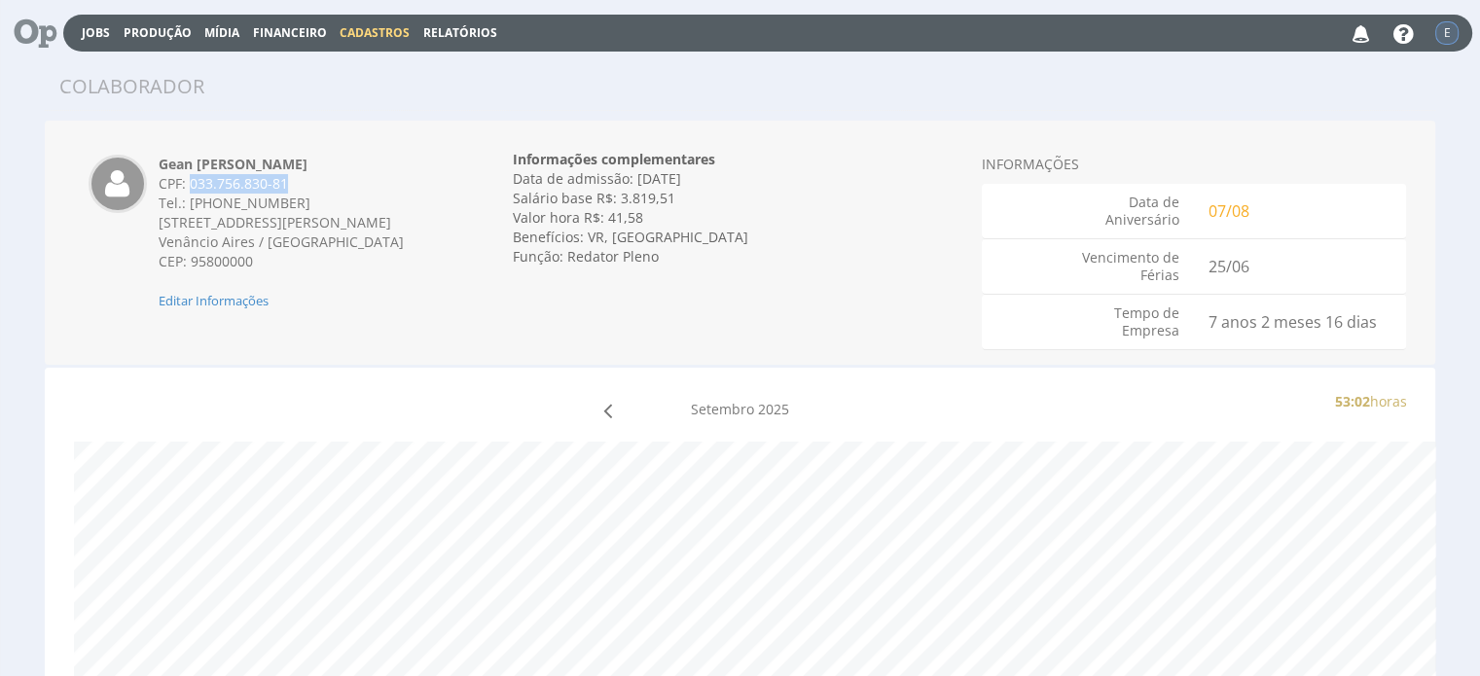
click at [292, 186] on div "CPF: 033.756.830-81" at bounding box center [303, 183] width 289 height 19
copy div "033.756.830-81"
drag, startPoint x: 661, startPoint y: 256, endPoint x: 566, endPoint y: 259, distance: 95.4
click at [566, 259] on div "Função: Redator Pleno" at bounding box center [740, 256] width 454 height 19
copy div "Redator Pleno"
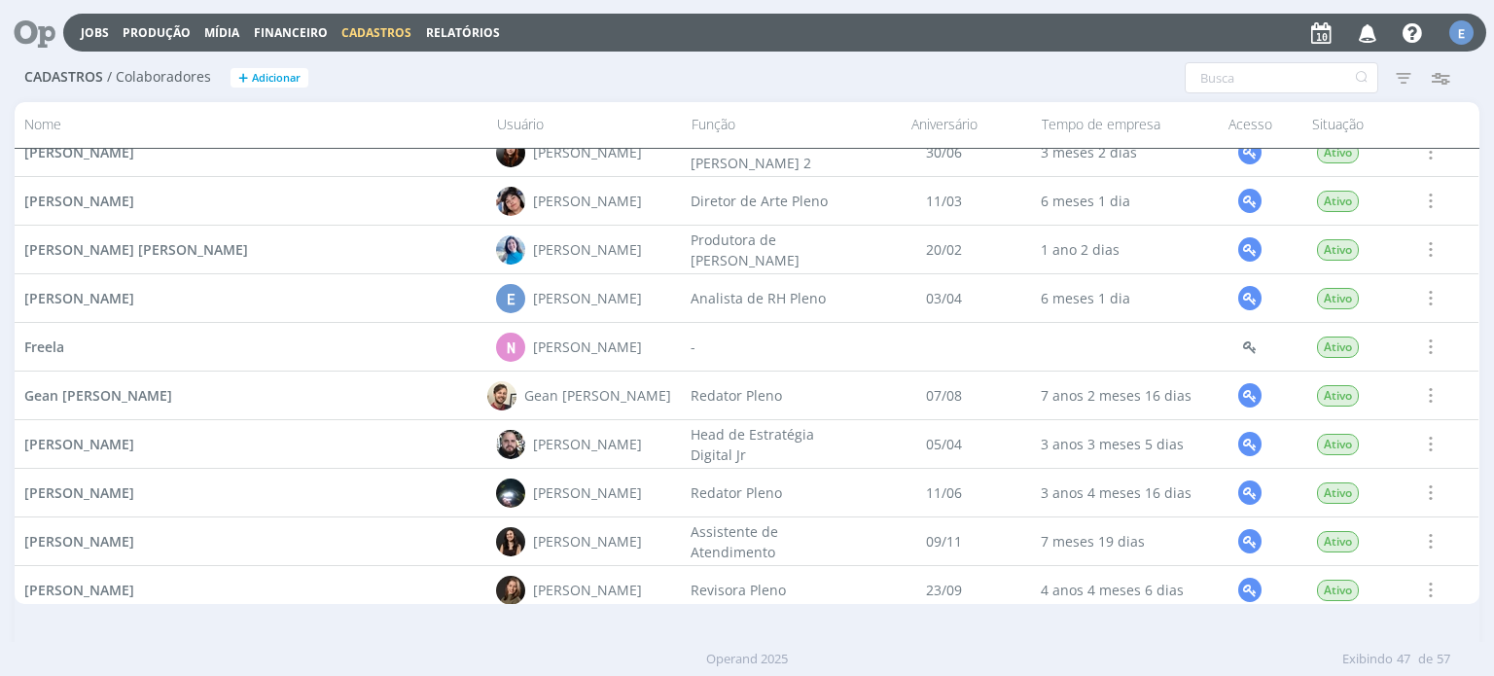
scroll to position [945, 0]
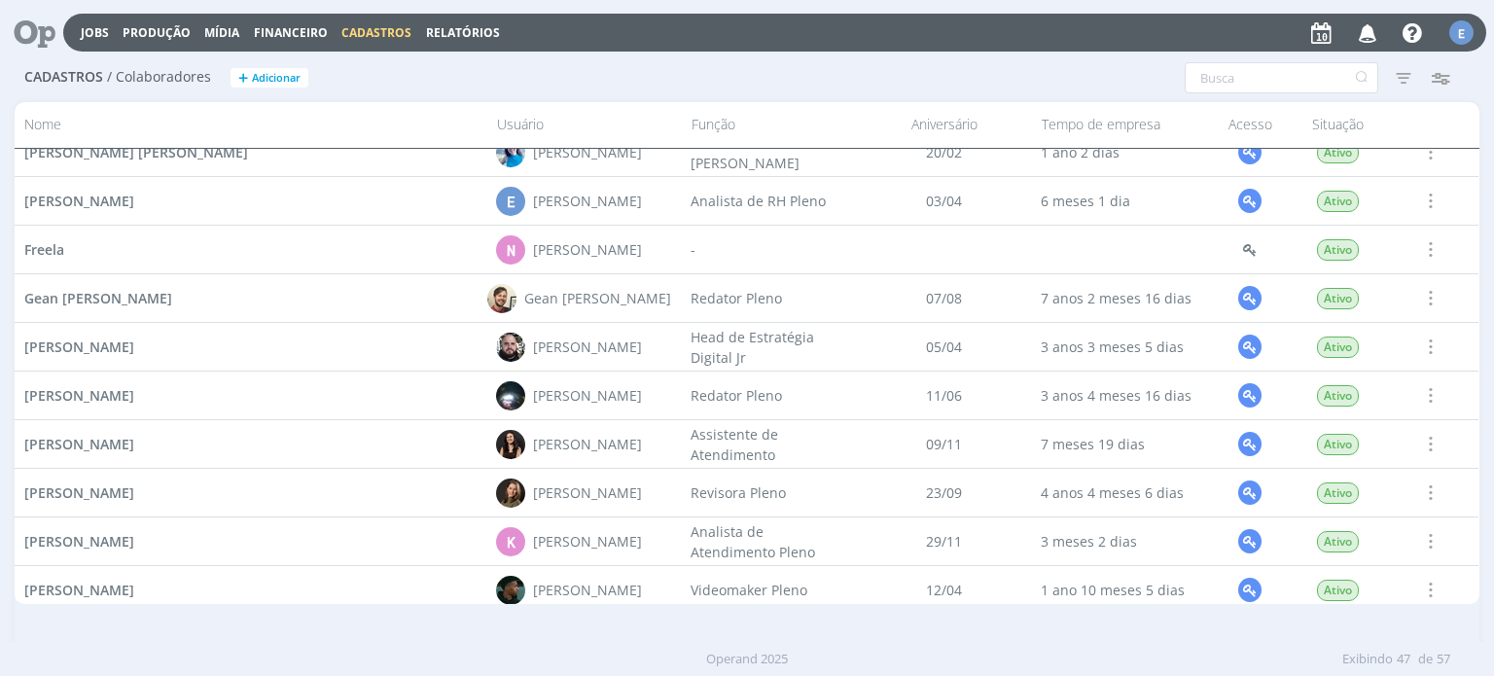
drag, startPoint x: 202, startPoint y: 443, endPoint x: 18, endPoint y: 457, distance: 185.4
click at [16, 453] on div "[PERSON_NAME]" at bounding box center [251, 444] width 472 height 48
copy span "[PERSON_NAME]"
click at [112, 459] on div "[PERSON_NAME]" at bounding box center [251, 444] width 472 height 48
click at [117, 439] on span "[PERSON_NAME]" at bounding box center [79, 444] width 110 height 18
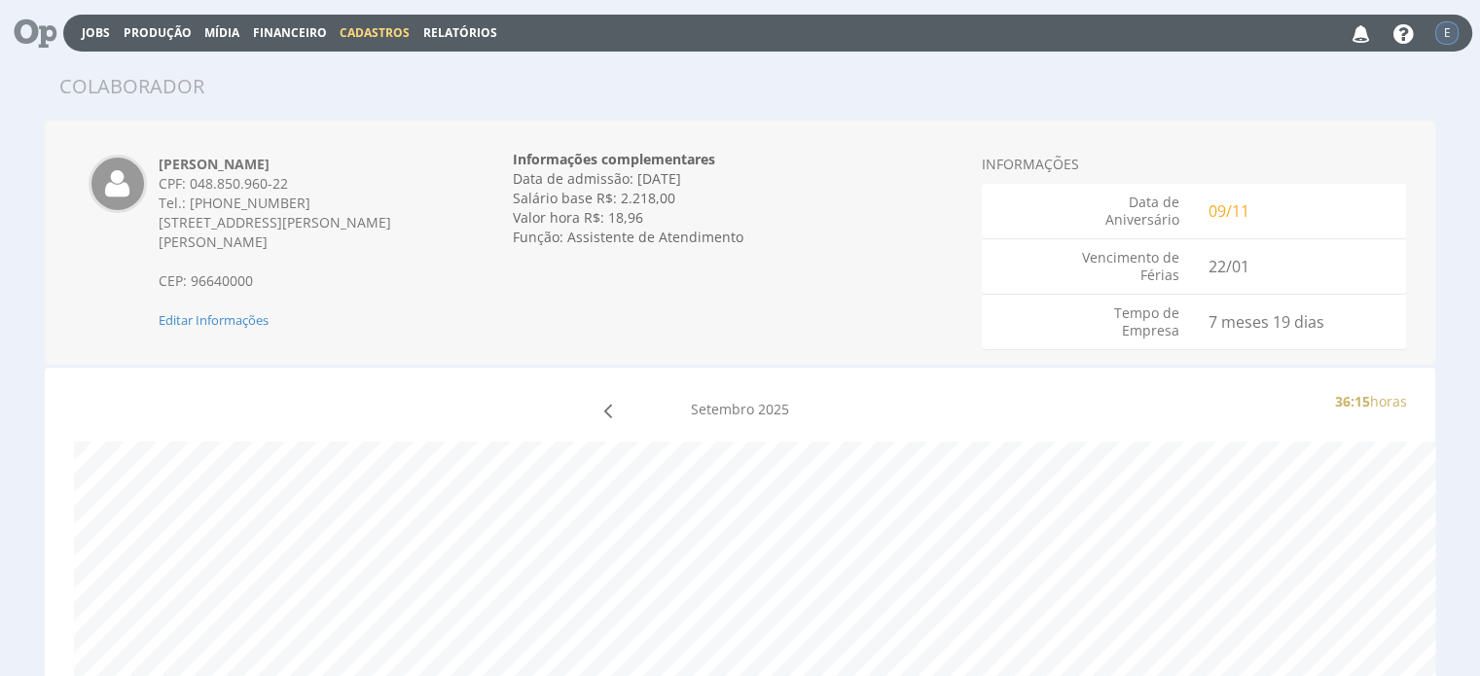
drag, startPoint x: 161, startPoint y: 221, endPoint x: 263, endPoint y: 241, distance: 103.2
click at [263, 241] on div "[STREET_ADDRESS][PERSON_NAME][PERSON_NAME]" at bounding box center [303, 232] width 289 height 39
copy span "[STREET_ADDRESS][PERSON_NAME][PERSON_NAME]"
drag, startPoint x: 191, startPoint y: 182, endPoint x: 296, endPoint y: 190, distance: 105.3
click at [296, 190] on div "CPF: 048.850.960-22" at bounding box center [303, 183] width 289 height 19
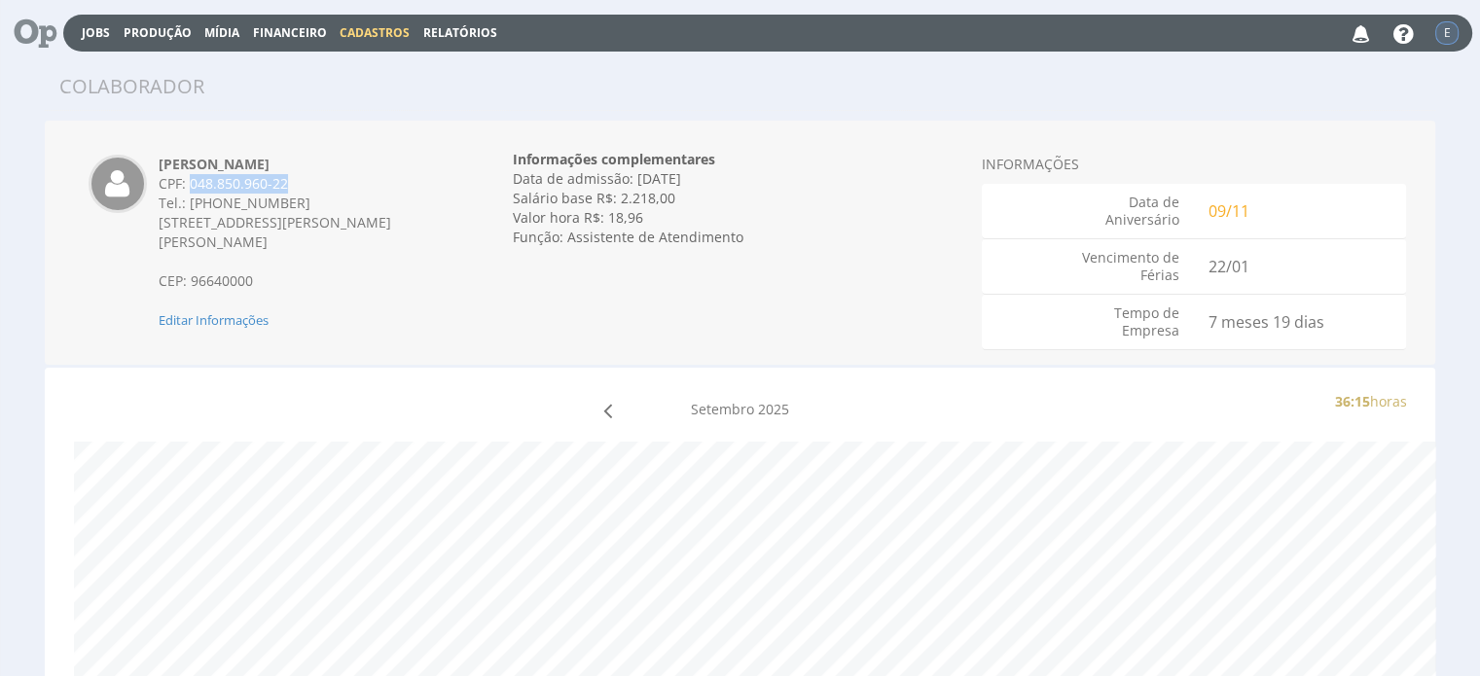
copy div "048.850.960-22"
drag, startPoint x: 743, startPoint y: 240, endPoint x: 566, endPoint y: 260, distance: 178.1
click at [566, 260] on div "Informações complementares Data de admissão: [DATE] Data de demissão: Invalid d…" at bounding box center [740, 198] width 454 height 126
copy div "Assistente de Atendimento"
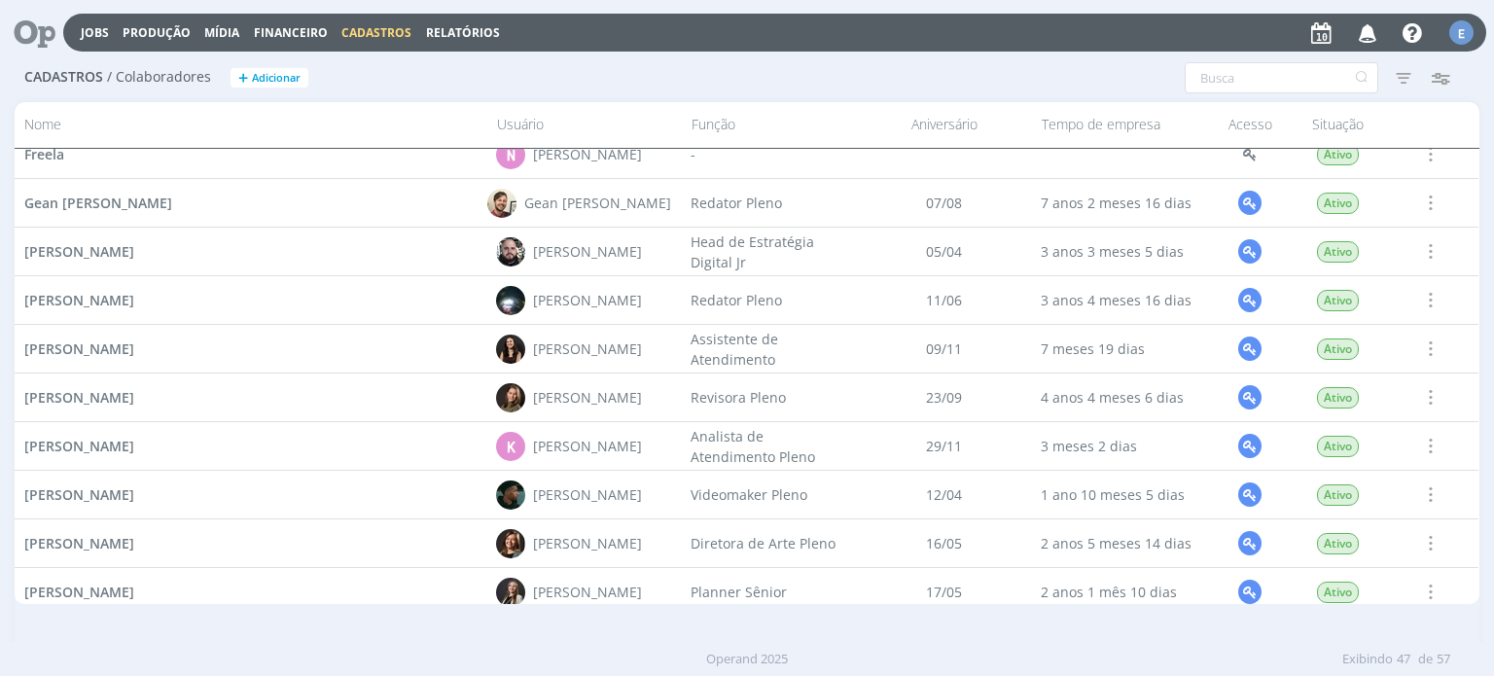
scroll to position [1042, 0]
click at [134, 389] on span "[PERSON_NAME]" at bounding box center [79, 395] width 110 height 18
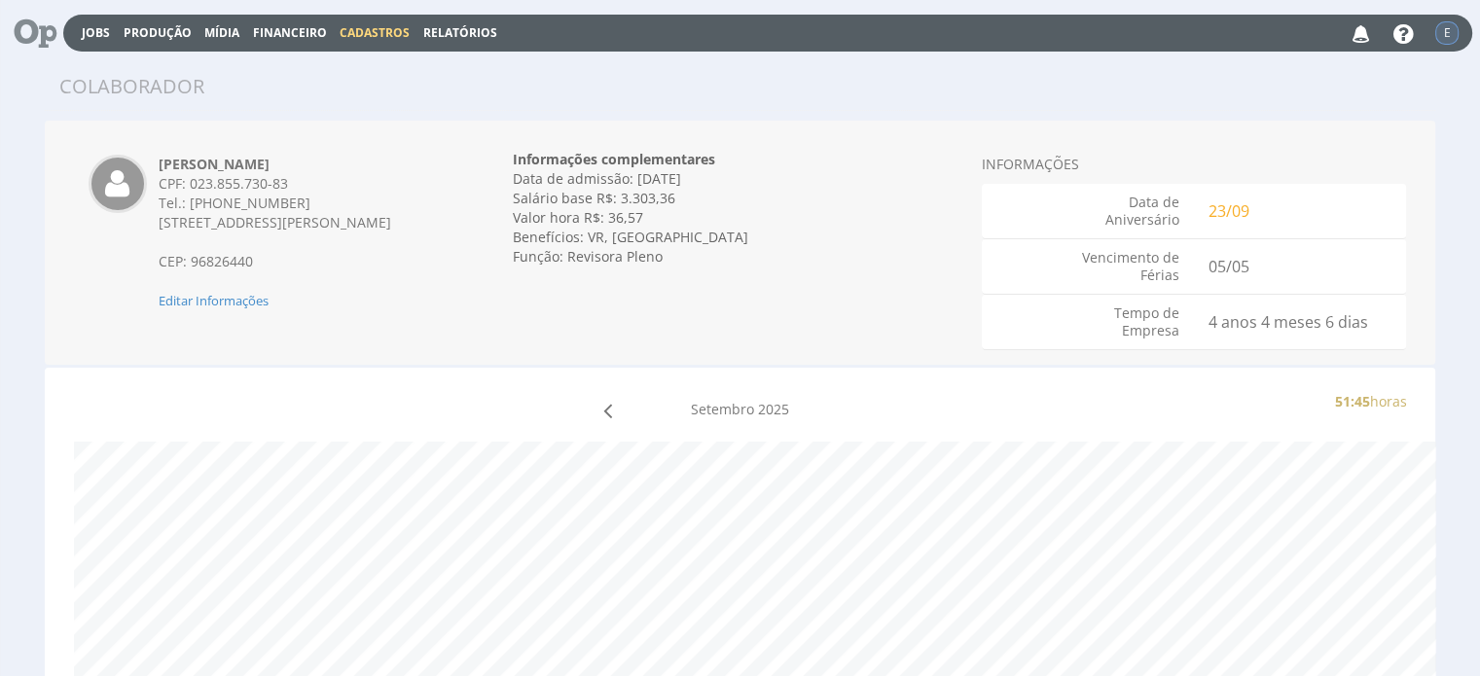
drag, startPoint x: 160, startPoint y: 166, endPoint x: 317, endPoint y: 169, distance: 157.6
click at [314, 167] on div "[PERSON_NAME] CPF: 023.855.730-83 Tel.: [PHONE_NUMBER] [STREET_ADDRESS][PERSON_…" at bounding box center [303, 233] width 318 height 156
copy strong "[PERSON_NAME]"
drag, startPoint x: 159, startPoint y: 220, endPoint x: 217, endPoint y: 241, distance: 62.2
click at [217, 232] on div "[STREET_ADDRESS][PERSON_NAME]" at bounding box center [303, 222] width 289 height 19
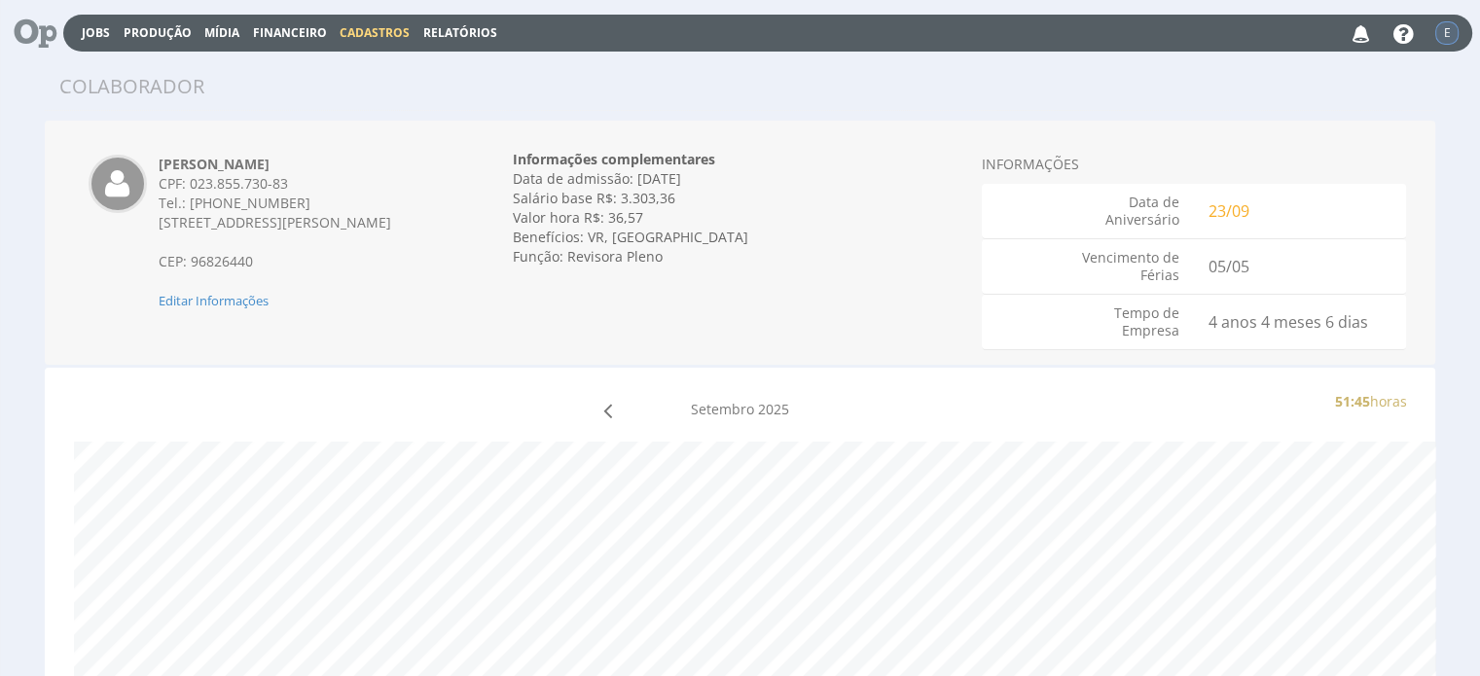
copy span "[STREET_ADDRESS][PERSON_NAME]"
drag, startPoint x: 189, startPoint y: 181, endPoint x: 292, endPoint y: 183, distance: 103.1
click at [292, 183] on div "CPF: 023.855.730-83" at bounding box center [303, 183] width 289 height 19
copy div "023.855.730-83"
drag, startPoint x: 673, startPoint y: 252, endPoint x: 564, endPoint y: 256, distance: 109.0
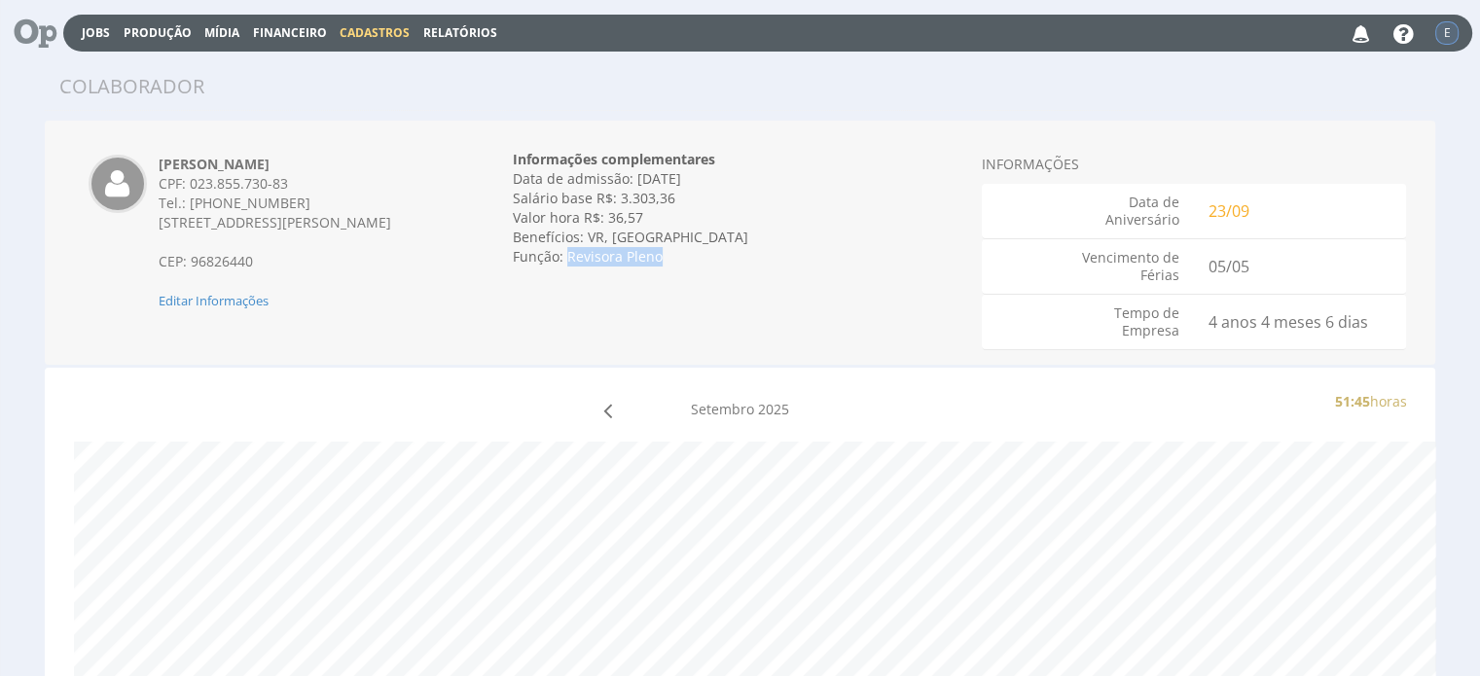
click at [564, 256] on div "Função: Revisora Pleno" at bounding box center [740, 256] width 454 height 19
copy div "Revisora Pleno"
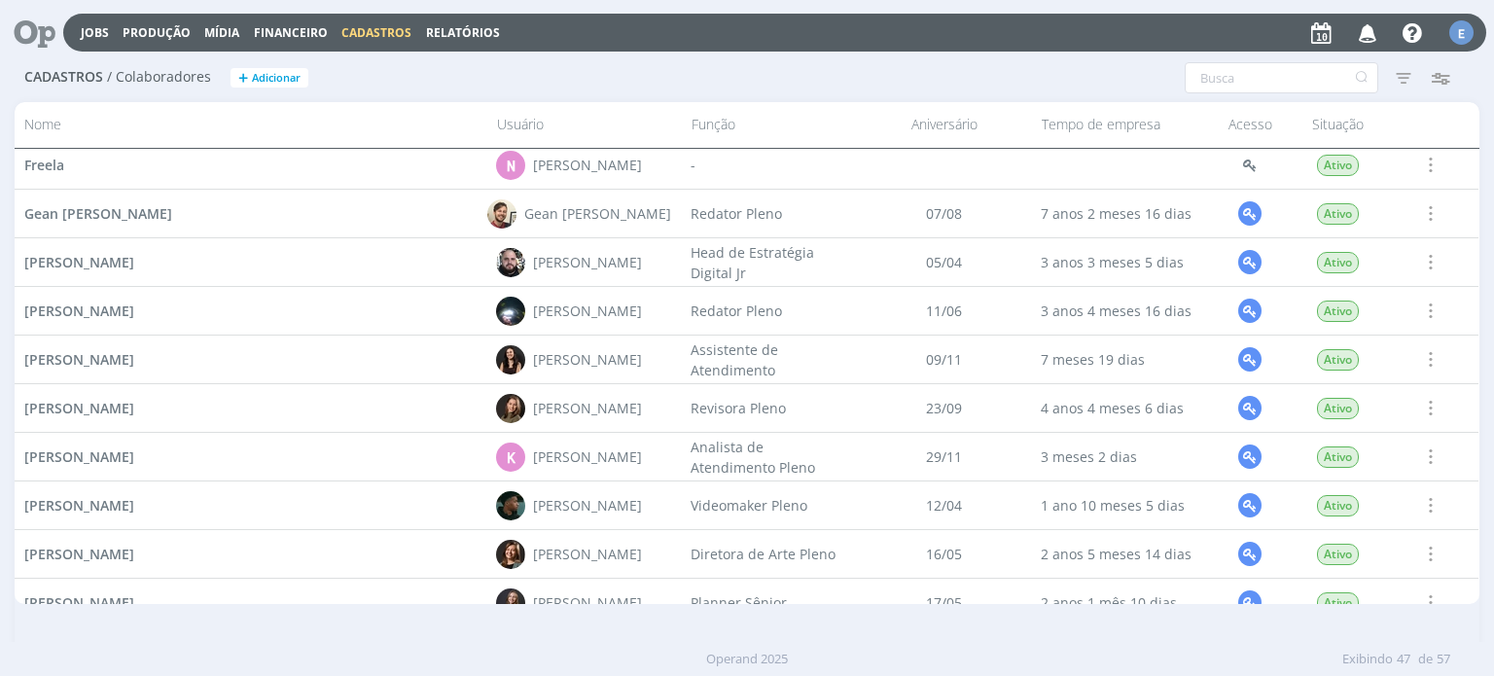
scroll to position [1042, 0]
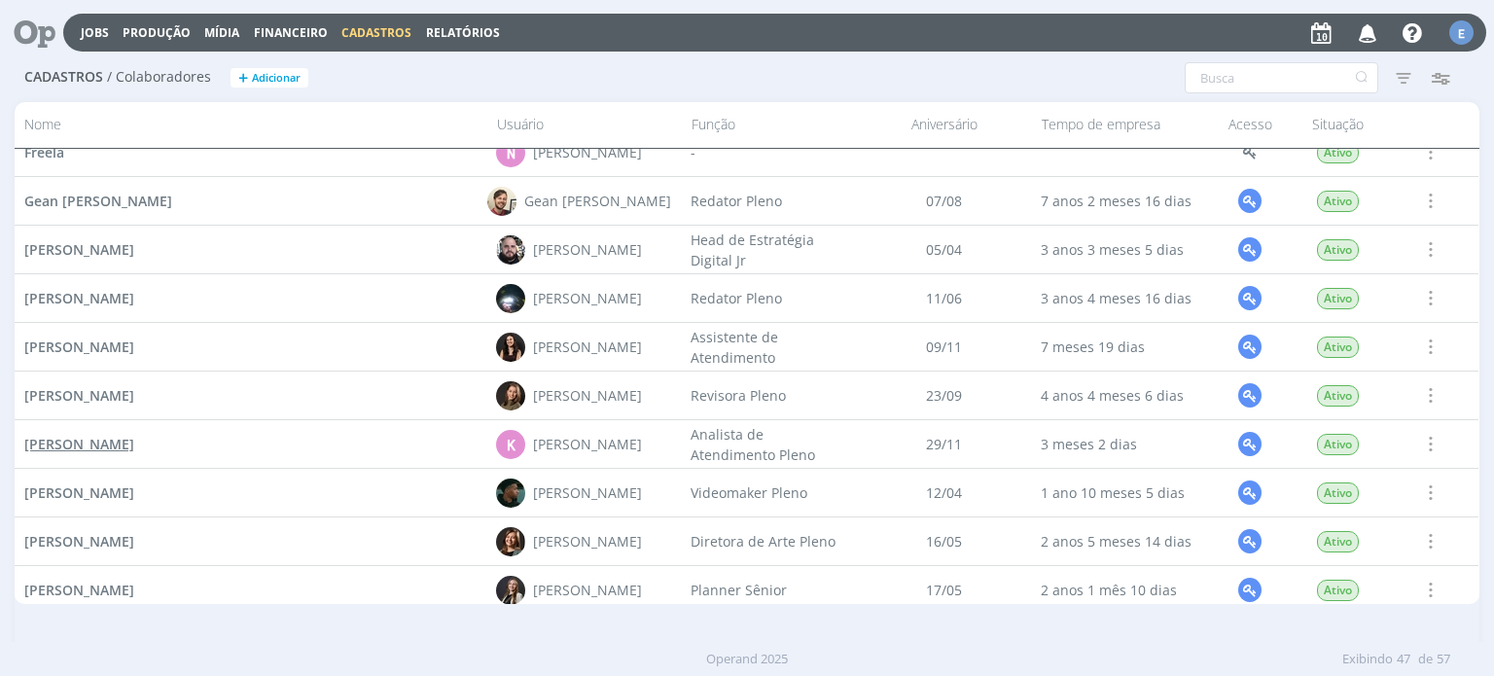
click at [97, 445] on span "[PERSON_NAME]" at bounding box center [79, 444] width 110 height 18
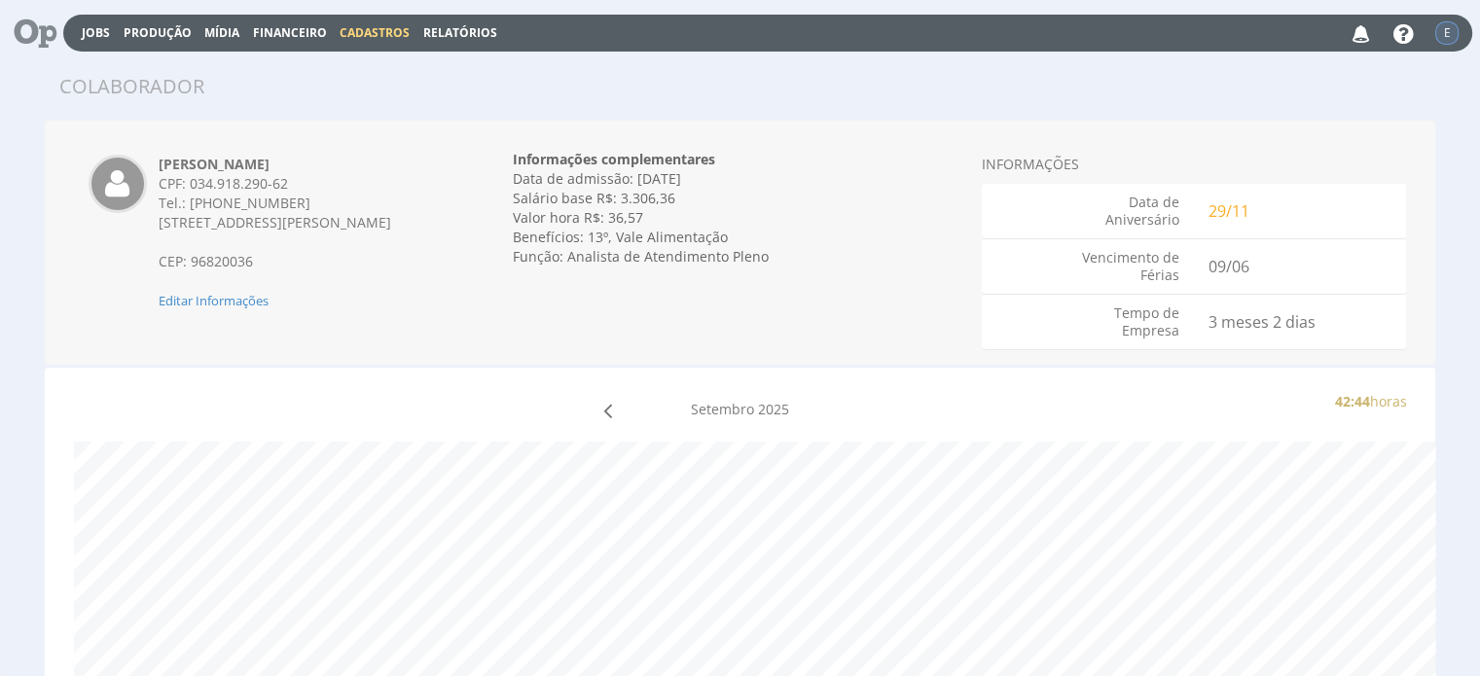
drag, startPoint x: 161, startPoint y: 165, endPoint x: 329, endPoint y: 168, distance: 168.3
click at [329, 168] on div "[PERSON_NAME] CPF: 034.918.290-62 Tel.: [PHONE_NUMBER] [STREET_ADDRESS][PERSON_…" at bounding box center [303, 233] width 318 height 156
copy strong "[PERSON_NAME]"
drag, startPoint x: 160, startPoint y: 229, endPoint x: 442, endPoint y: 232, distance: 282.1
click at [442, 232] on div "[STREET_ADDRESS][PERSON_NAME]" at bounding box center [303, 222] width 289 height 19
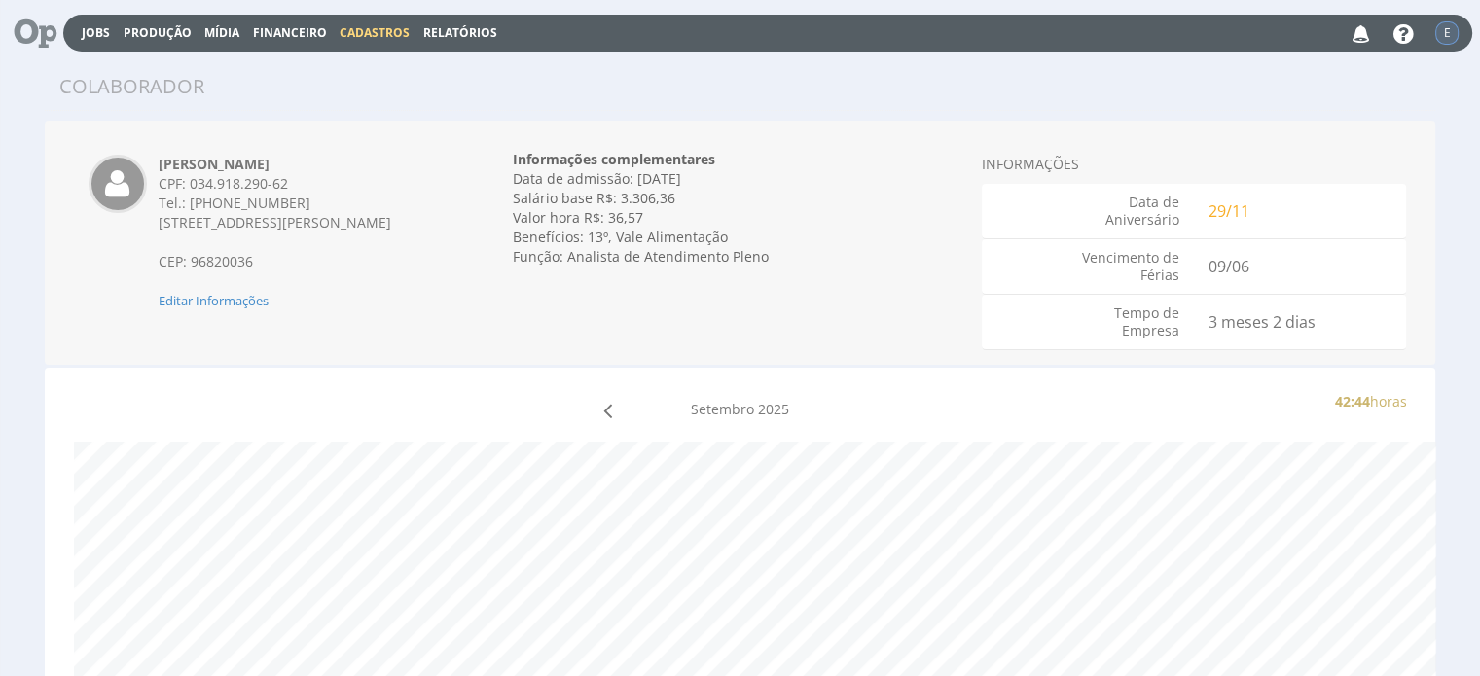
copy span "[STREET_ADDRESS][PERSON_NAME]"
drag, startPoint x: 187, startPoint y: 184, endPoint x: 247, endPoint y: 193, distance: 60.9
click at [251, 186] on div "CPF: 034.918.290-62" at bounding box center [303, 183] width 289 height 19
click at [195, 189] on div "CPF: 034.918.290-62" at bounding box center [303, 183] width 289 height 19
drag, startPoint x: 192, startPoint y: 182, endPoint x: 292, endPoint y: 185, distance: 100.2
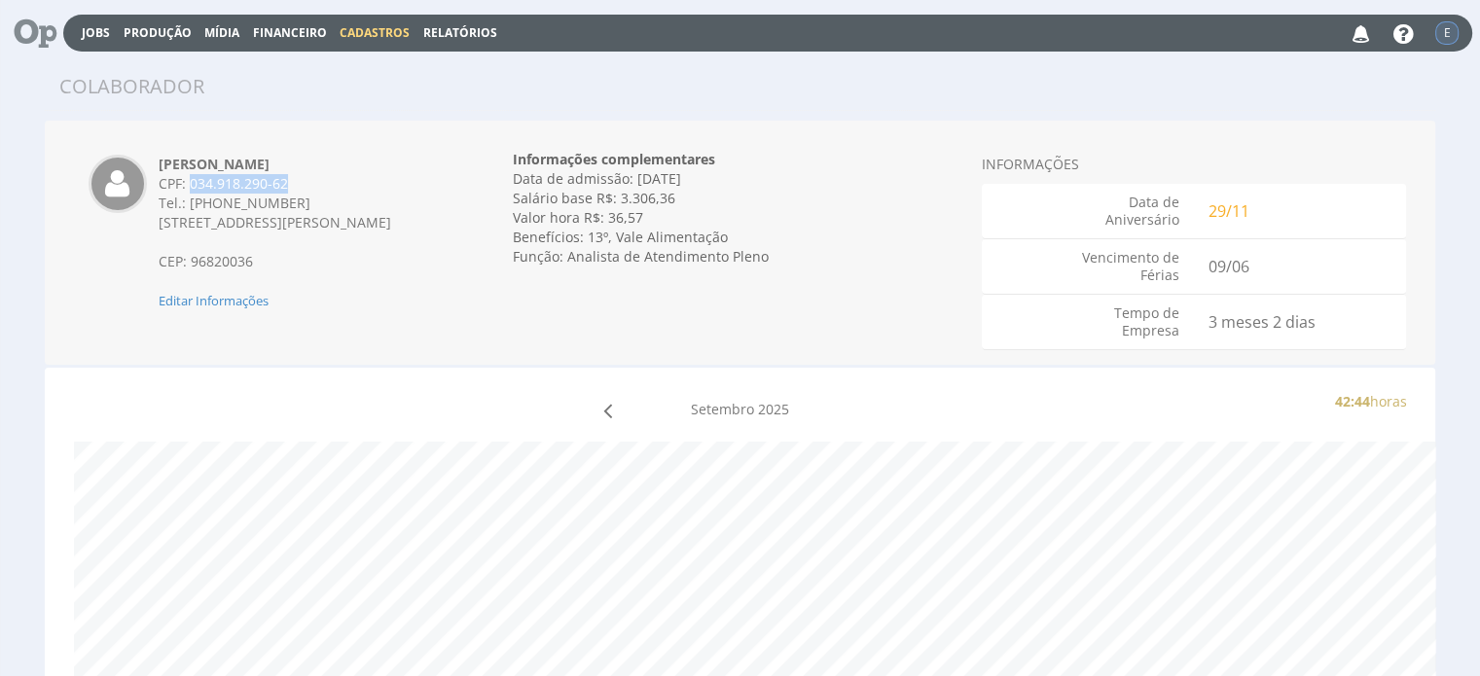
click at [292, 185] on div "CPF: 034.918.290-62" at bounding box center [303, 183] width 289 height 19
copy div "034.918.290-62"
drag, startPoint x: 759, startPoint y: 260, endPoint x: 569, endPoint y: 280, distance: 190.8
click at [569, 280] on div "Informações complementares Data de admissão: 09/06/2025 Data de demissão: Inval…" at bounding box center [740, 208] width 454 height 146
copy div "Analista de Atendimento Pleno"
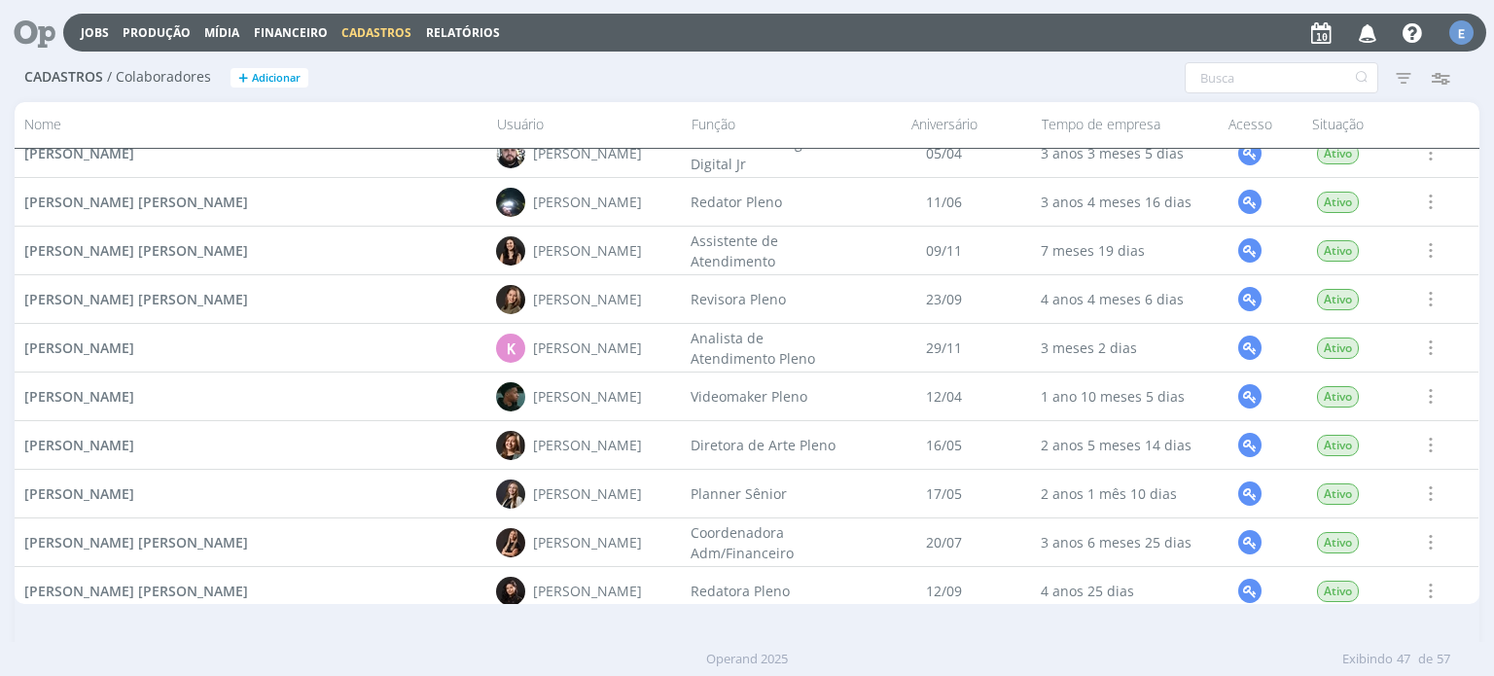
scroll to position [1139, 0]
click at [130, 447] on span "[PERSON_NAME]" at bounding box center [79, 444] width 110 height 18
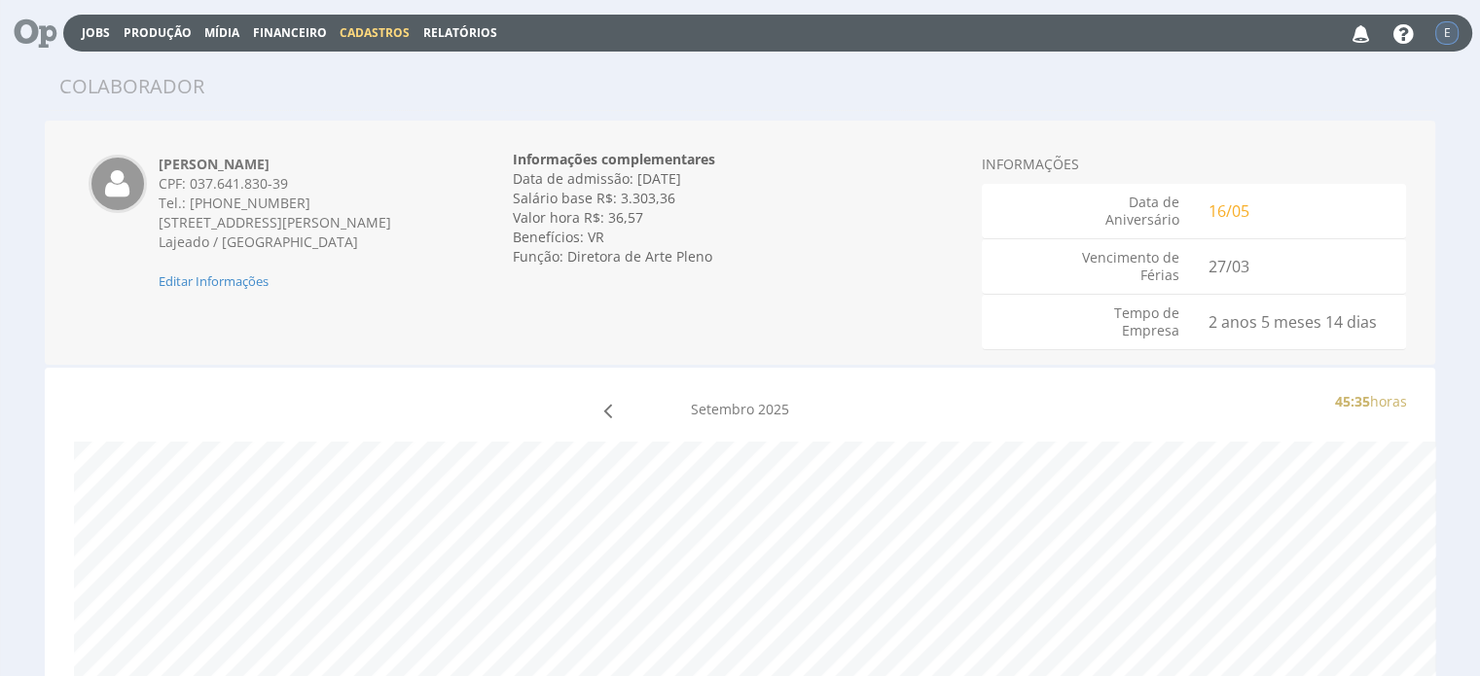
drag, startPoint x: 160, startPoint y: 162, endPoint x: 307, endPoint y: 155, distance: 148.1
click at [307, 155] on div "Letícia Müller Frantz CPF: 037.641.830-39 Tel.: (51) 99625-1575 Rua Machado de …" at bounding box center [303, 223] width 318 height 136
copy strong "Letícia Müller Frantz"
drag, startPoint x: 160, startPoint y: 223, endPoint x: 250, endPoint y: 262, distance: 98.5
click at [250, 252] on div "Rua Machado de Assis, 116, apto 502 - Americano Lajeado / RS CEP:" at bounding box center [303, 232] width 289 height 39
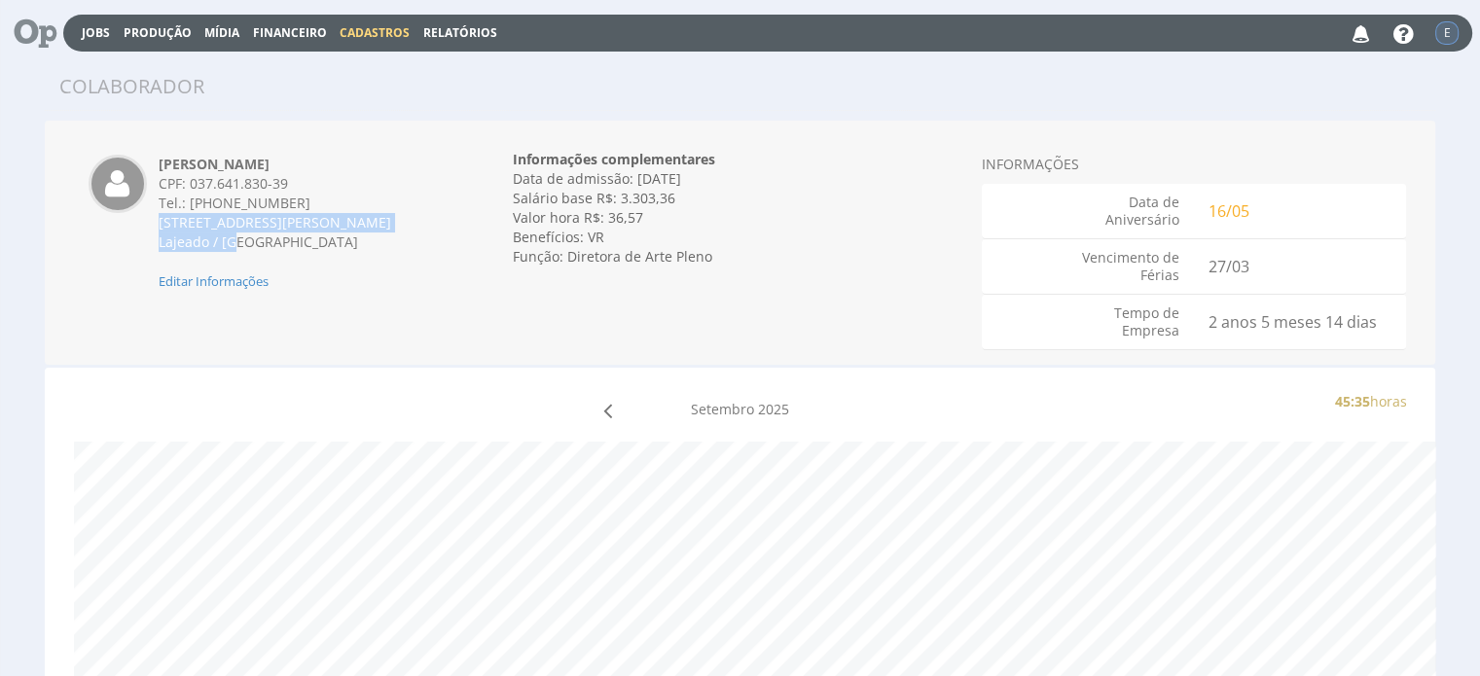
copy div "Rua Machado de Assis, 116, apto 502 - Americano Lajeado / RS"
drag, startPoint x: 192, startPoint y: 180, endPoint x: 288, endPoint y: 184, distance: 96.4
click at [288, 184] on div "CPF: 037.641.830-39" at bounding box center [303, 183] width 289 height 19
copy div "037.641.830-39"
drag, startPoint x: 716, startPoint y: 260, endPoint x: 568, endPoint y: 271, distance: 148.3
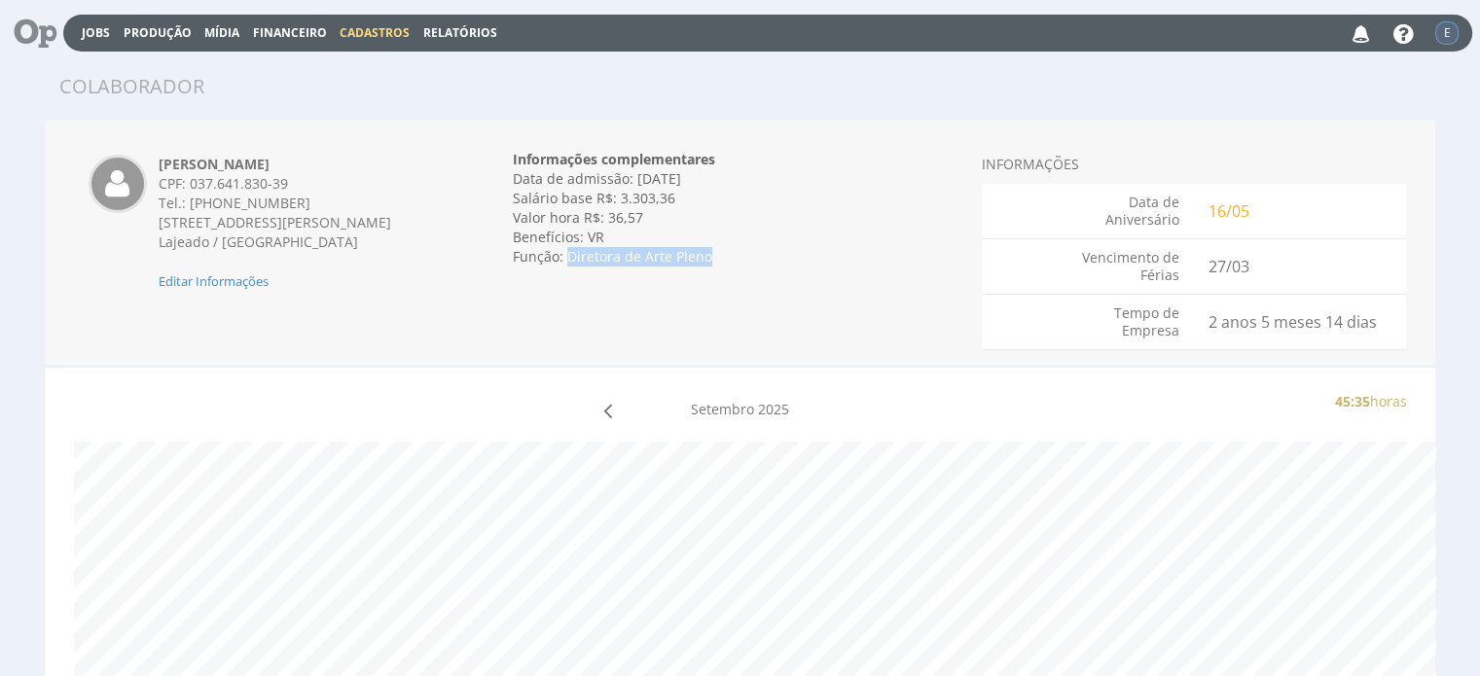
click at [568, 271] on div "Informações complementares Data de admissão: 27/03/2023 Data de demissão: Inval…" at bounding box center [740, 208] width 454 height 146
copy div "Diretora de Arte Pleno"
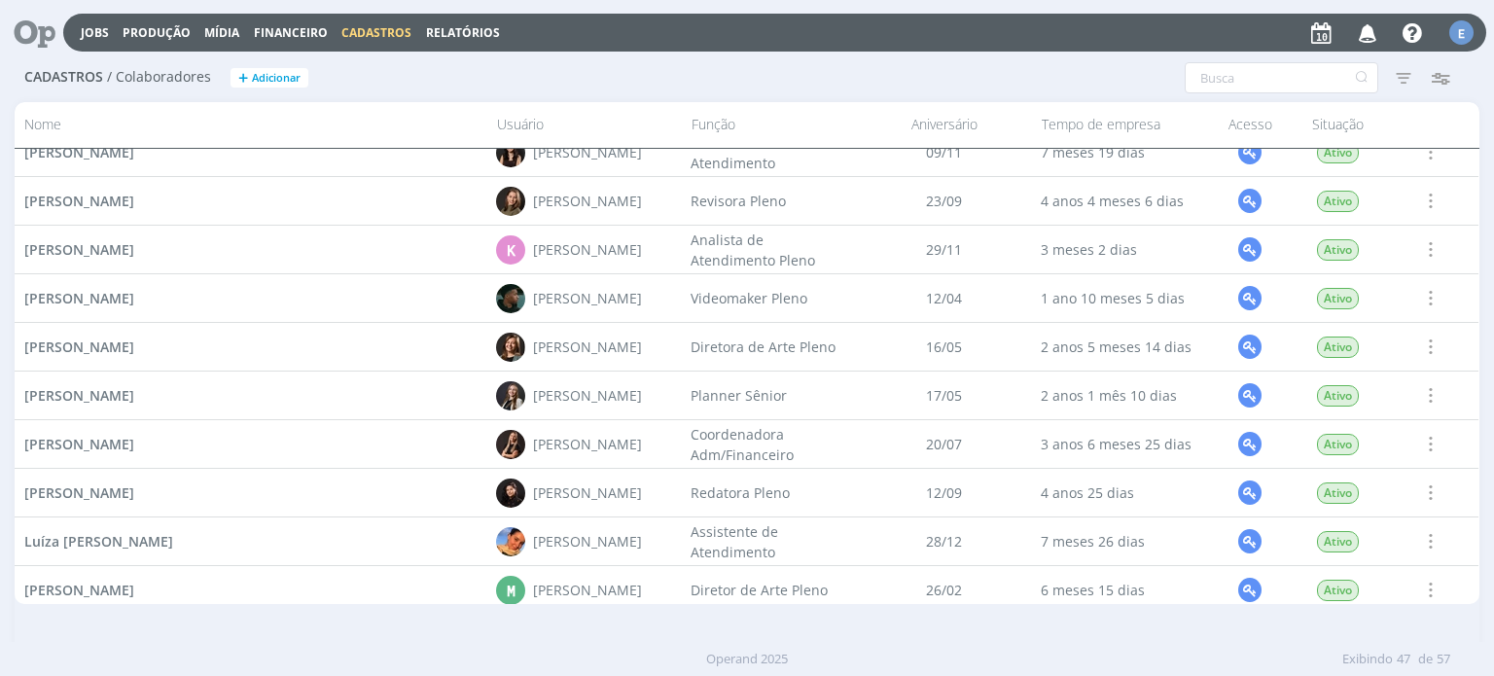
scroll to position [1334, 0]
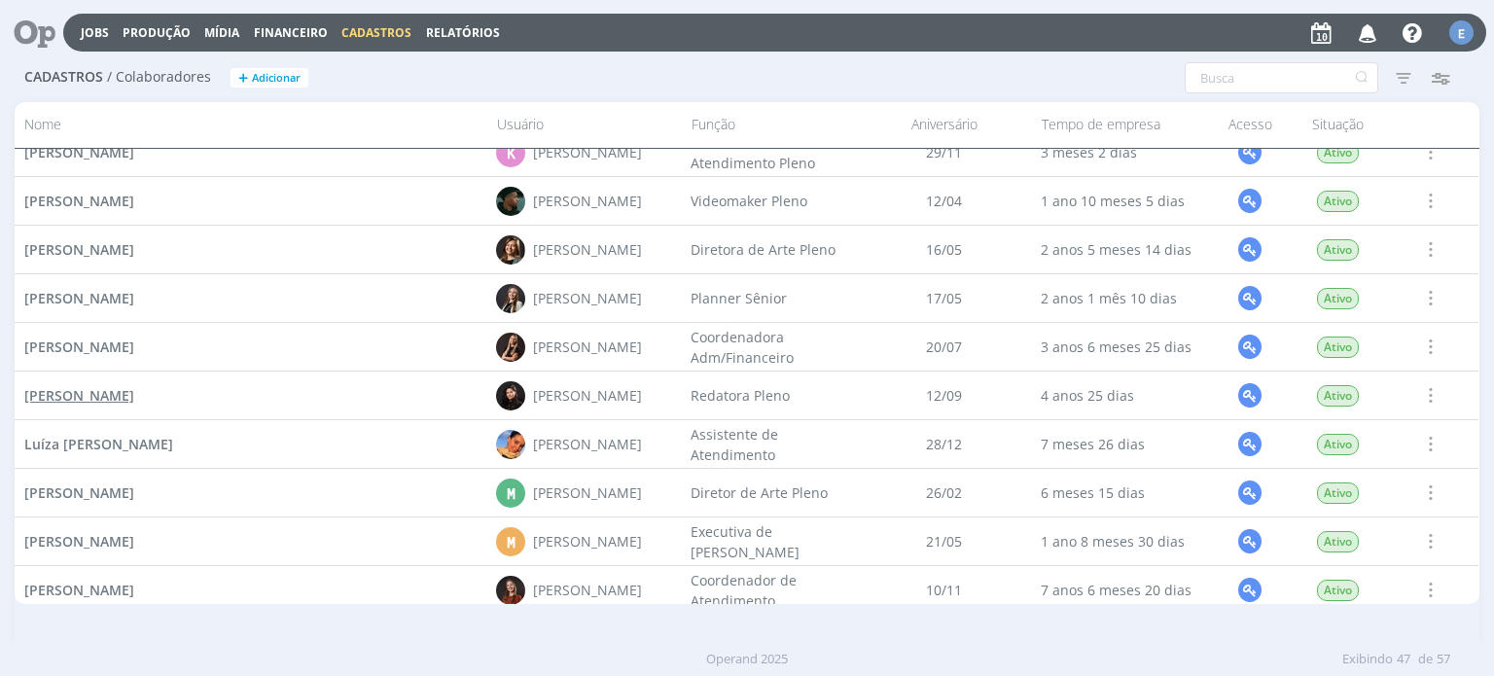
click at [134, 396] on span "[PERSON_NAME]" at bounding box center [79, 395] width 110 height 18
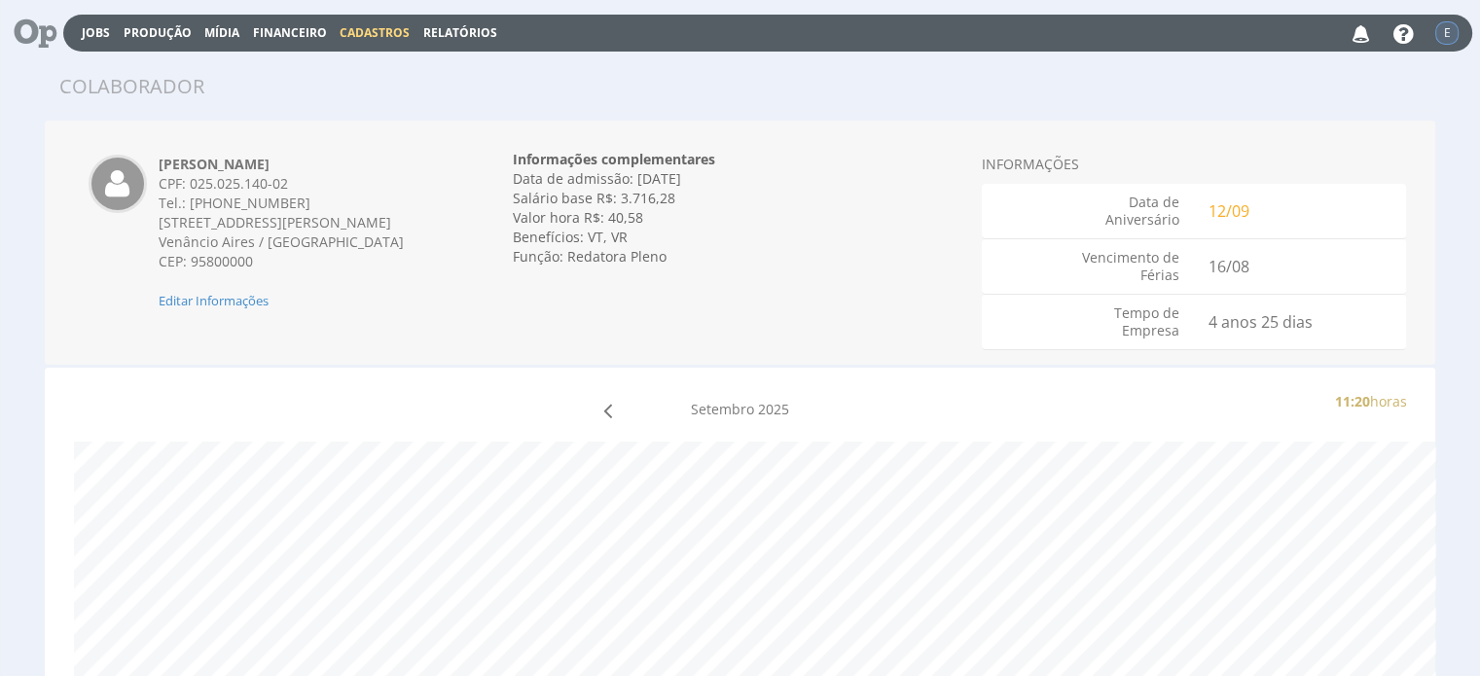
drag, startPoint x: 157, startPoint y: 163, endPoint x: 342, endPoint y: 158, distance: 185.9
click at [342, 158] on div "[PERSON_NAME] CPF: 025.025.140-02 Tel.: [PHONE_NUMBER] [STREET_ADDRESS] Venânci…" at bounding box center [303, 233] width 318 height 156
copy strong "[PERSON_NAME]"
drag, startPoint x: 160, startPoint y: 225, endPoint x: 298, endPoint y: 266, distance: 144.0
click at [298, 266] on div "[STREET_ADDRESS][PERSON_NAME] Venâncio Aires / RS CEP: 95800000" at bounding box center [303, 242] width 289 height 58
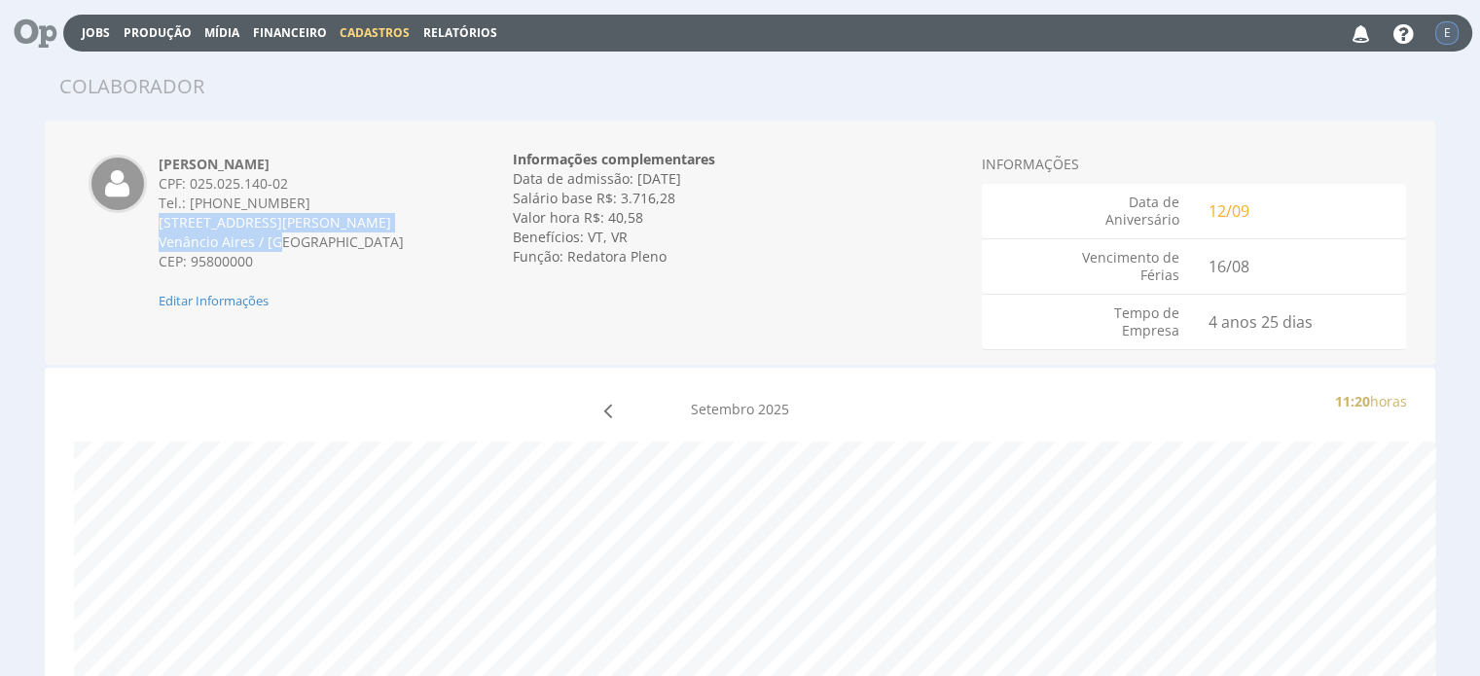
copy div "[STREET_ADDRESS][PERSON_NAME]"
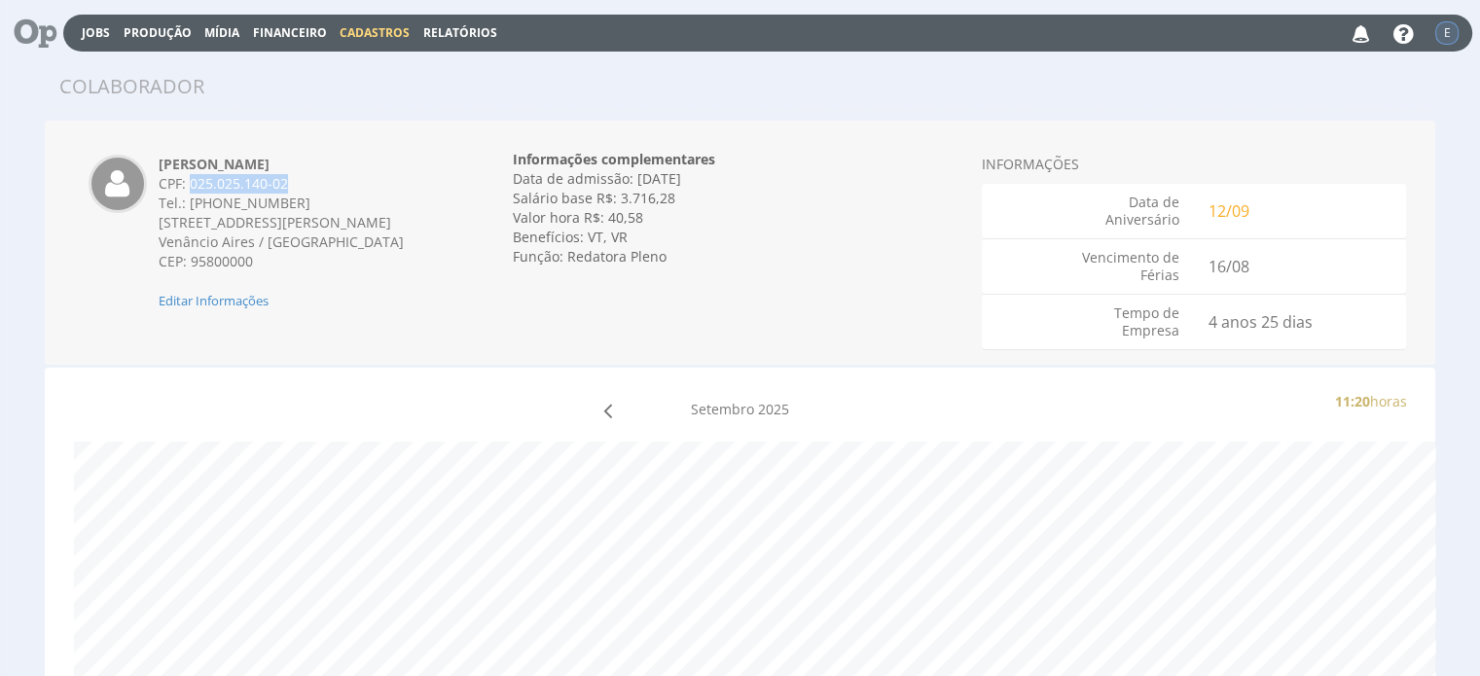
drag, startPoint x: 190, startPoint y: 182, endPoint x: 298, endPoint y: 186, distance: 108.0
click at [292, 182] on div "CPF: 025.025.140-02" at bounding box center [303, 183] width 289 height 19
copy div "025.025.140-02"
drag, startPoint x: 565, startPoint y: 256, endPoint x: 671, endPoint y: 253, distance: 106.1
click at [671, 253] on div "Função: Redatora Pleno" at bounding box center [740, 256] width 454 height 19
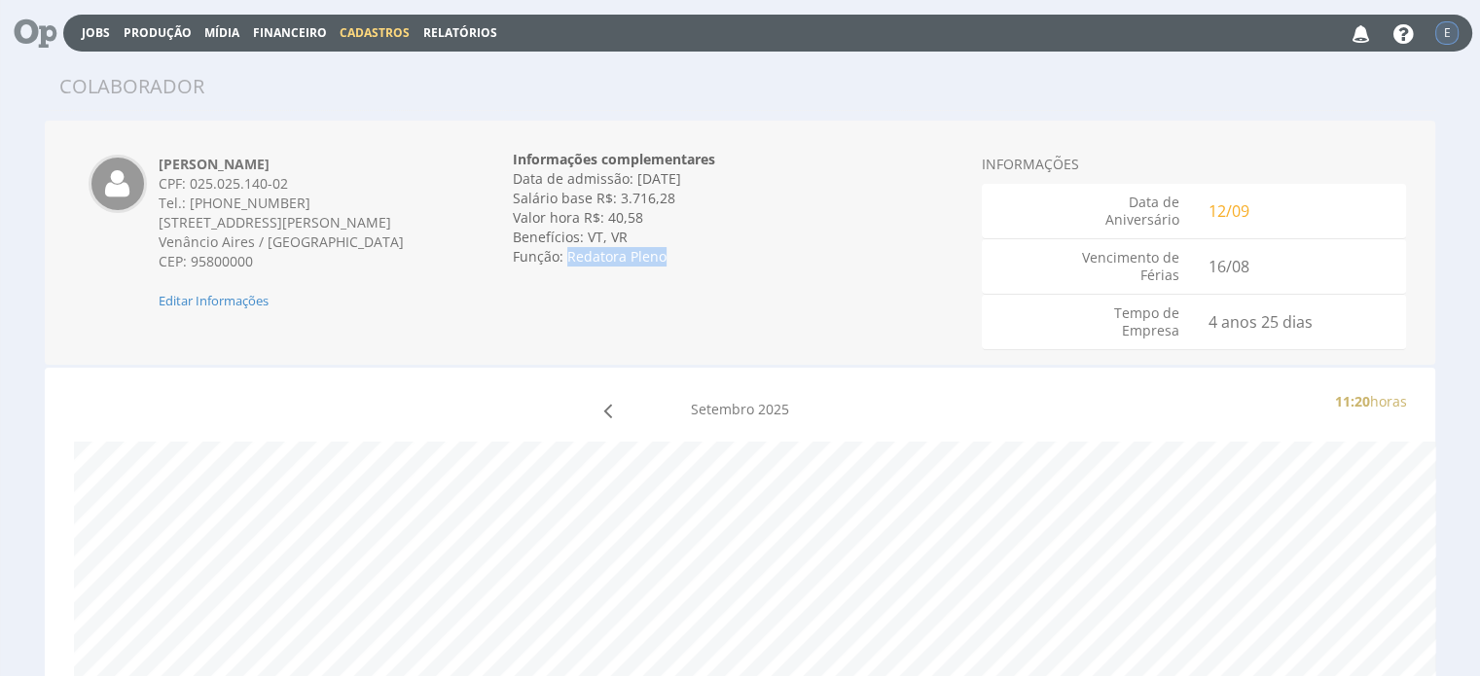
copy div "Redatora Pleno"
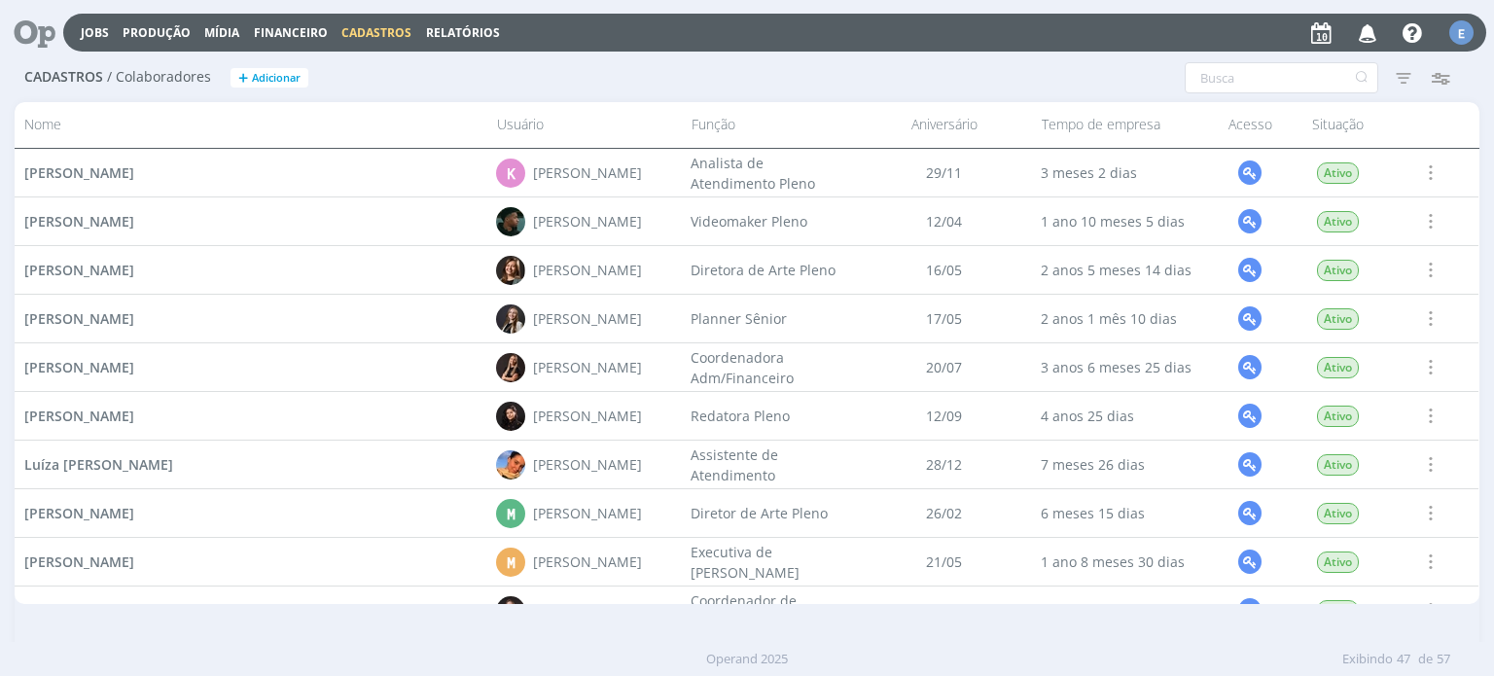
scroll to position [1334, 0]
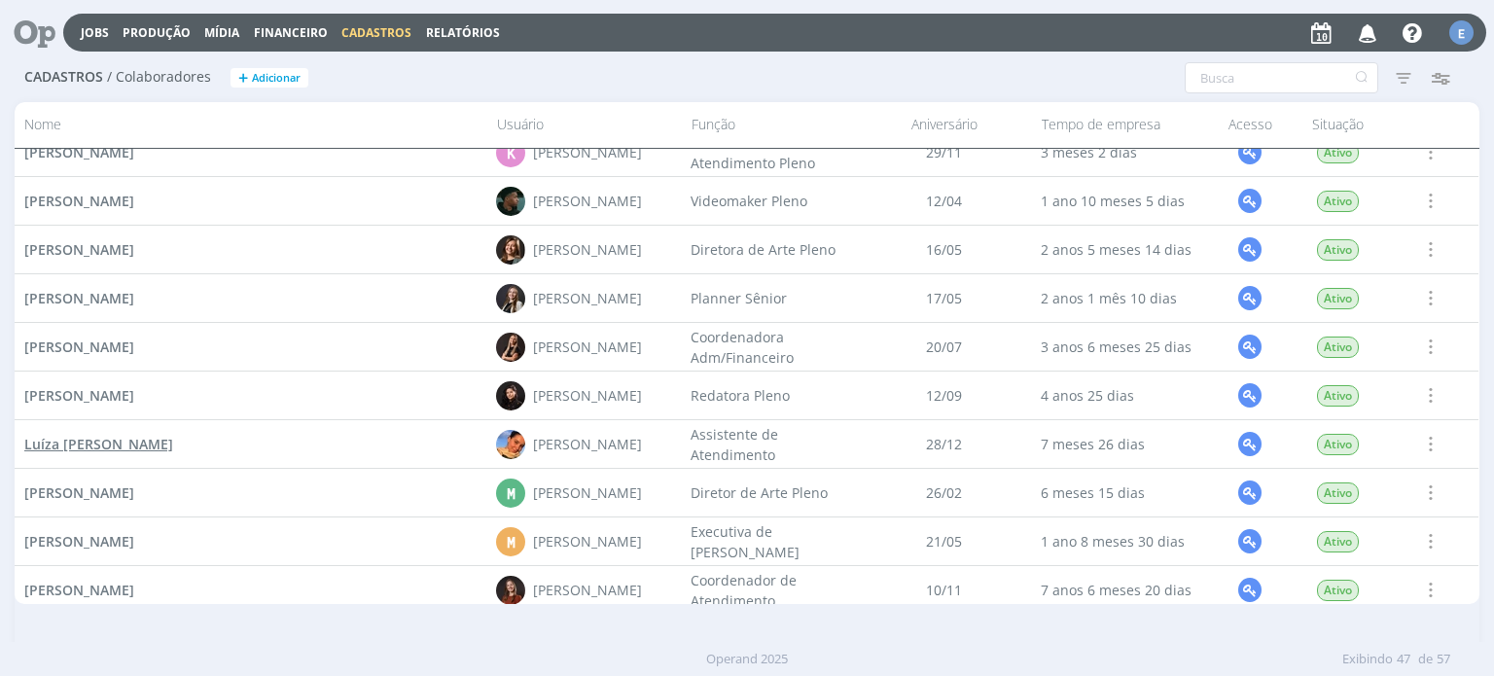
click at [107, 439] on span "Luíza [PERSON_NAME]" at bounding box center [98, 444] width 149 height 18
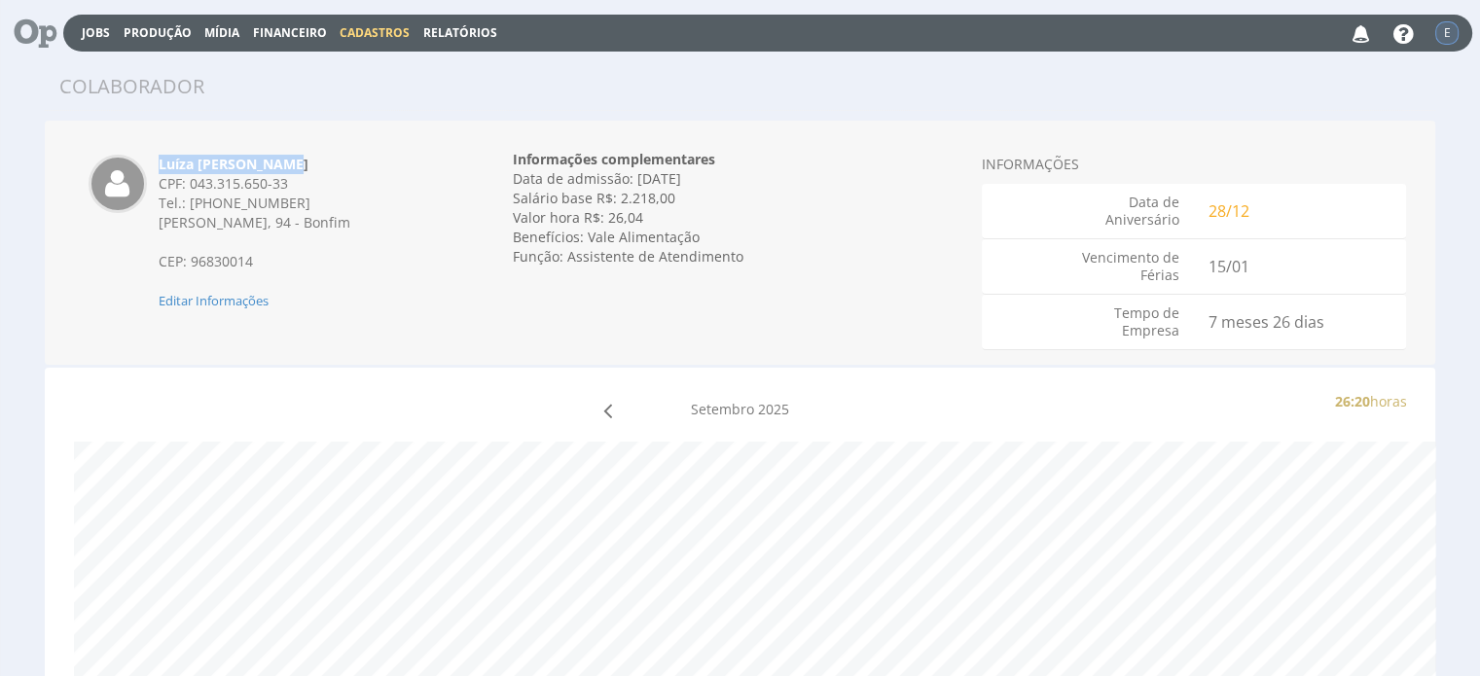
drag, startPoint x: 160, startPoint y: 161, endPoint x: 280, endPoint y: 161, distance: 120.6
click at [280, 161] on strong "Luíza [PERSON_NAME]" at bounding box center [234, 164] width 150 height 18
copy strong "Luíza [PERSON_NAME]"
drag, startPoint x: 163, startPoint y: 225, endPoint x: 348, endPoint y: 233, distance: 185.0
click at [348, 233] on div "[PERSON_NAME], 94 - Bonfim CEP: 96830014" at bounding box center [303, 242] width 289 height 58
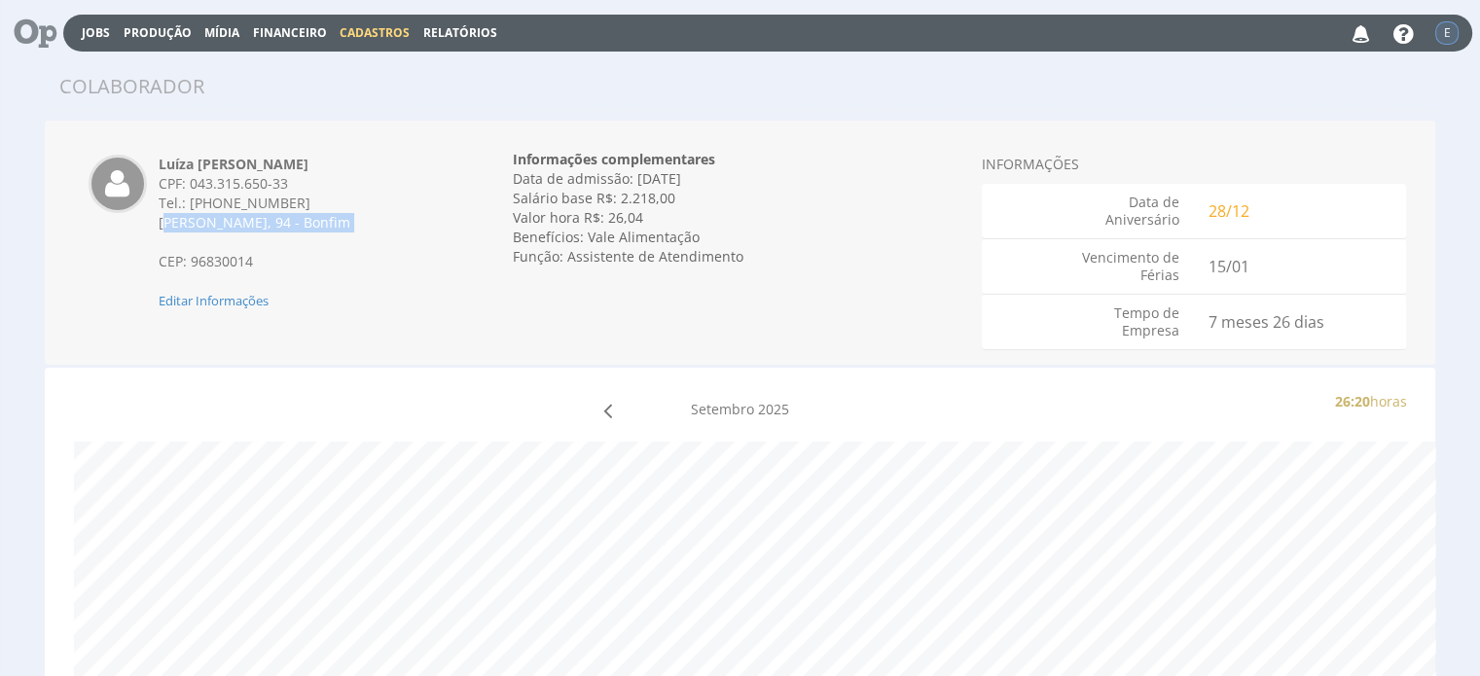
copy div "orredor Umann, 94 - Bonfim"
drag, startPoint x: 191, startPoint y: 183, endPoint x: 287, endPoint y: 185, distance: 96.3
click at [287, 185] on div "CPF: 043.315.650-33" at bounding box center [303, 183] width 289 height 19
copy div "043.315.650-33"
drag, startPoint x: 731, startPoint y: 257, endPoint x: 568, endPoint y: 275, distance: 163.5
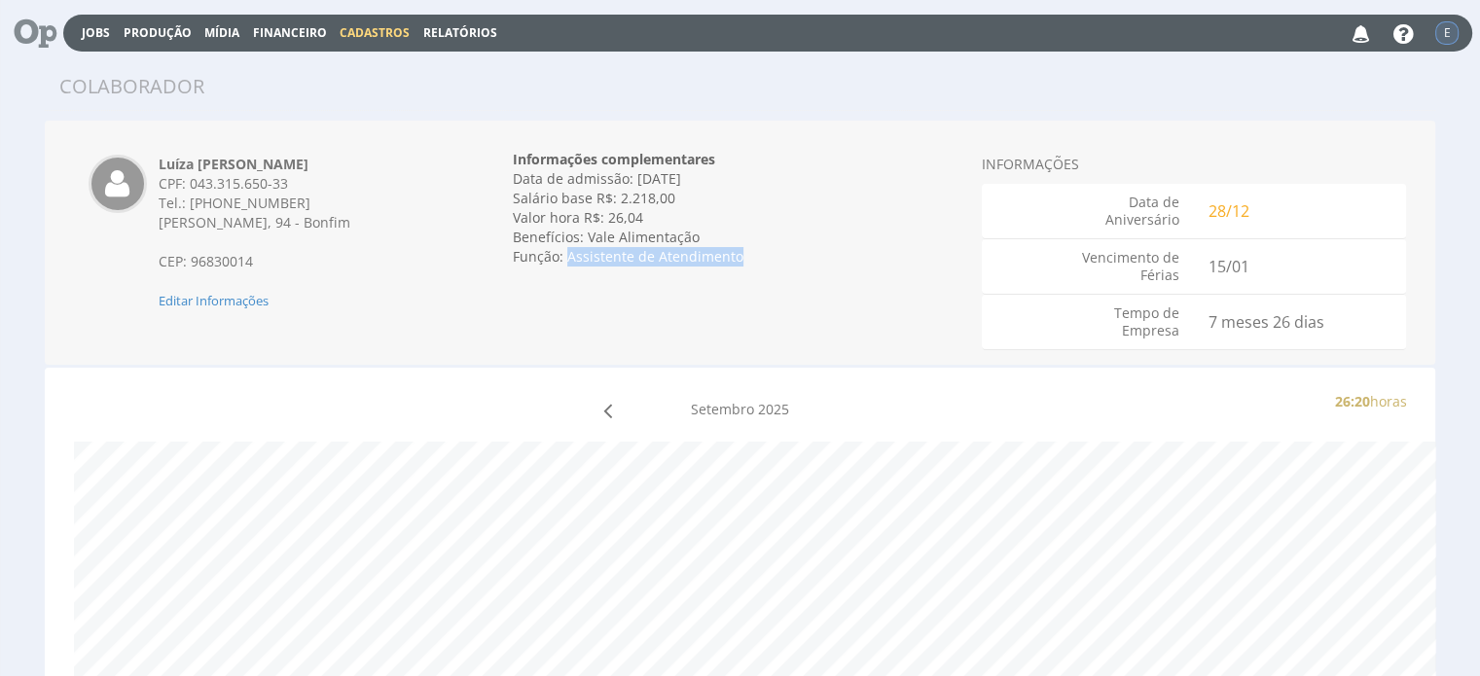
click at [568, 275] on div "Informações complementares Data de admissão: [DATE] Data de demissão: Invalid d…" at bounding box center [740, 208] width 454 height 146
copy div "Assistente de Atendimento"
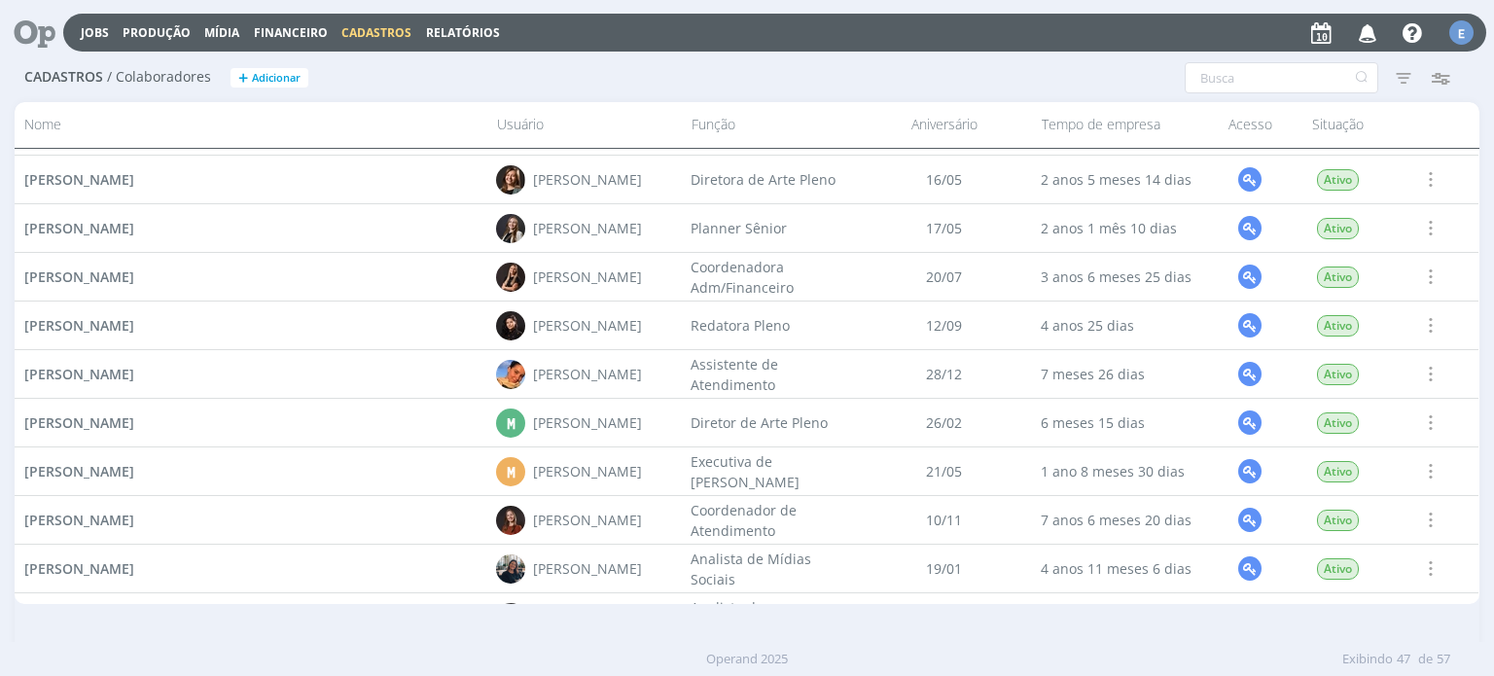
scroll to position [1431, 0]
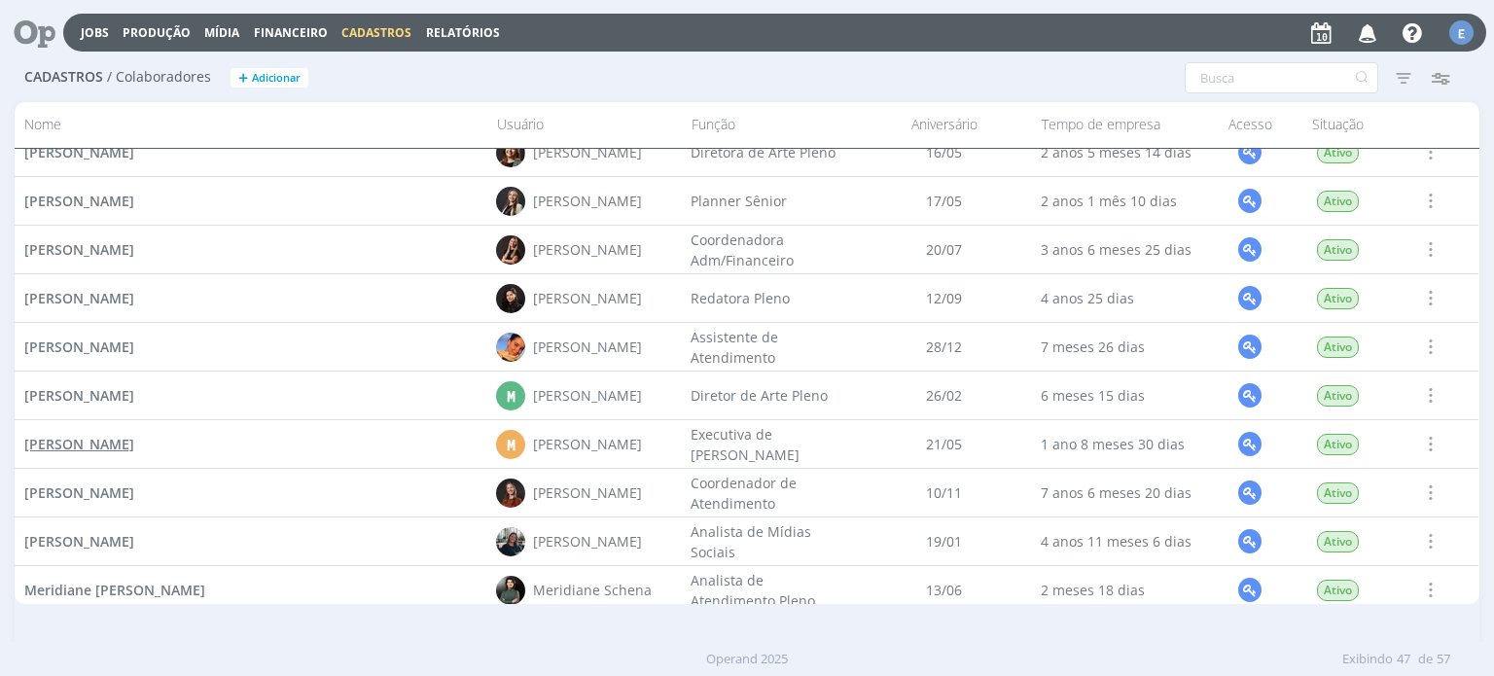
click at [134, 447] on span "Mariana Kochenborger" at bounding box center [79, 444] width 110 height 18
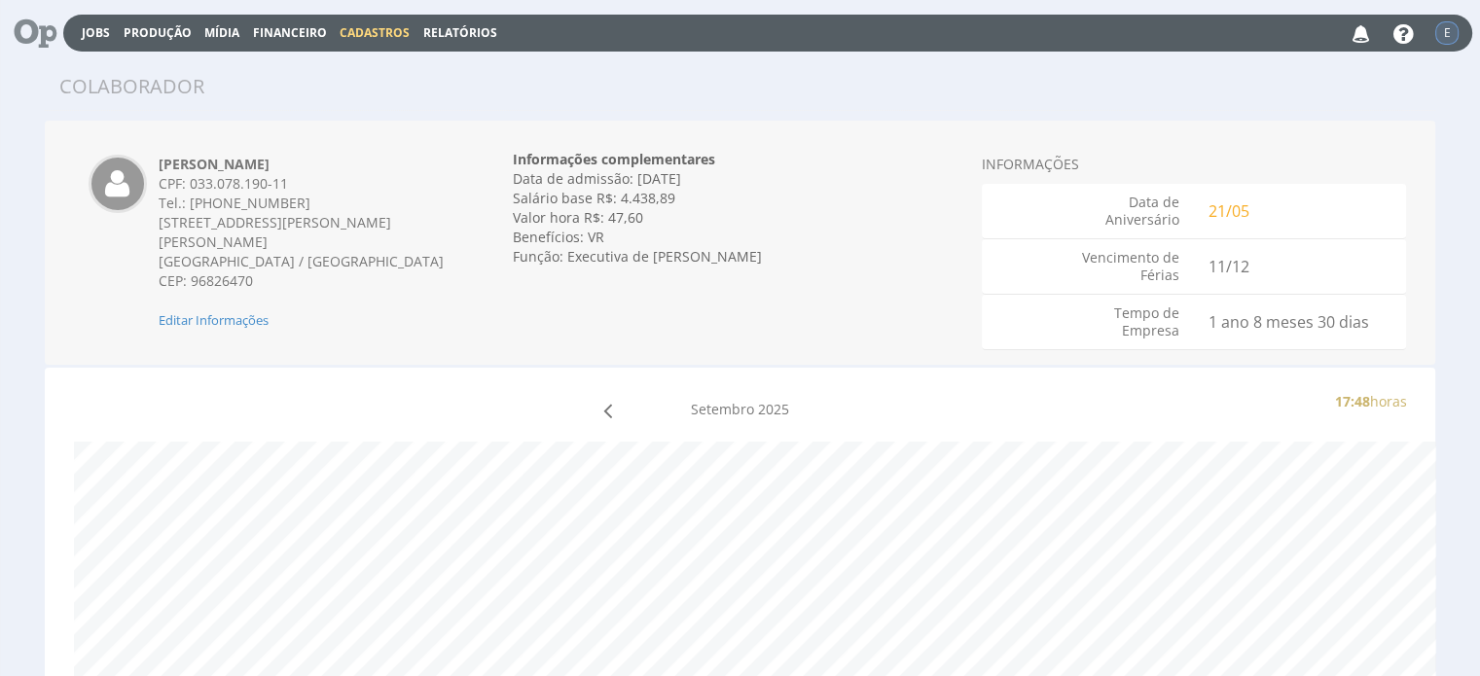
drag, startPoint x: 160, startPoint y: 162, endPoint x: 320, endPoint y: 161, distance: 160.5
click at [320, 161] on div "[PERSON_NAME] CPF: 033.078.190-11 Tel.: [PHONE_NUMBER] [STREET_ADDRESS][PERSON_…" at bounding box center [303, 242] width 318 height 175
copy strong "[PERSON_NAME]"
drag, startPoint x: 159, startPoint y: 223, endPoint x: 440, endPoint y: 221, distance: 281.1
click at [391, 221] on span "Rua Prefeito Armando Wink, 292 - João Alves" at bounding box center [275, 232] width 232 height 38
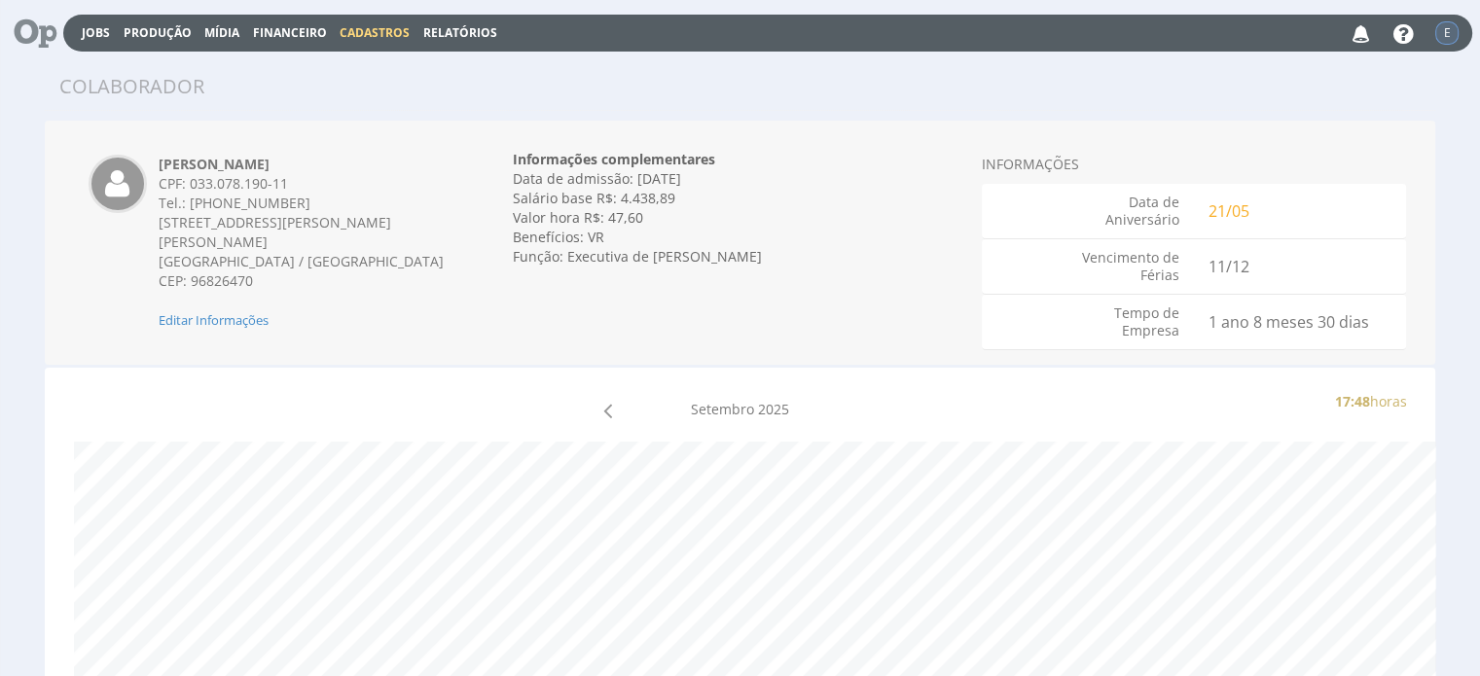
copy span "Rua Prefeito Armando Wink, 292 - João Alves"
drag, startPoint x: 191, startPoint y: 184, endPoint x: 296, endPoint y: 190, distance: 105.2
click at [296, 190] on div "CPF: 033.078.190-11" at bounding box center [303, 183] width 289 height 19
copy div "033.078.190-11"
drag, startPoint x: 737, startPoint y: 255, endPoint x: 568, endPoint y: 260, distance: 169.3
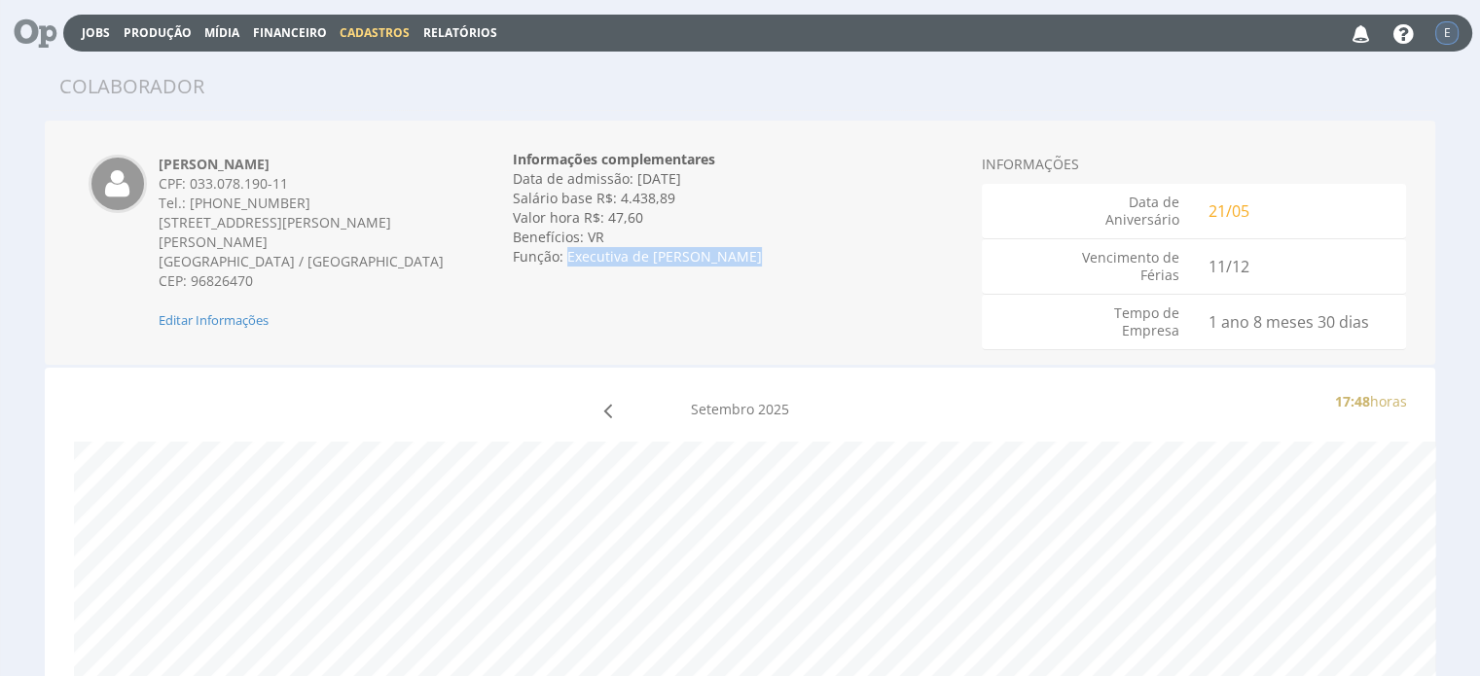
click at [568, 260] on div "Função: Executiva de Contas Júnior" at bounding box center [740, 256] width 454 height 19
copy div "Executiva de [PERSON_NAME]"
